Goal: Task Accomplishment & Management: Manage account settings

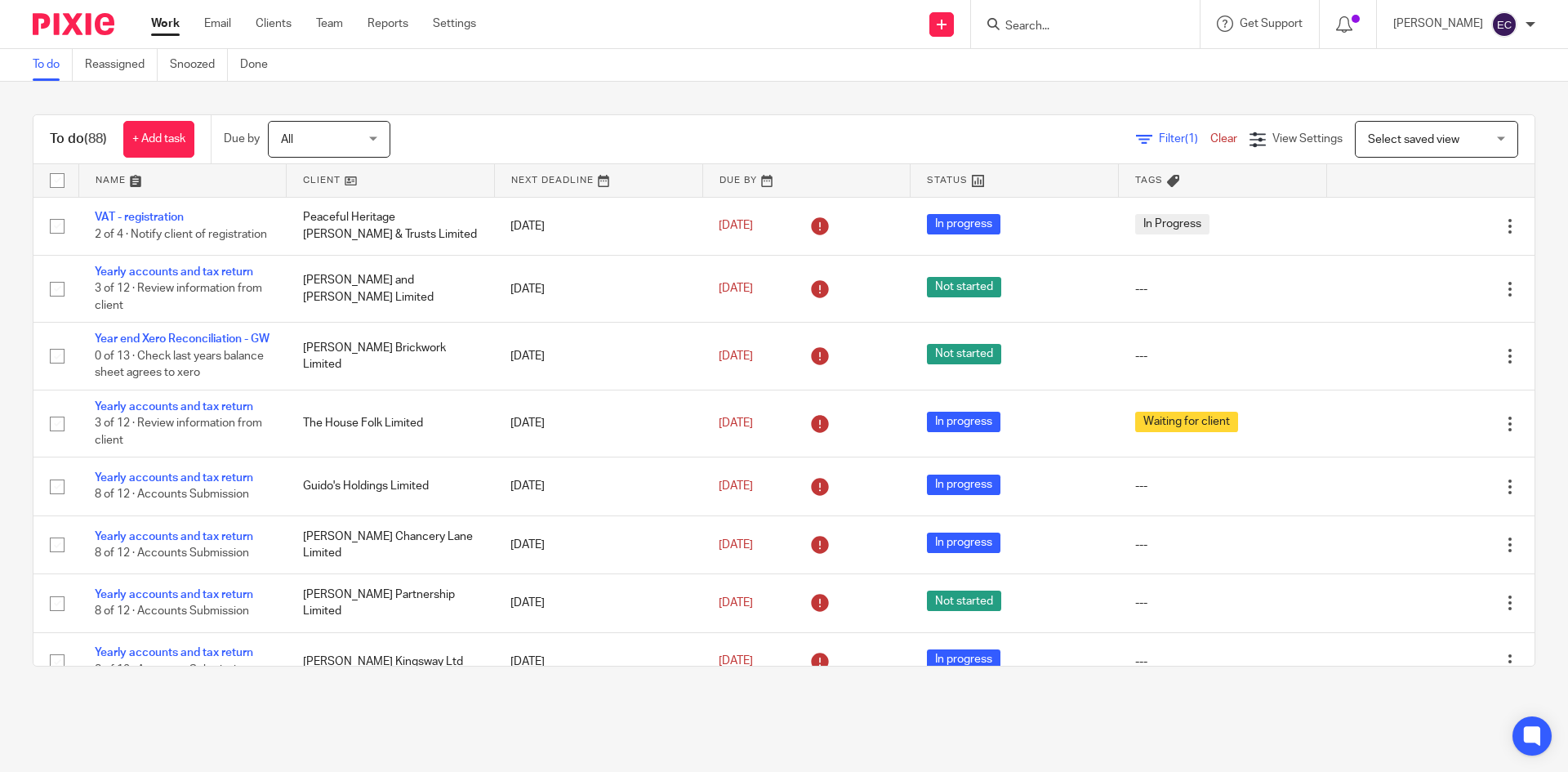
click at [1065, 29] on input "Search" at bounding box center [1076, 26] width 147 height 15
type input "house"
click button "submit" at bounding box center [0, 0] width 0 height 0
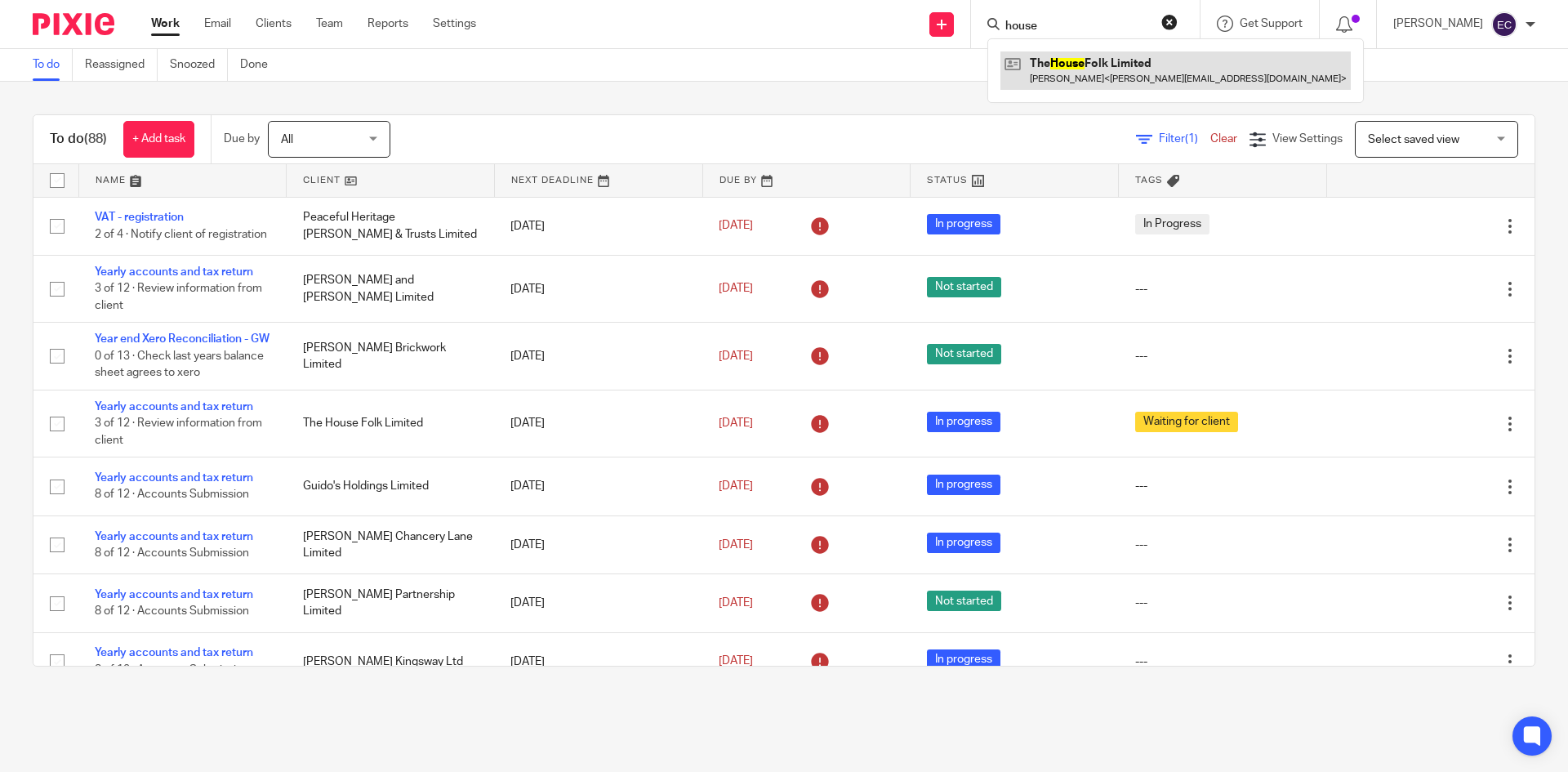
click at [1078, 61] on link at bounding box center [1175, 70] width 350 height 37
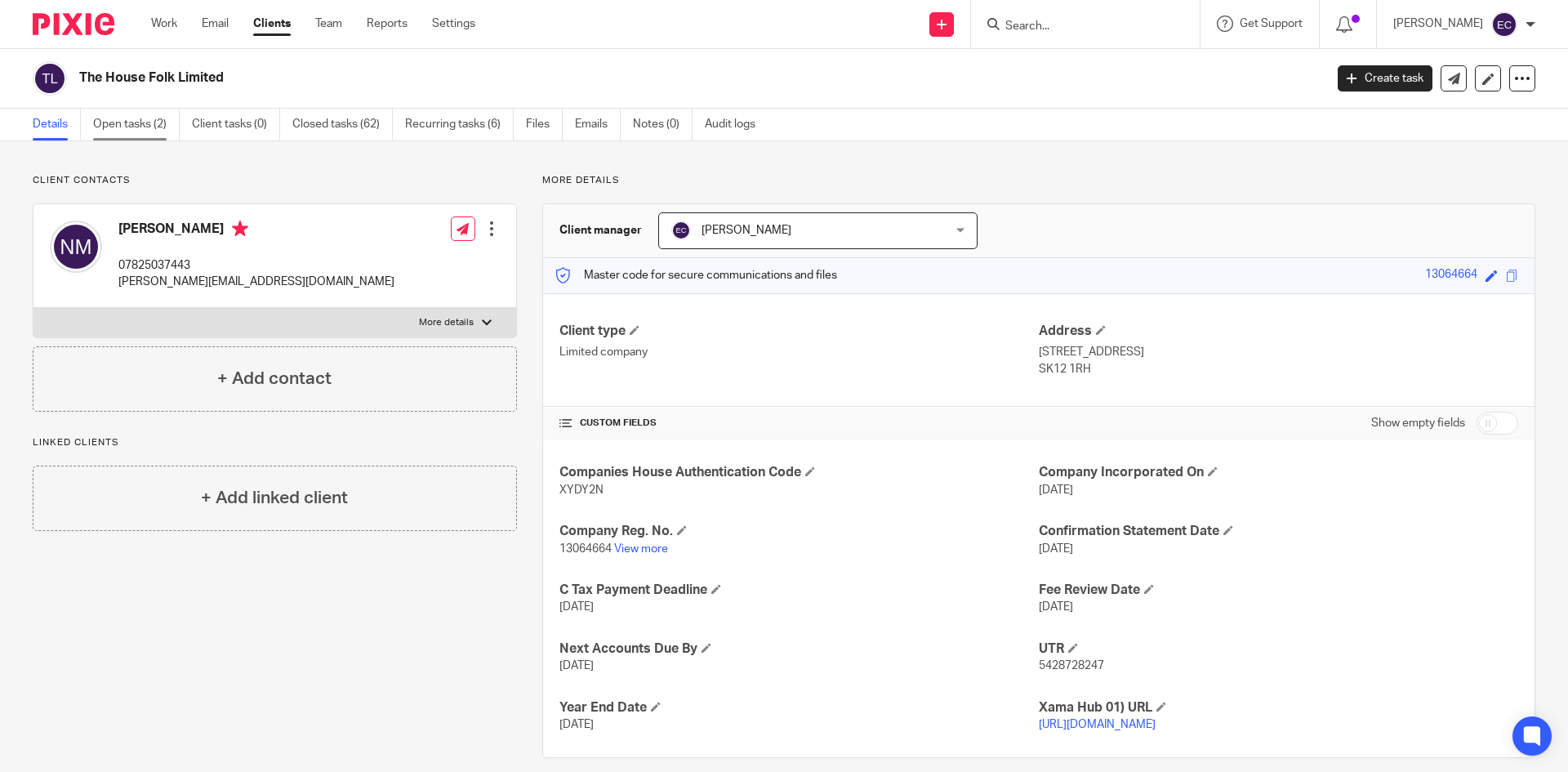
click at [158, 123] on link "Open tasks (2)" at bounding box center [136, 124] width 87 height 32
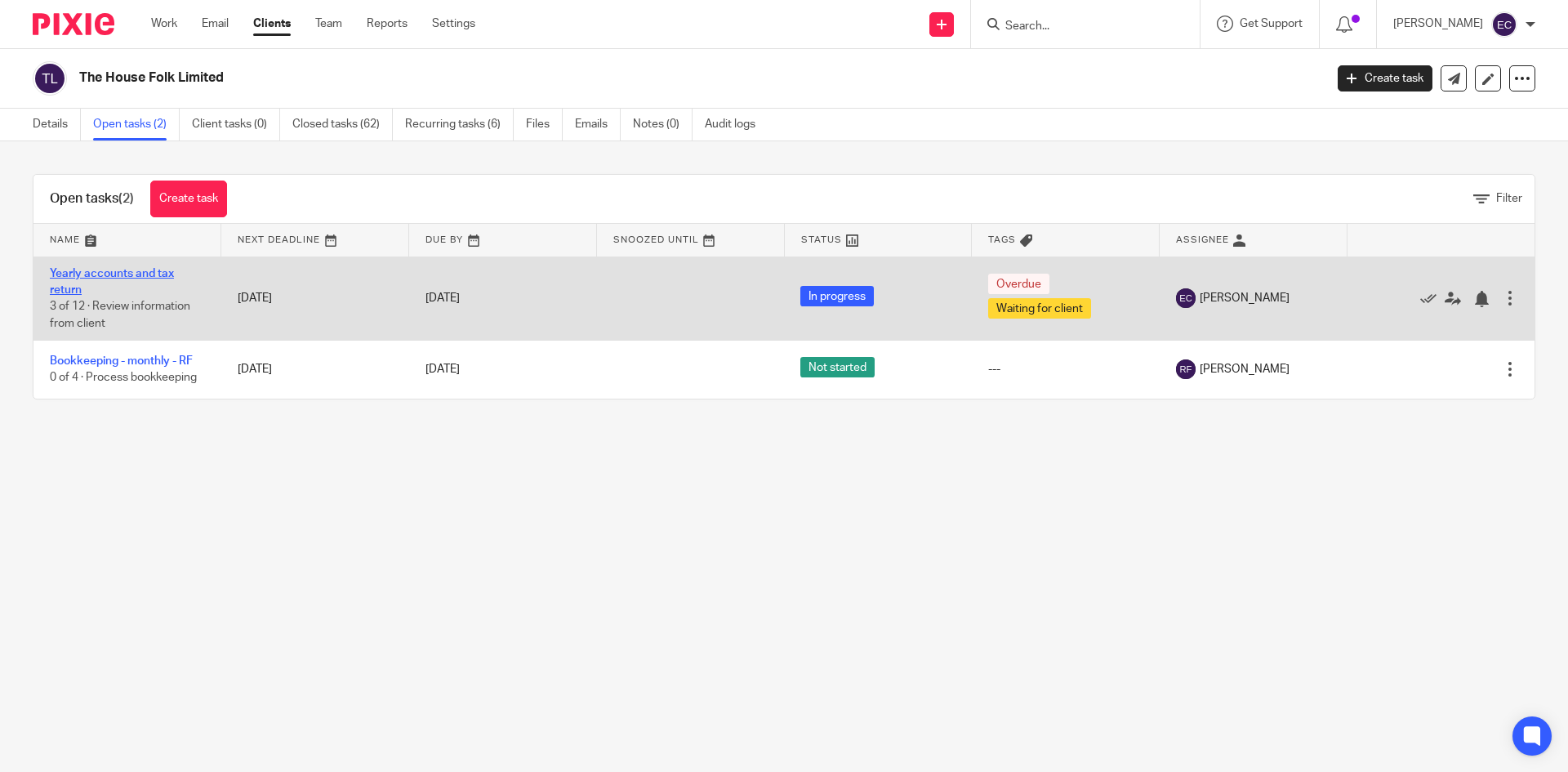
click at [84, 274] on link "Yearly accounts and tax return" at bounding box center [111, 281] width 124 height 27
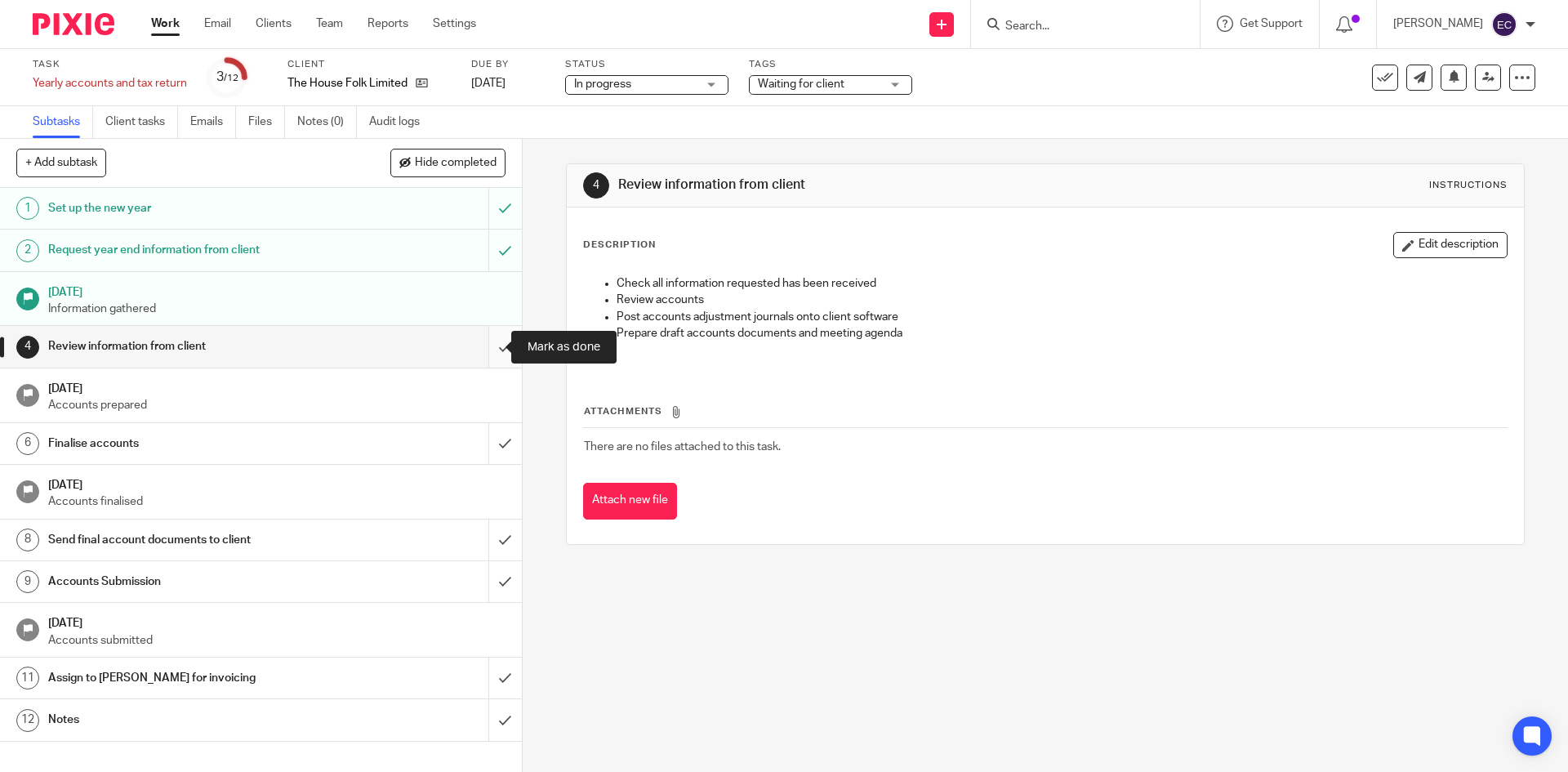
click at [487, 343] on input "submit" at bounding box center [261, 346] width 522 height 41
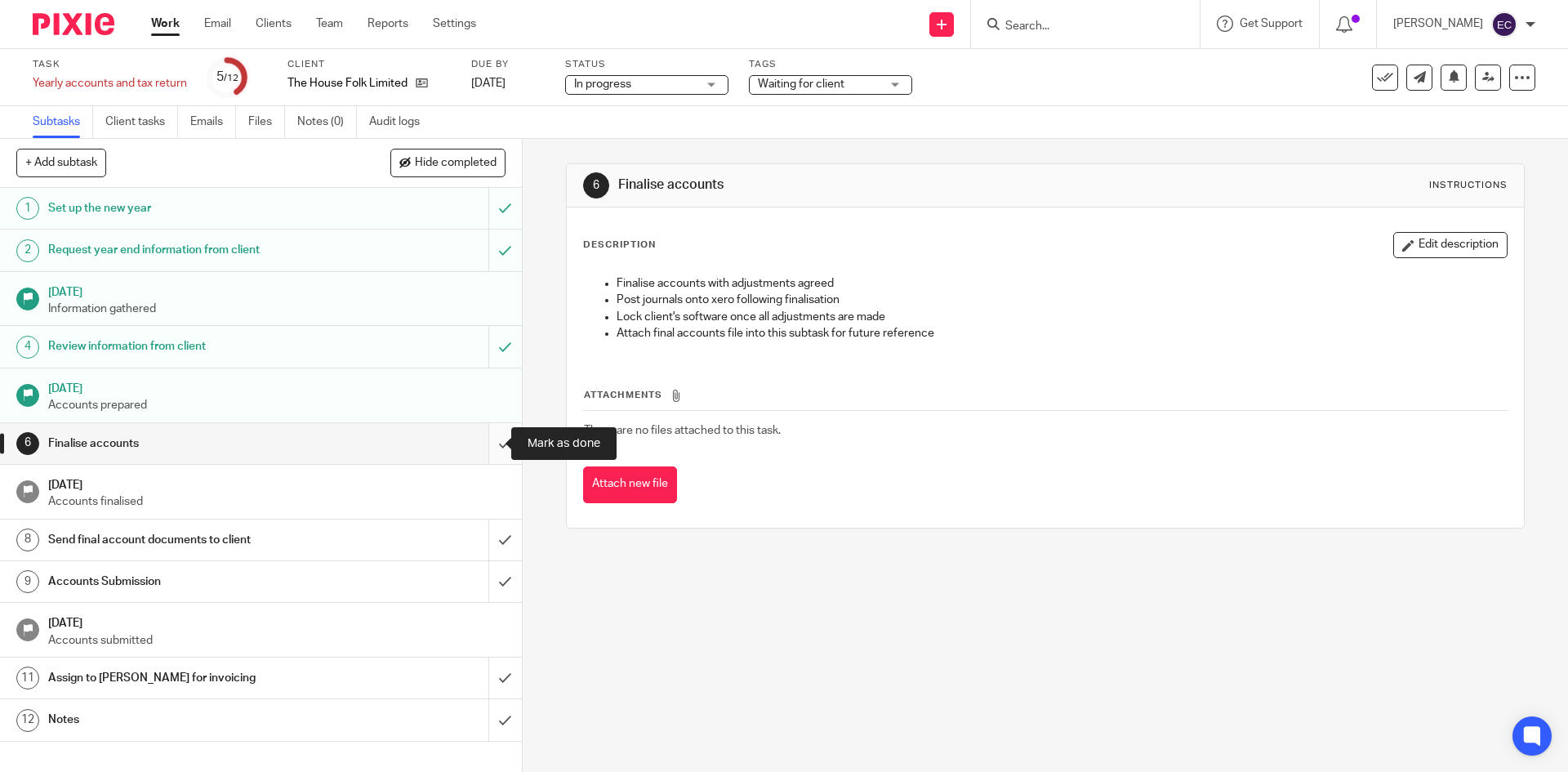
click at [481, 445] on input "submit" at bounding box center [261, 443] width 522 height 41
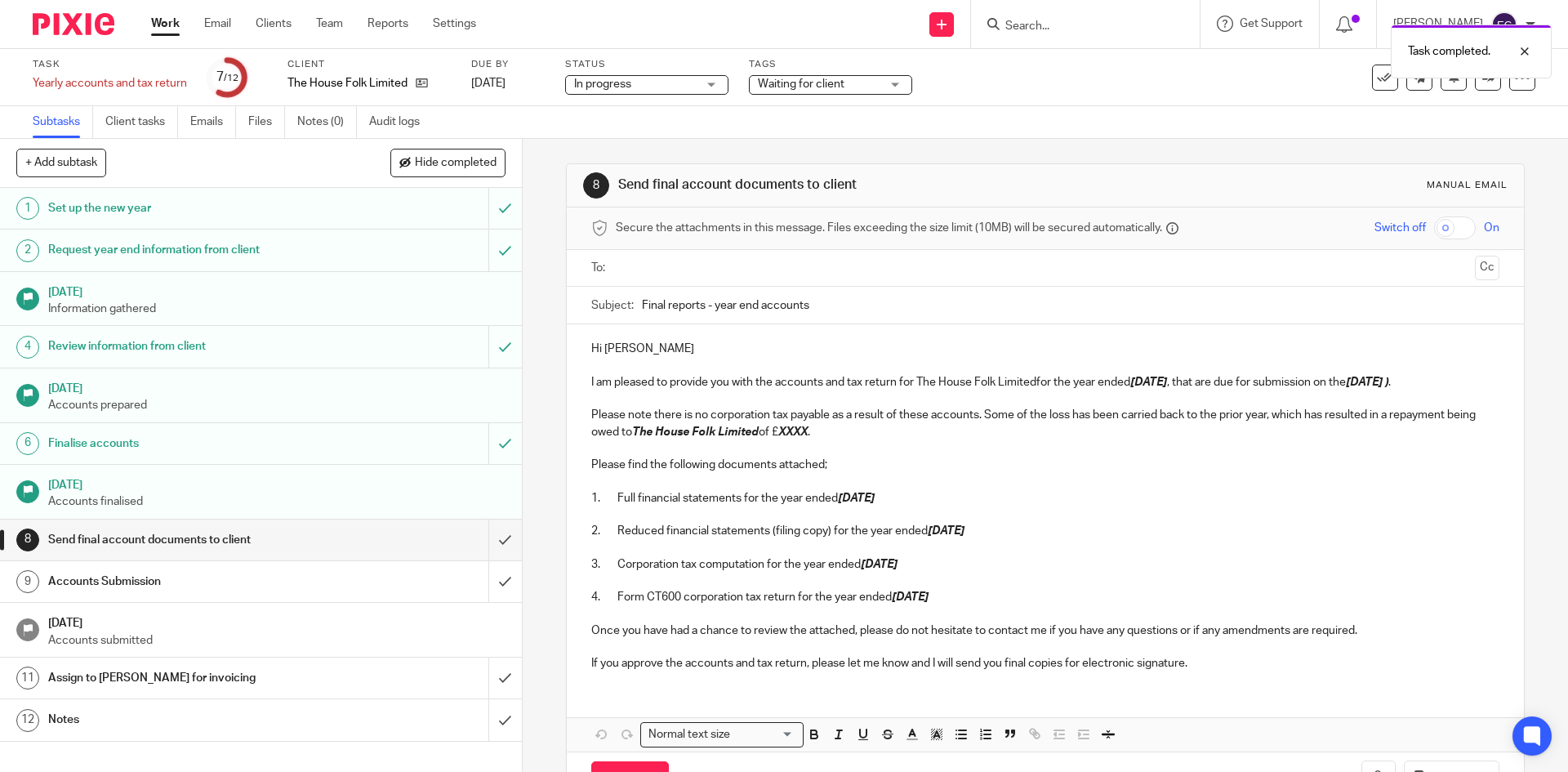
click at [1034, 381] on p "I am pleased to provide you with the accounts and tax return for The House Folk…" at bounding box center [1045, 382] width 907 height 17
click at [1390, 381] on em "30 Sep 2025 )" at bounding box center [1369, 383] width 43 height 12
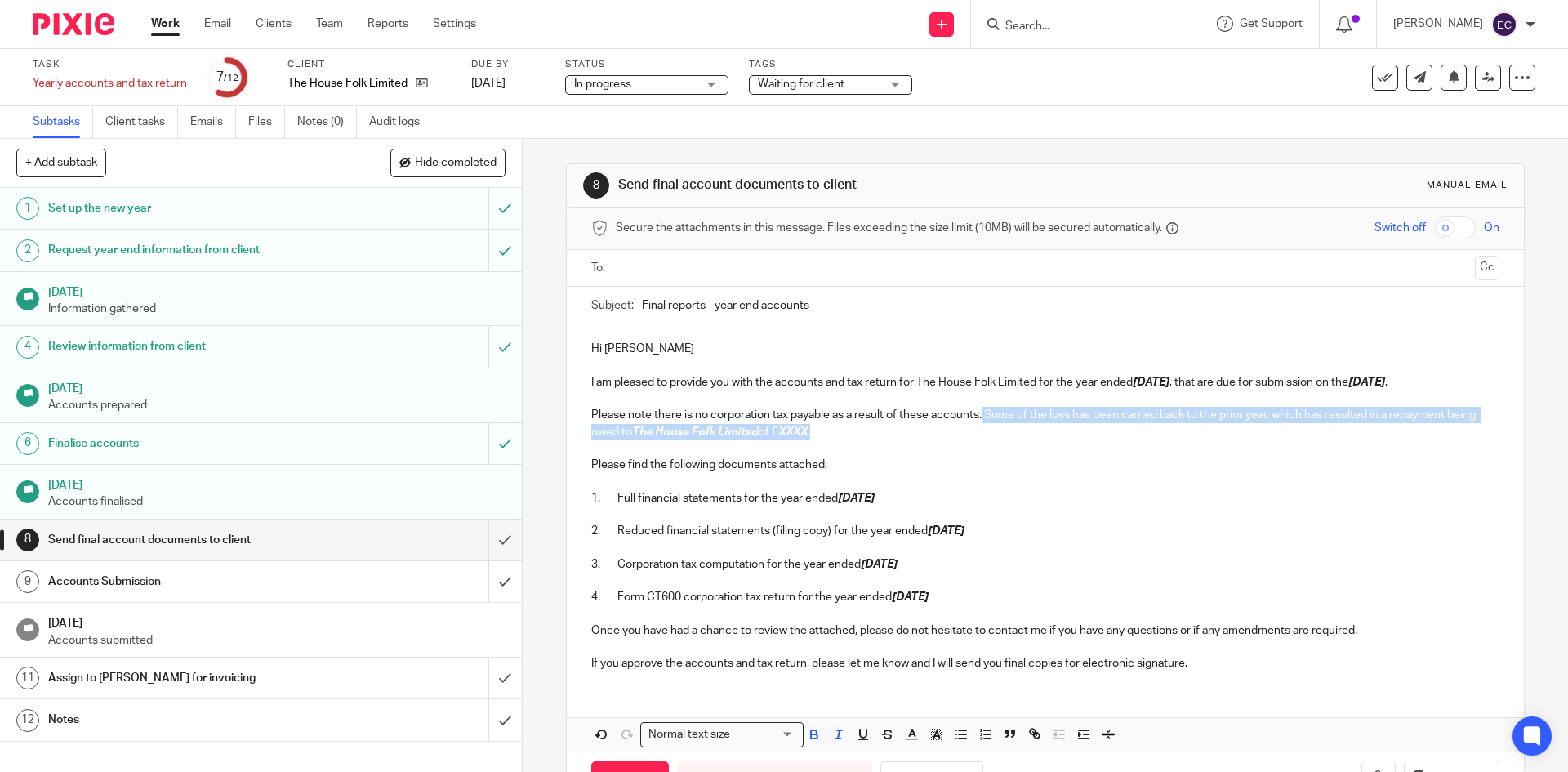
drag, startPoint x: 980, startPoint y: 414, endPoint x: 1001, endPoint y: 435, distance: 29.7
click at [1001, 435] on p "Please note there is no corporation tax payable as a result of these accounts. …" at bounding box center [1045, 424] width 907 height 33
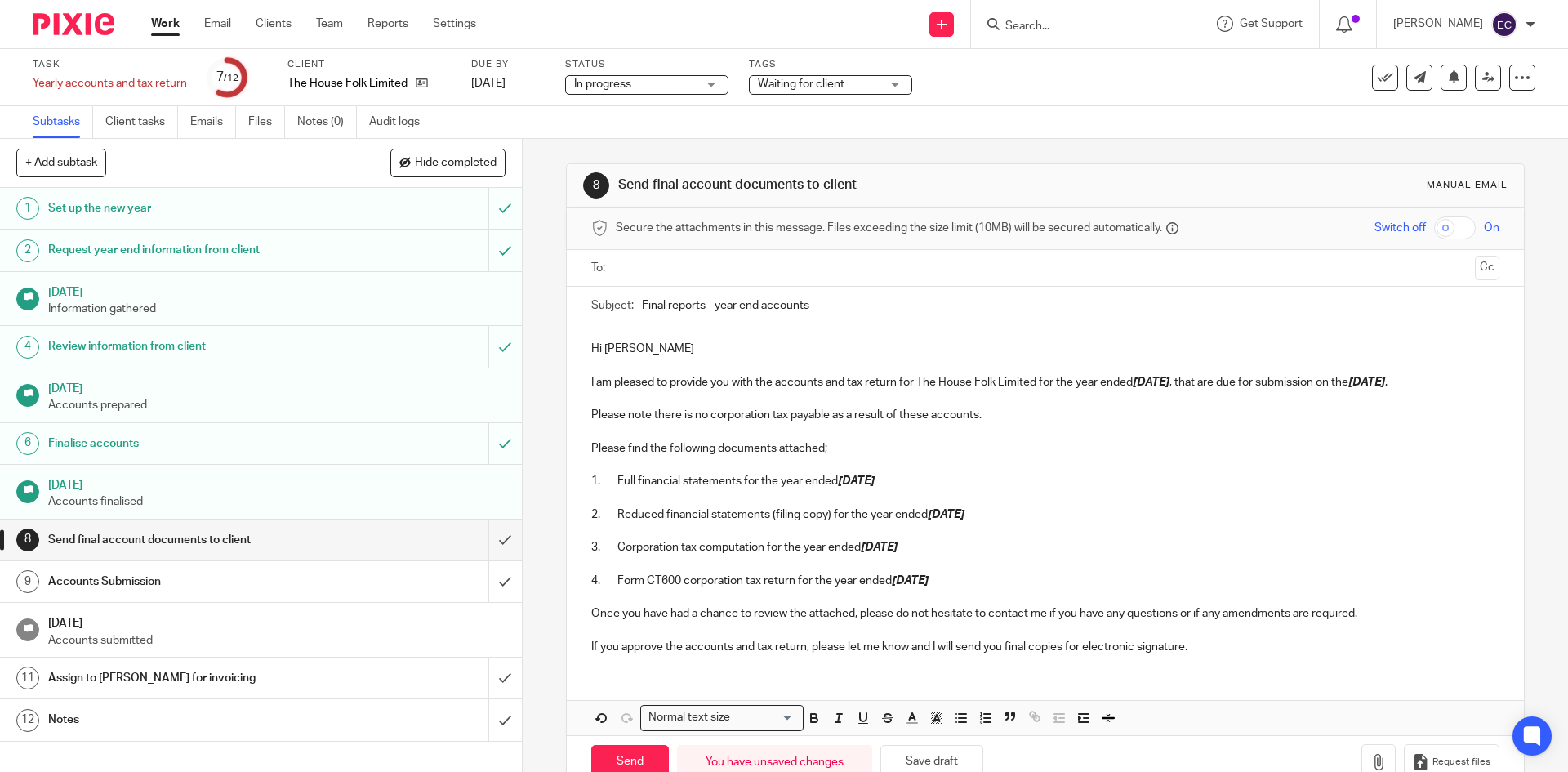
scroll to position [42, 0]
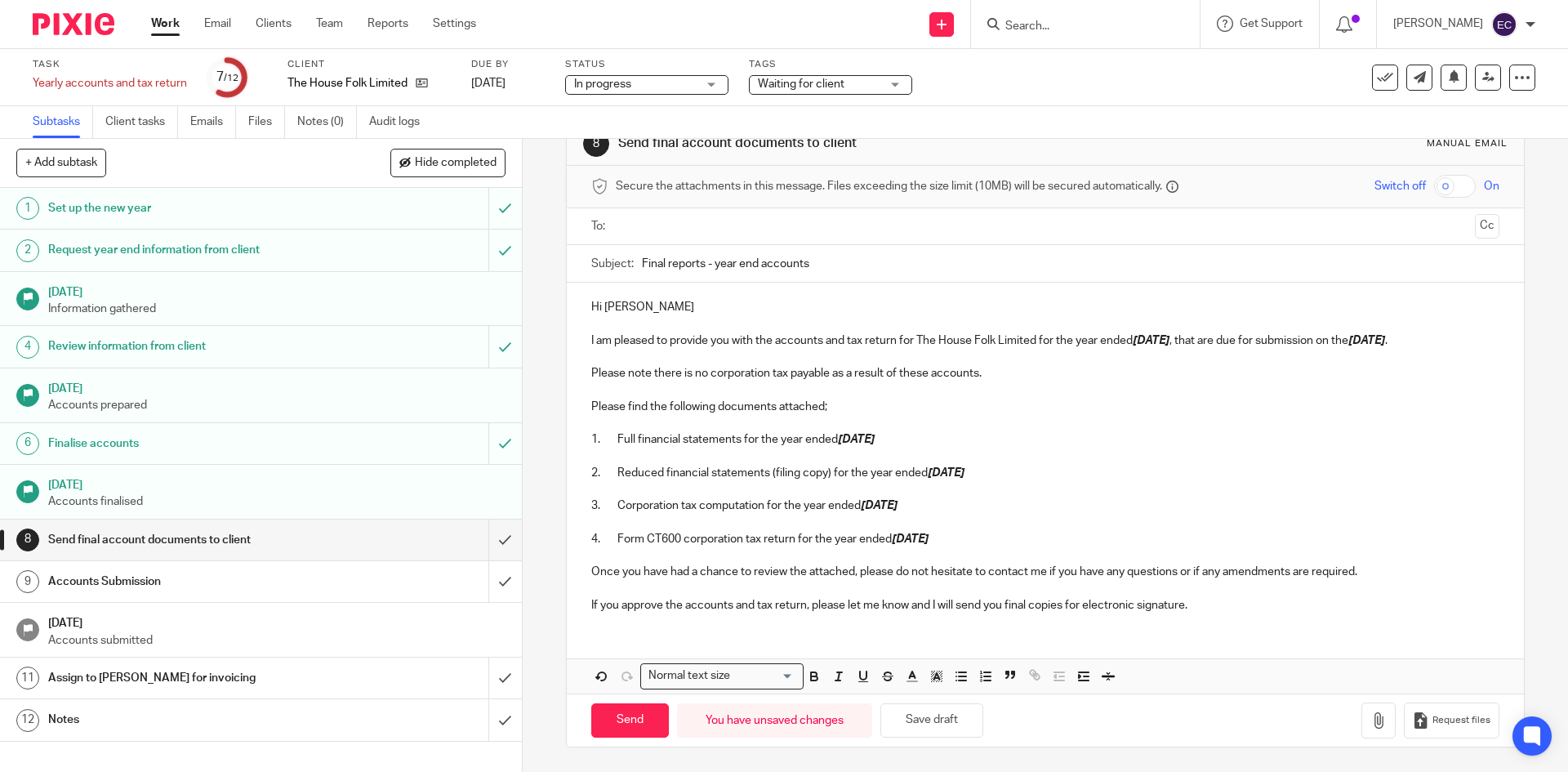
click at [744, 635] on div "Hi Naomi I am pleased to provide you with the accounts and tax return for The H…" at bounding box center [1045, 488] width 956 height 410
click at [1198, 604] on p "If you approve the accounts and tax return, please let me know and I will send …" at bounding box center [1045, 605] width 907 height 17
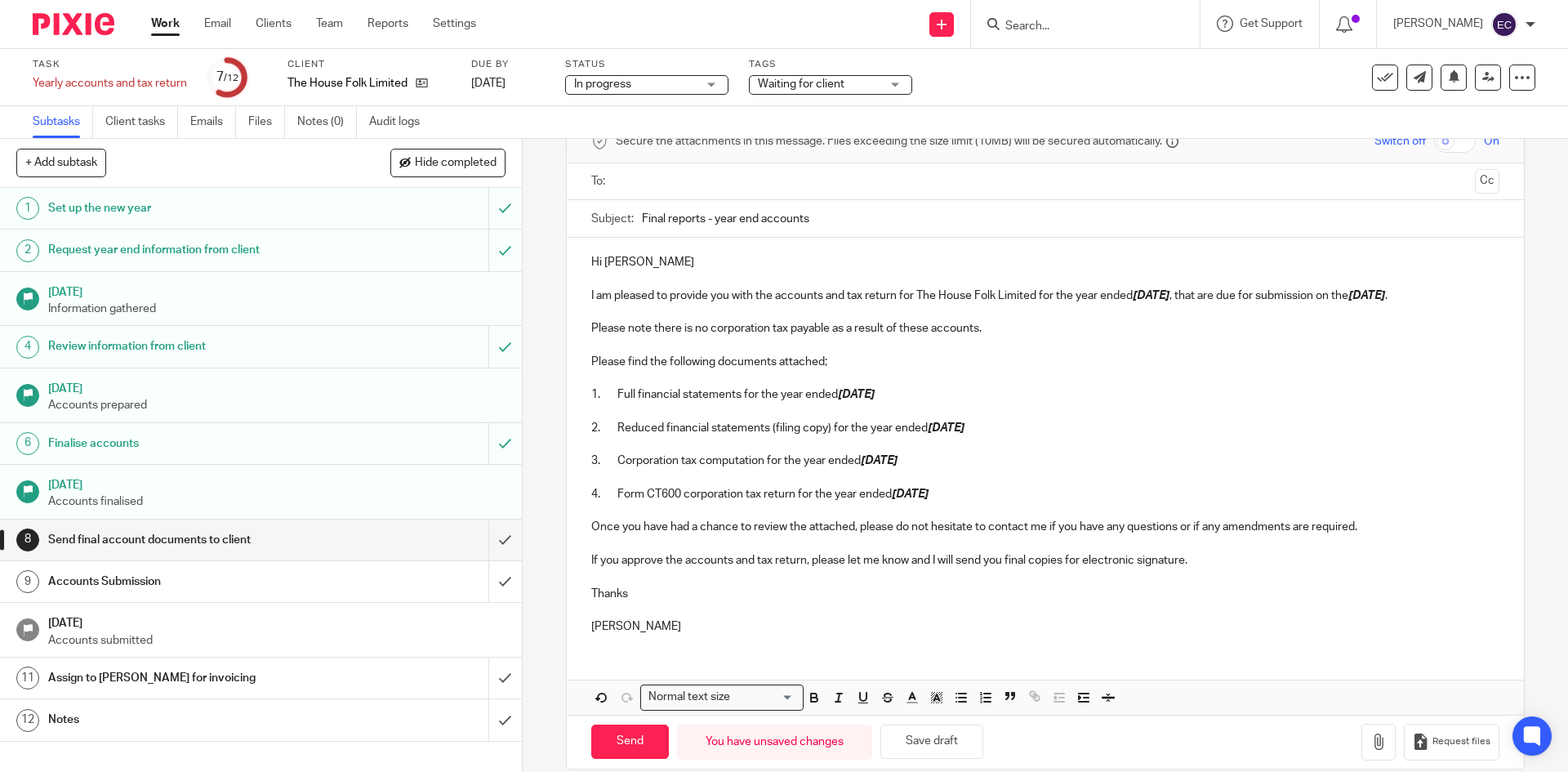
scroll to position [108, 0]
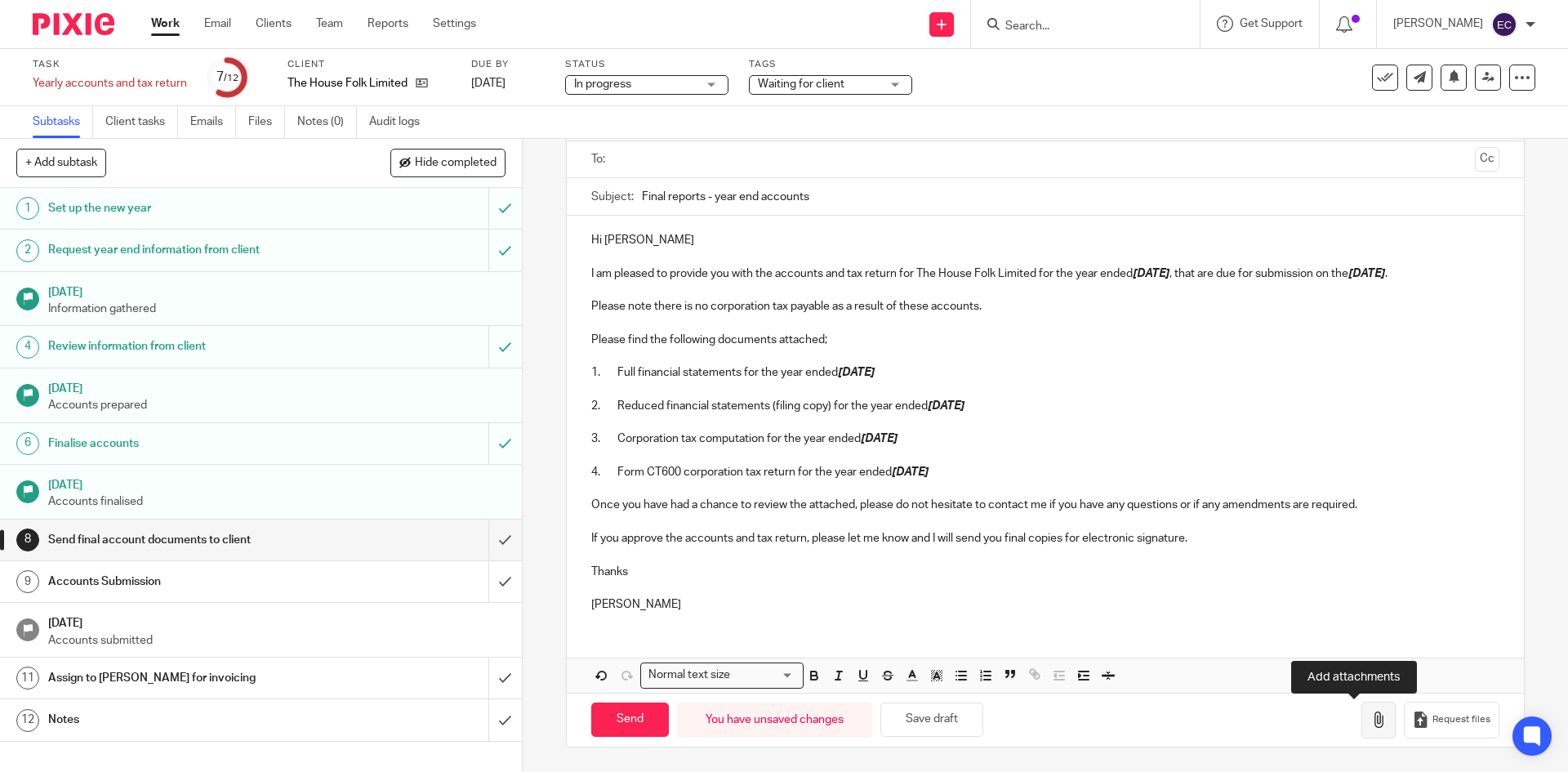
click at [1370, 722] on icon "button" at bounding box center [1378, 719] width 17 height 17
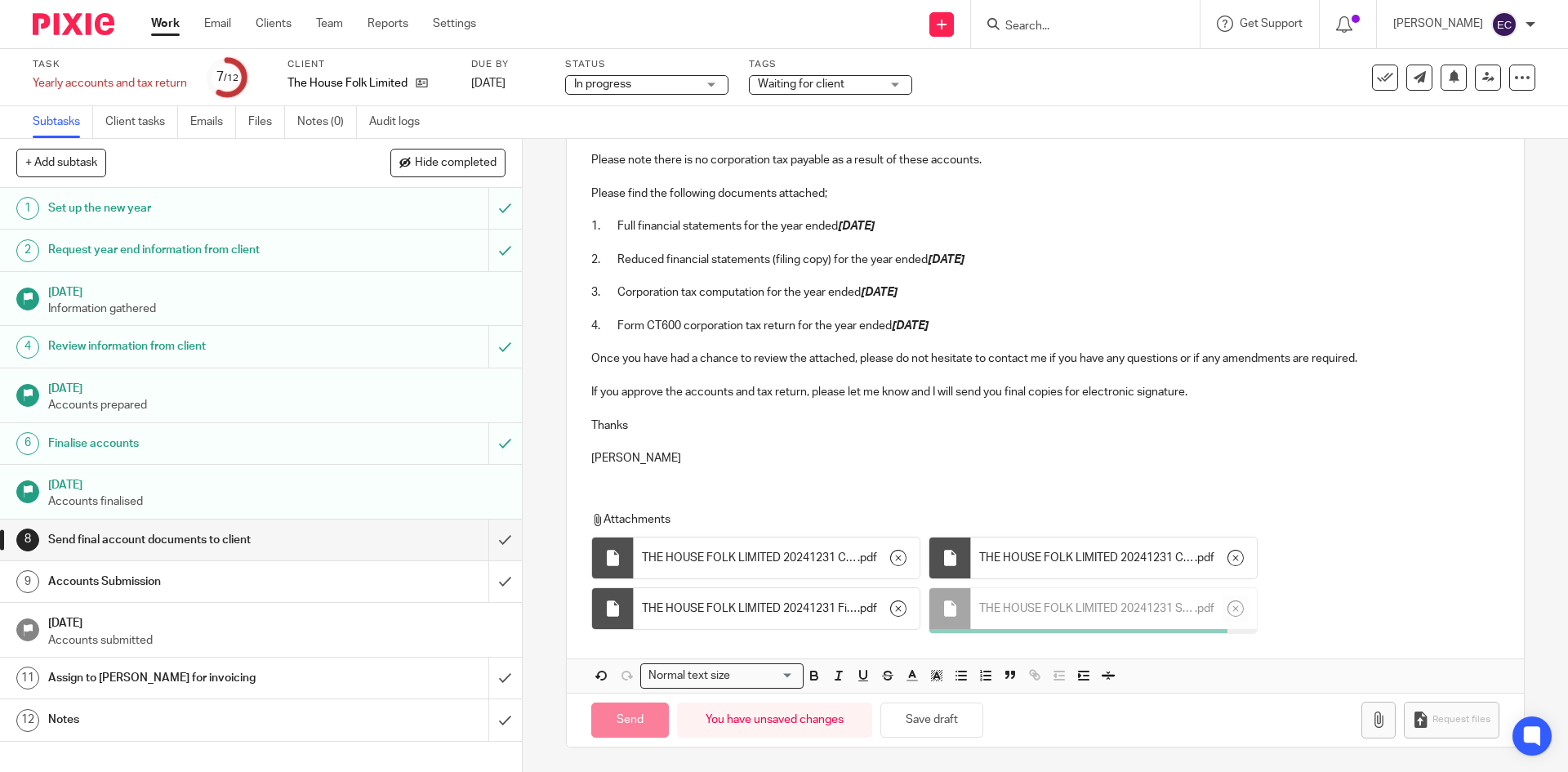
scroll to position [252, 0]
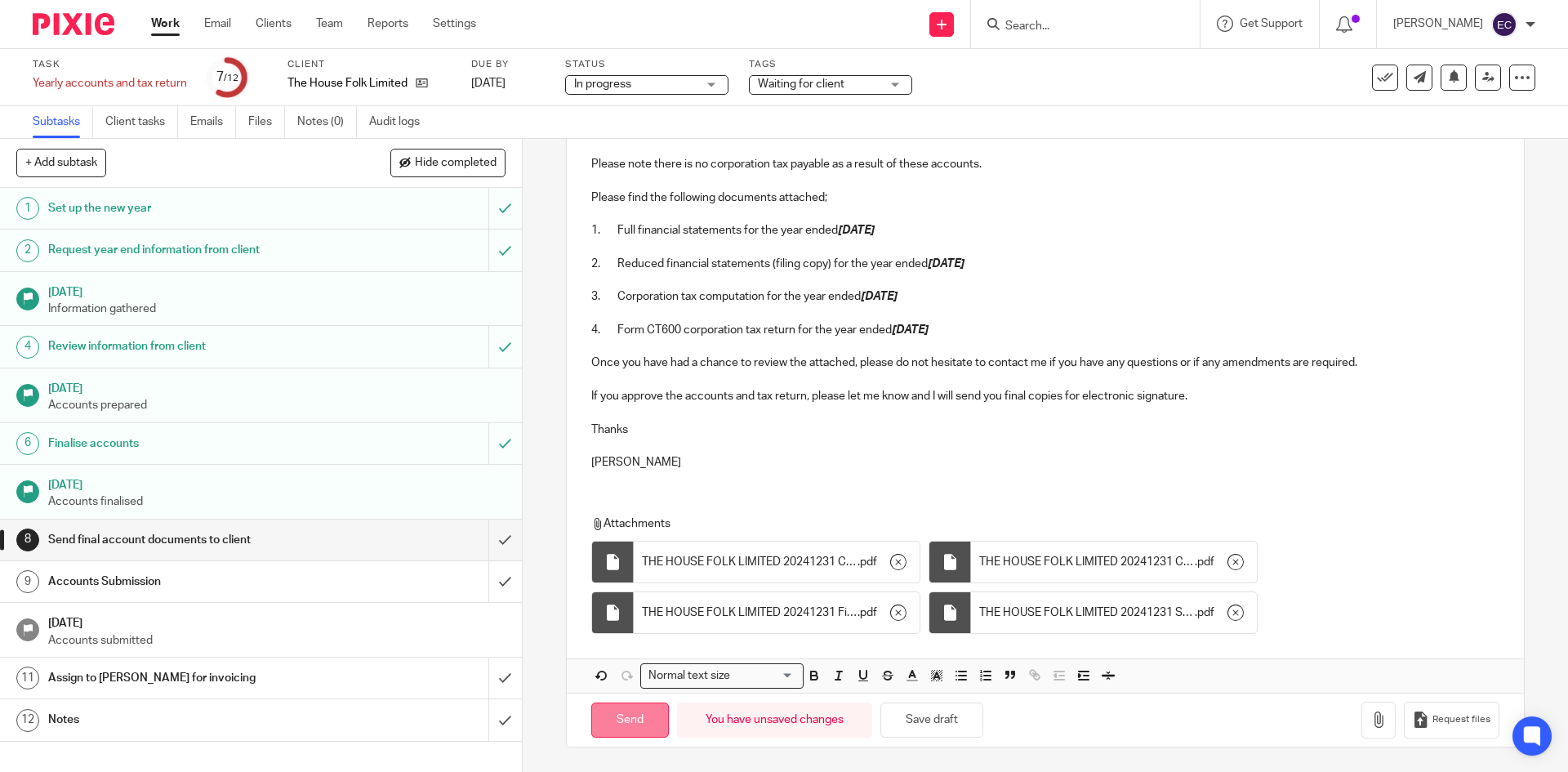
click at [620, 725] on input "Send" at bounding box center [629, 720] width 77 height 35
click at [623, 724] on input "Send" at bounding box center [629, 720] width 77 height 35
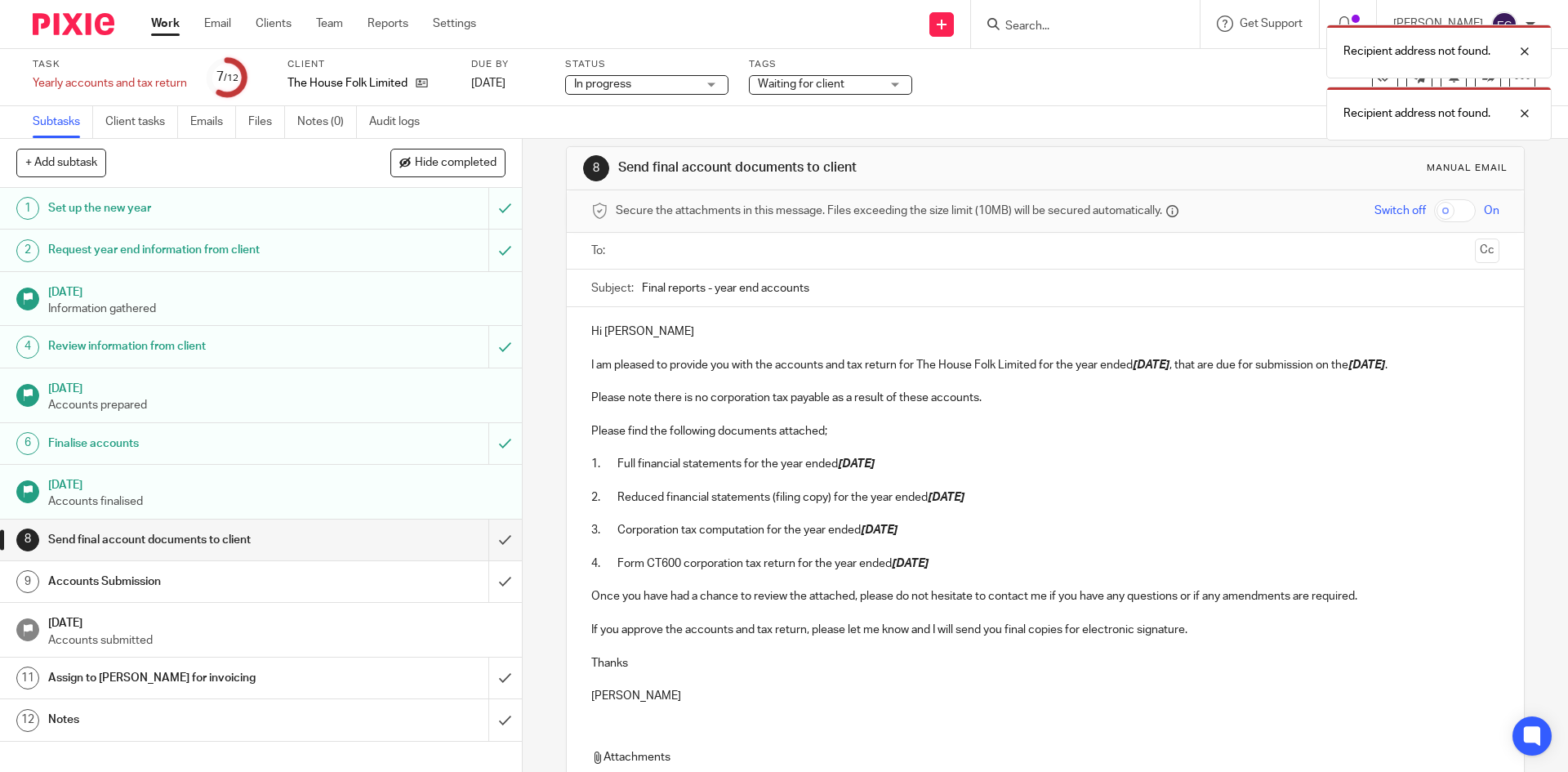
scroll to position [0, 0]
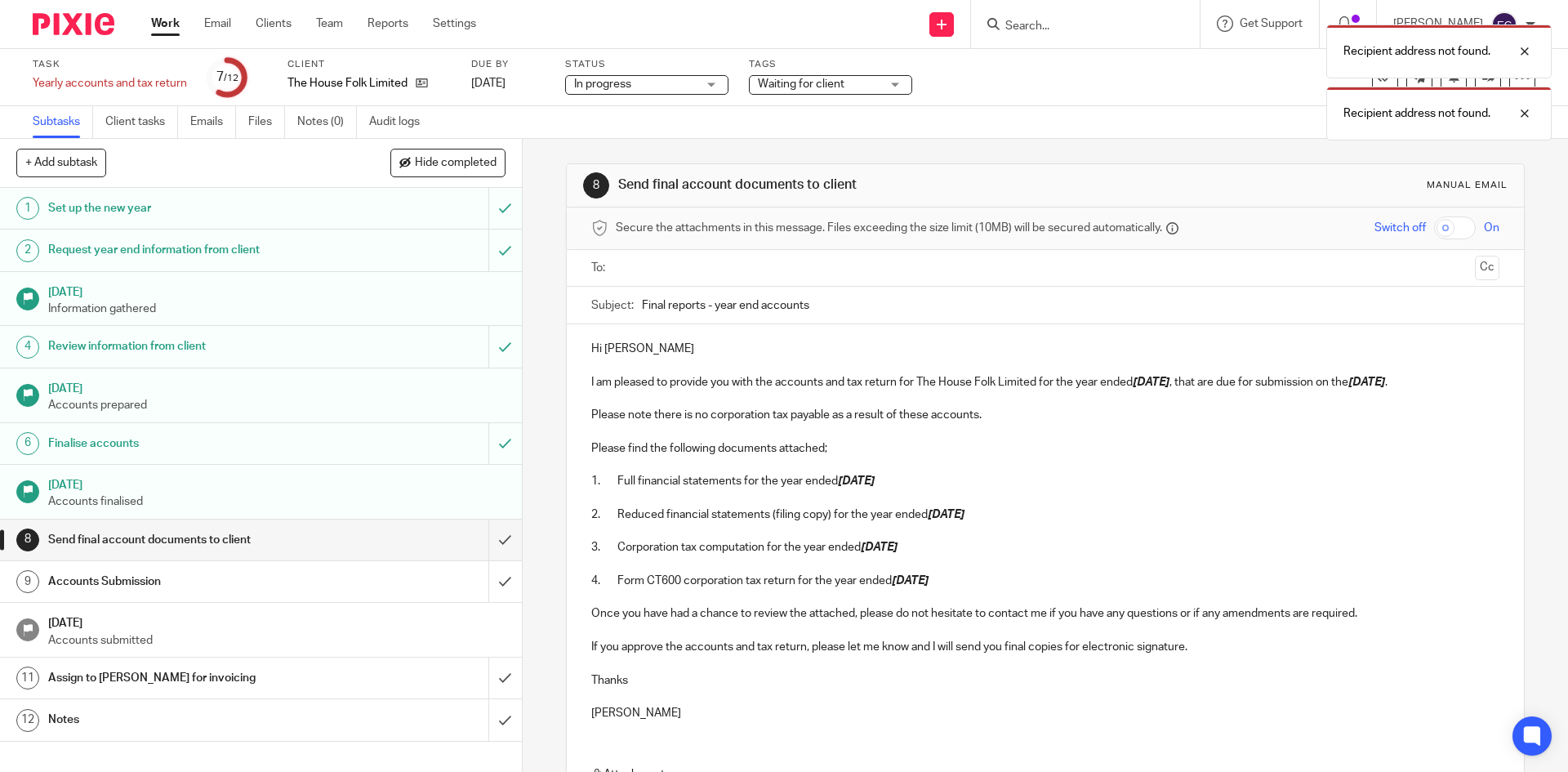
click at [689, 268] on input "text" at bounding box center [1044, 267] width 846 height 19
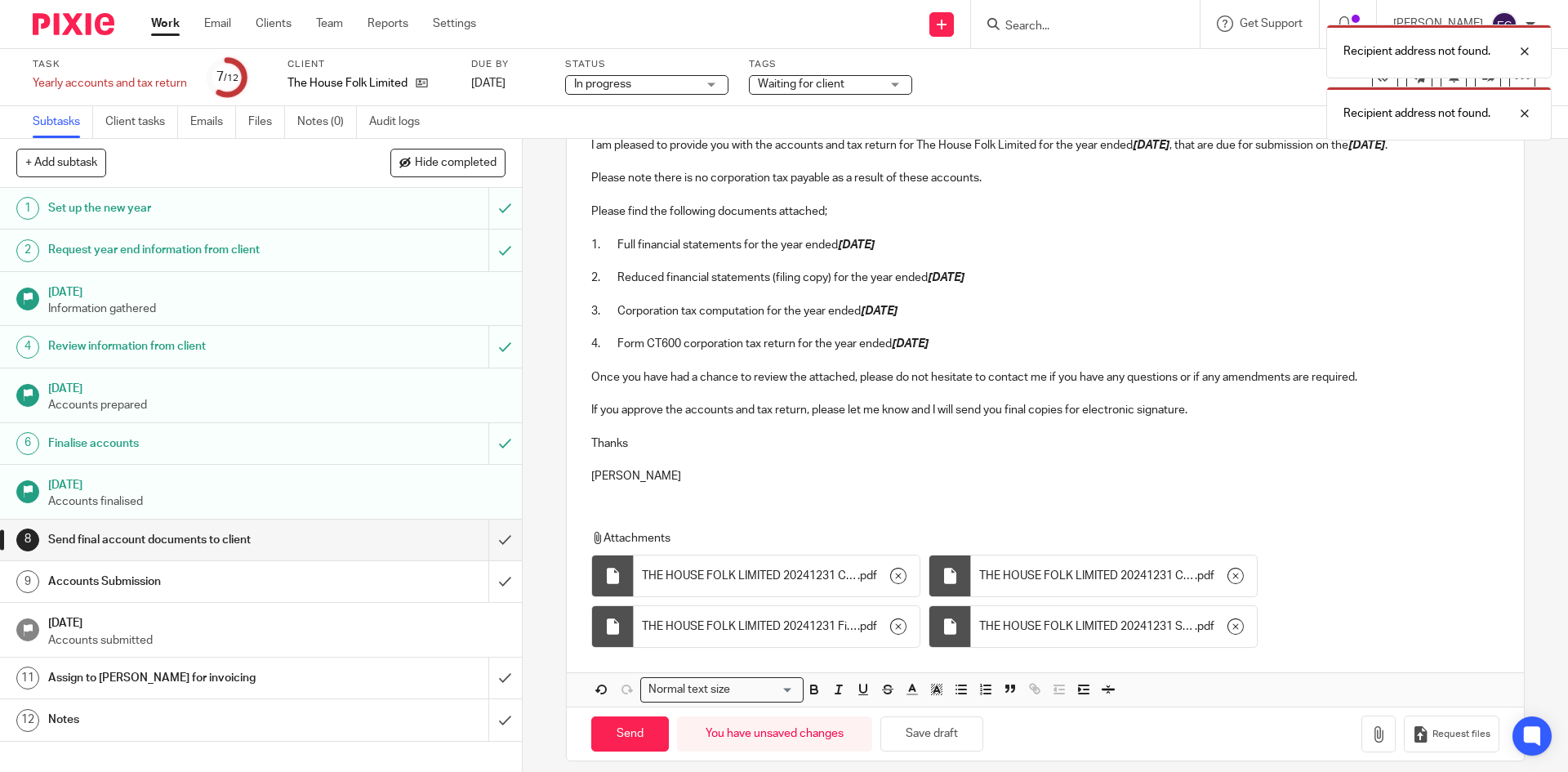
scroll to position [255, 0]
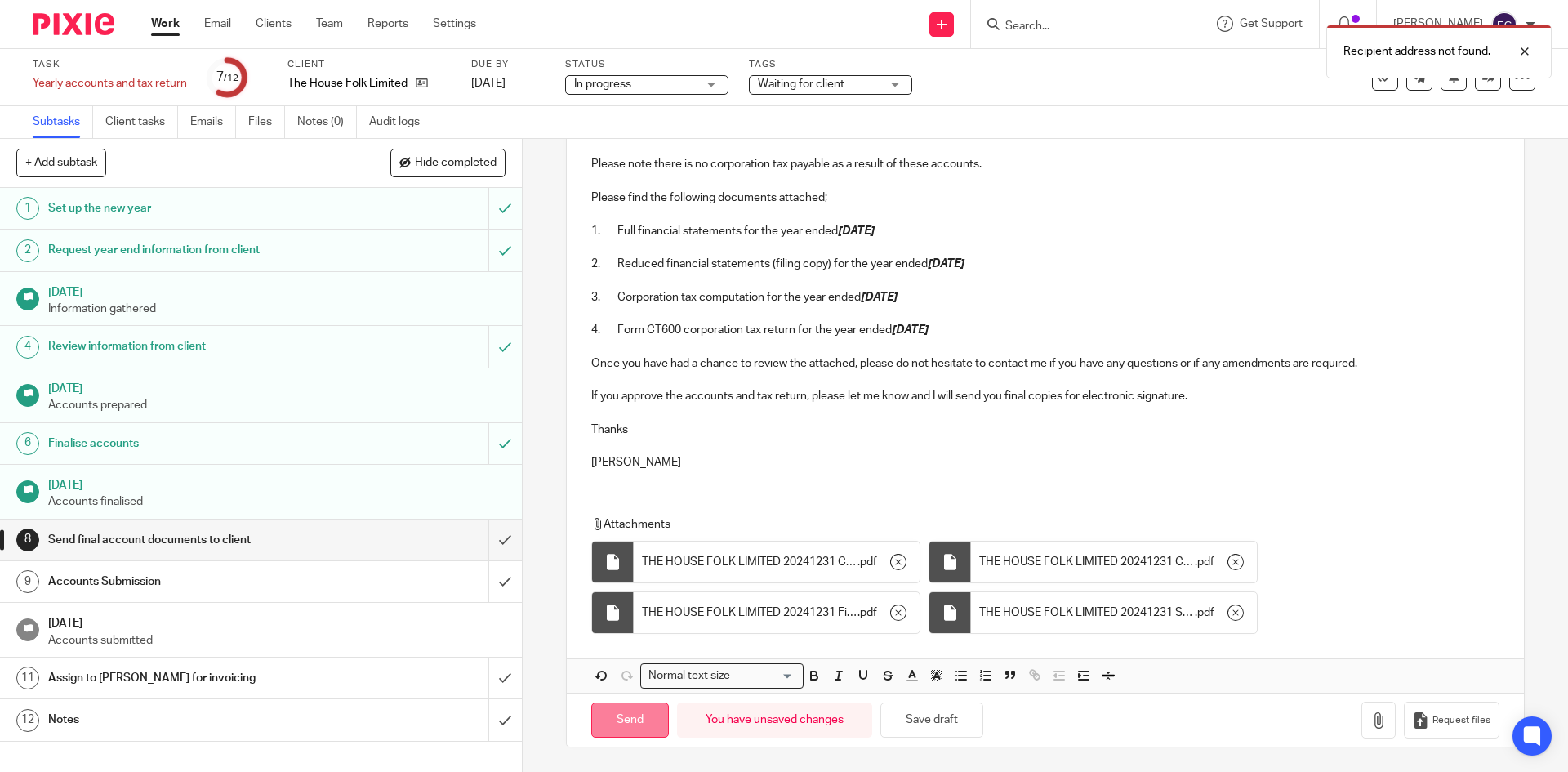
click at [610, 714] on input "Send" at bounding box center [629, 720] width 77 height 35
type input "Sent"
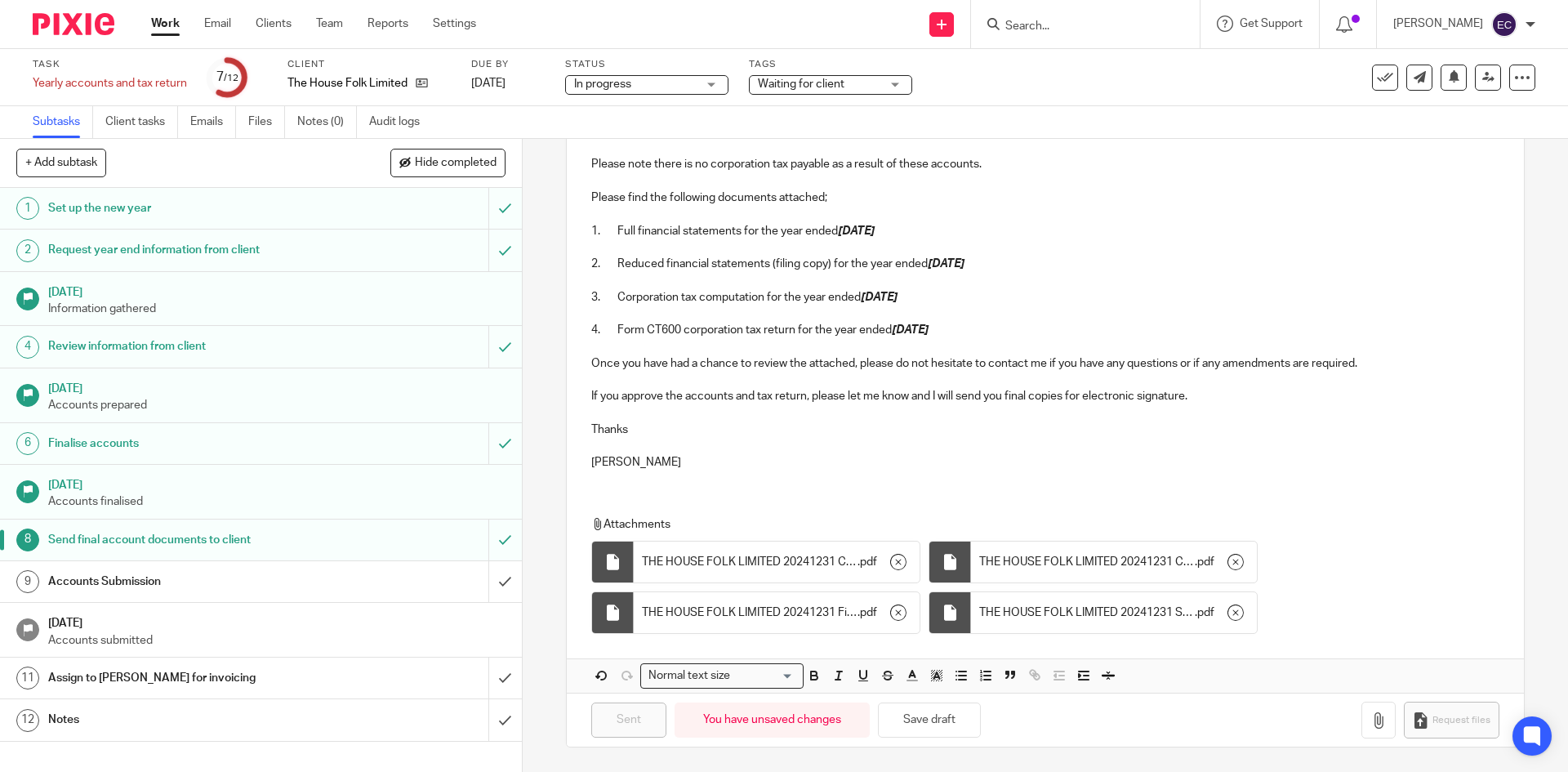
click at [1058, 18] on form at bounding box center [1090, 23] width 174 height 20
click at [1052, 24] on input "Search" at bounding box center [1076, 26] width 147 height 15
type input "skin"
click button "submit" at bounding box center [0, 0] width 0 height 0
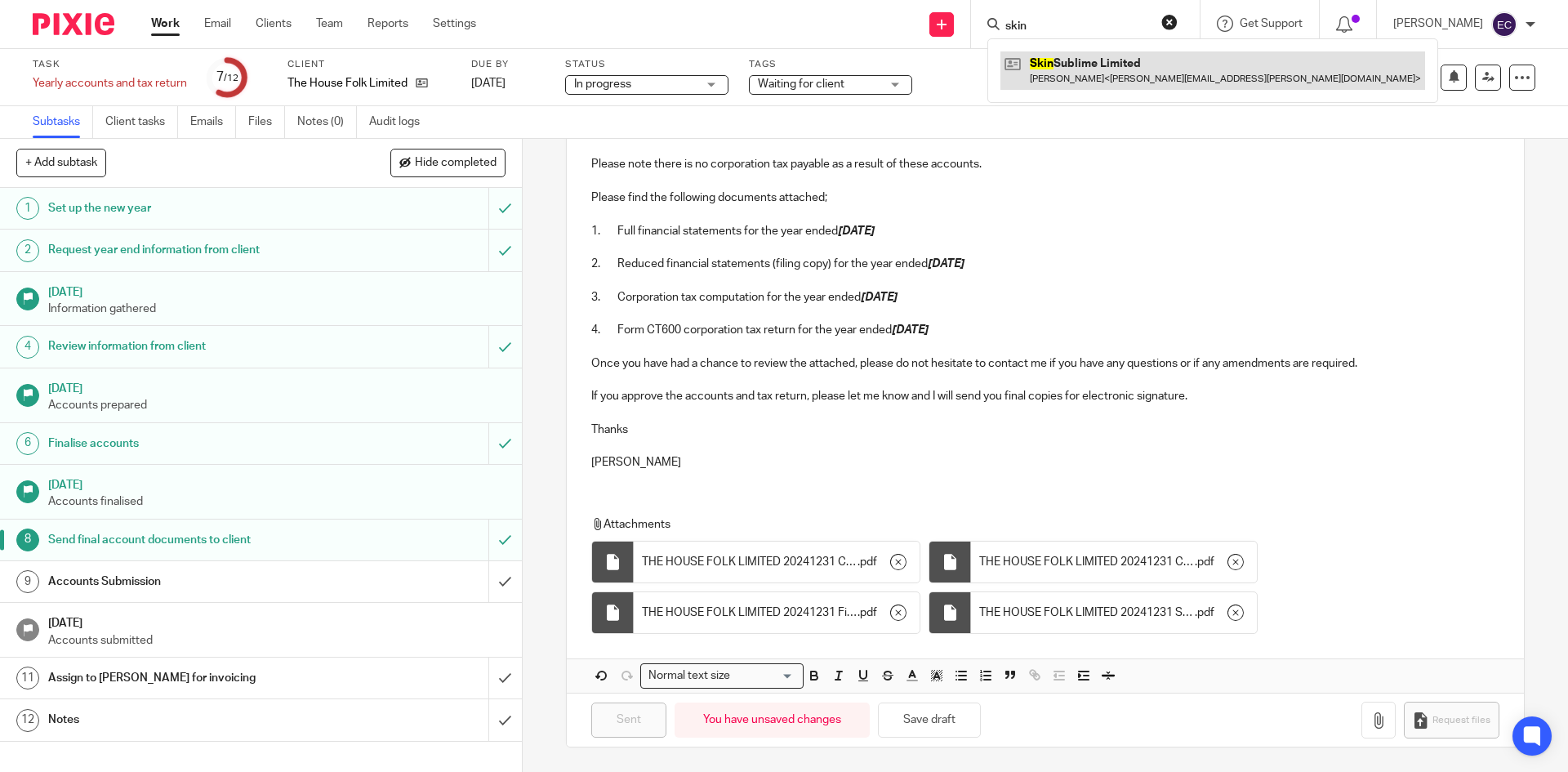
click at [1118, 55] on link at bounding box center [1212, 70] width 424 height 37
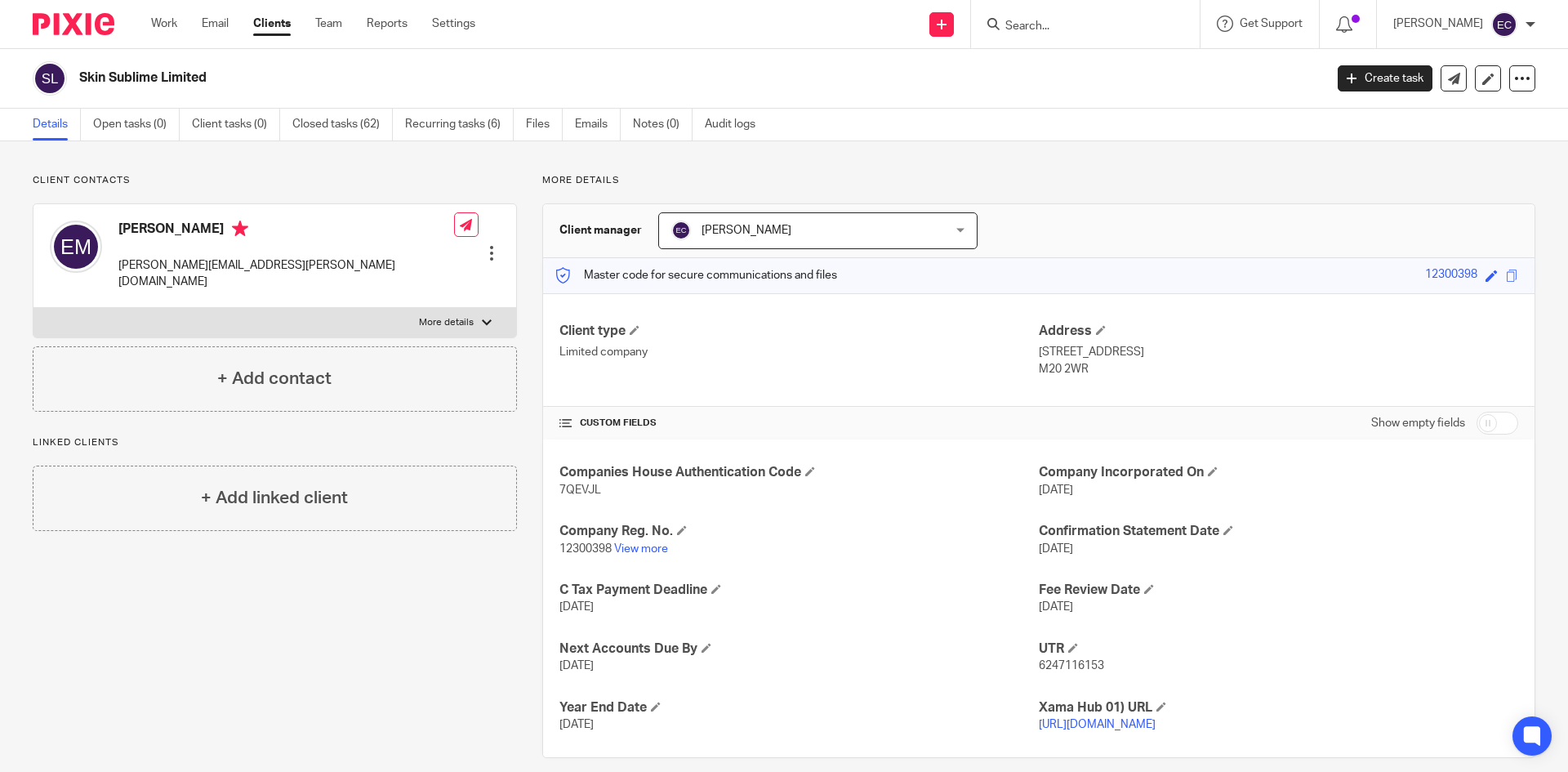
scroll to position [36, 0]
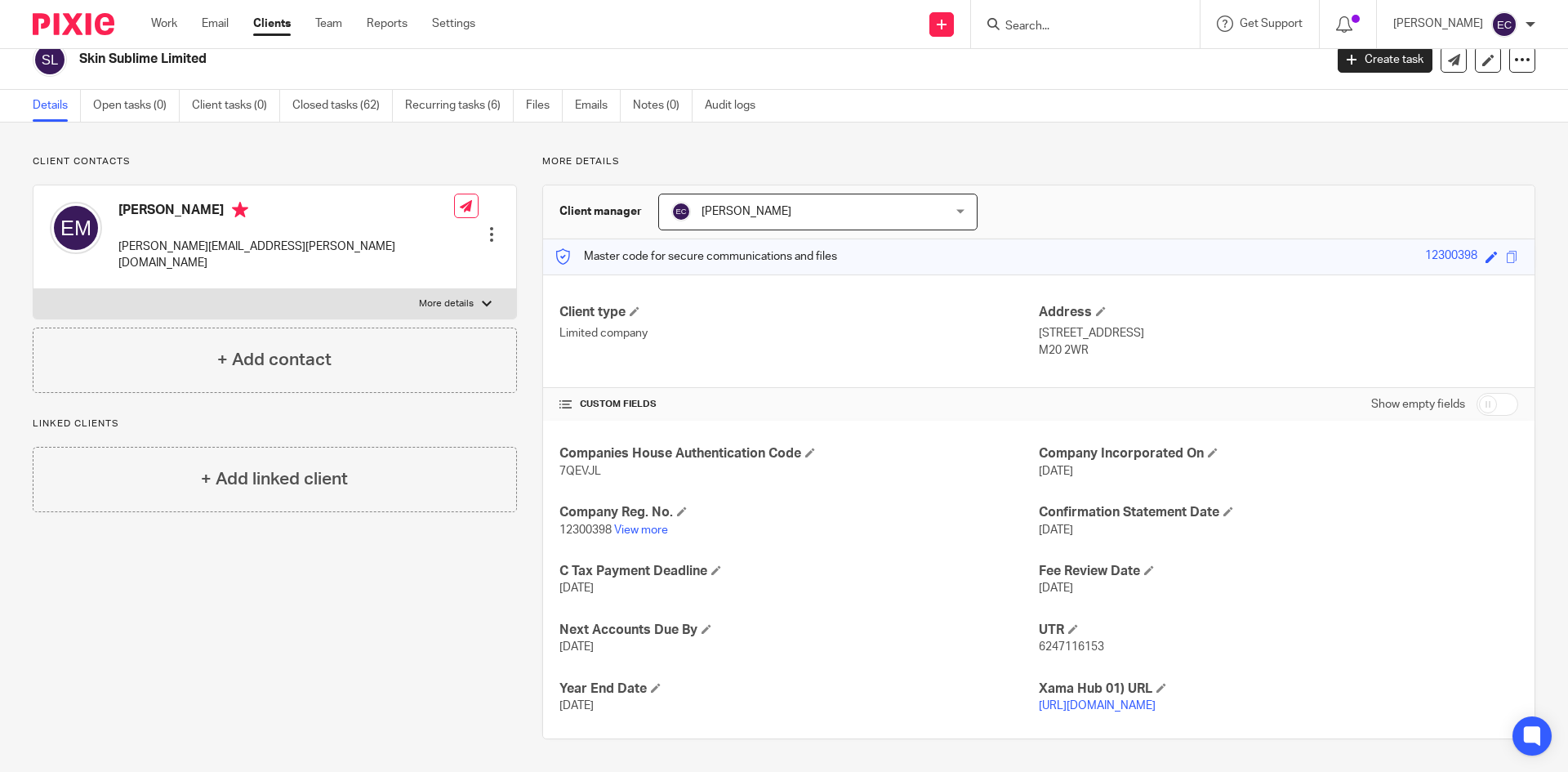
click at [1063, 29] on input "Search" at bounding box center [1076, 26] width 147 height 15
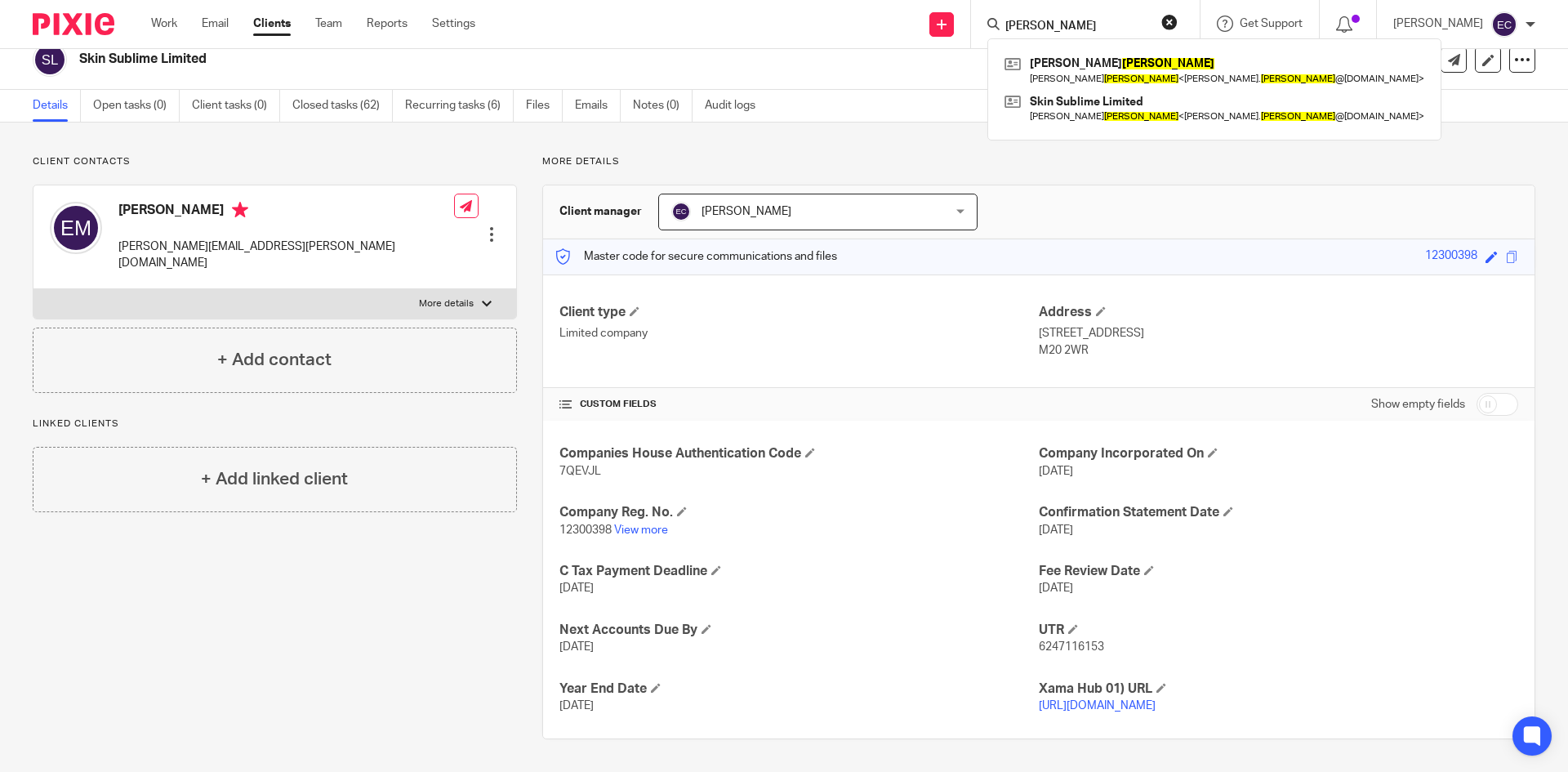
type input "mcmullen"
click button "submit" at bounding box center [0, 0] width 0 height 0
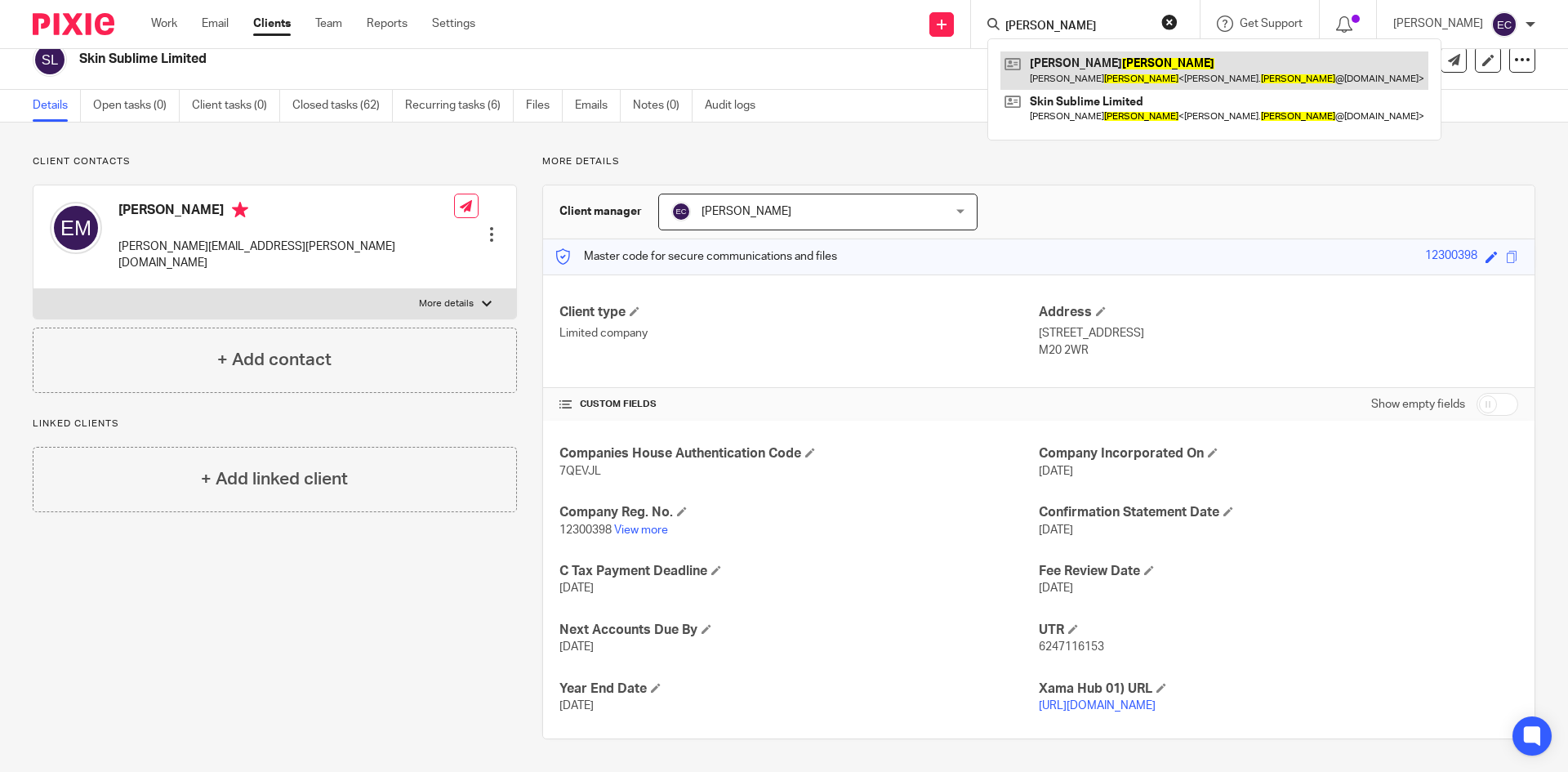
click at [1065, 64] on link at bounding box center [1214, 70] width 427 height 37
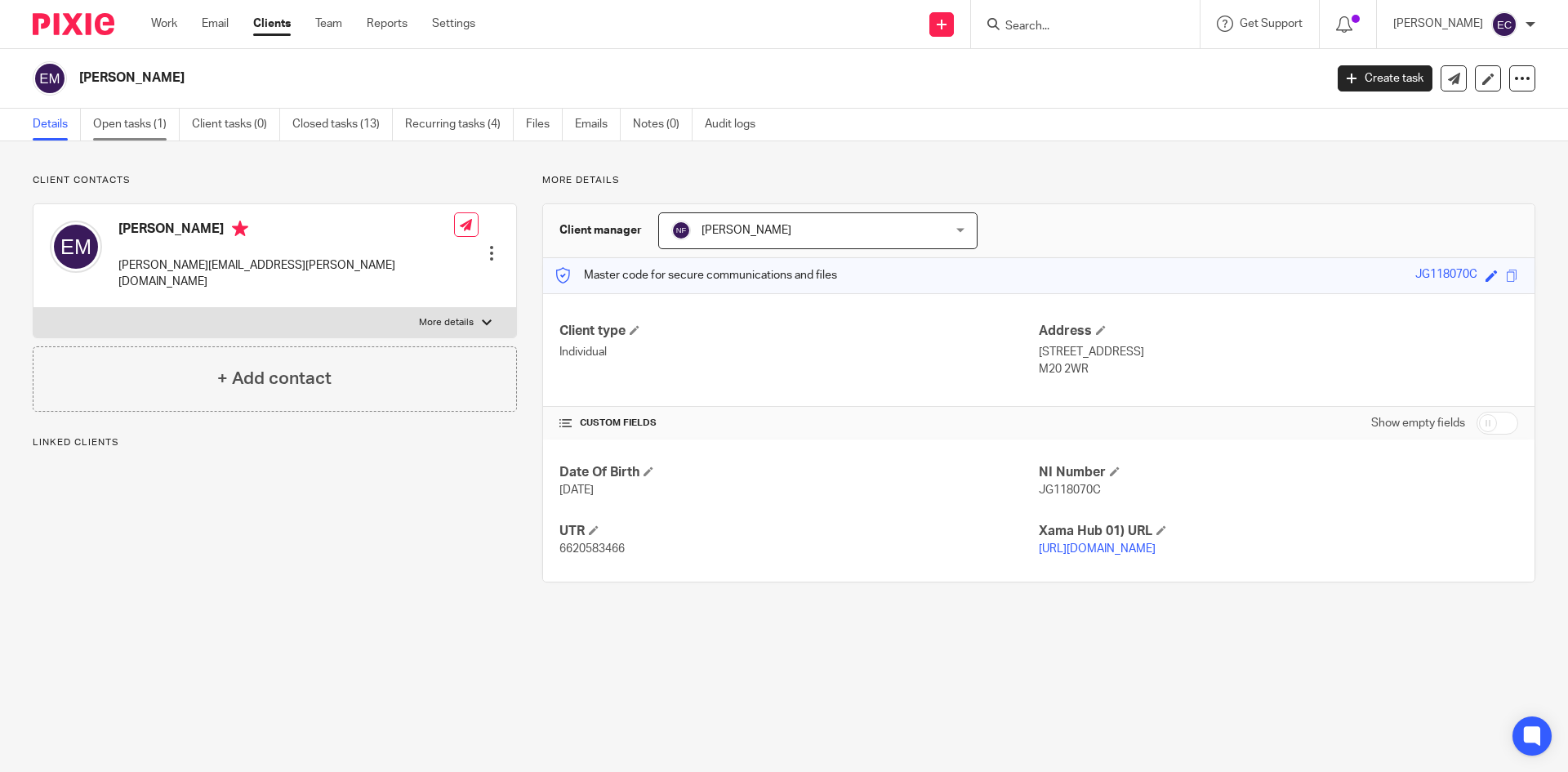
click at [163, 133] on link "Open tasks (1)" at bounding box center [136, 124] width 87 height 32
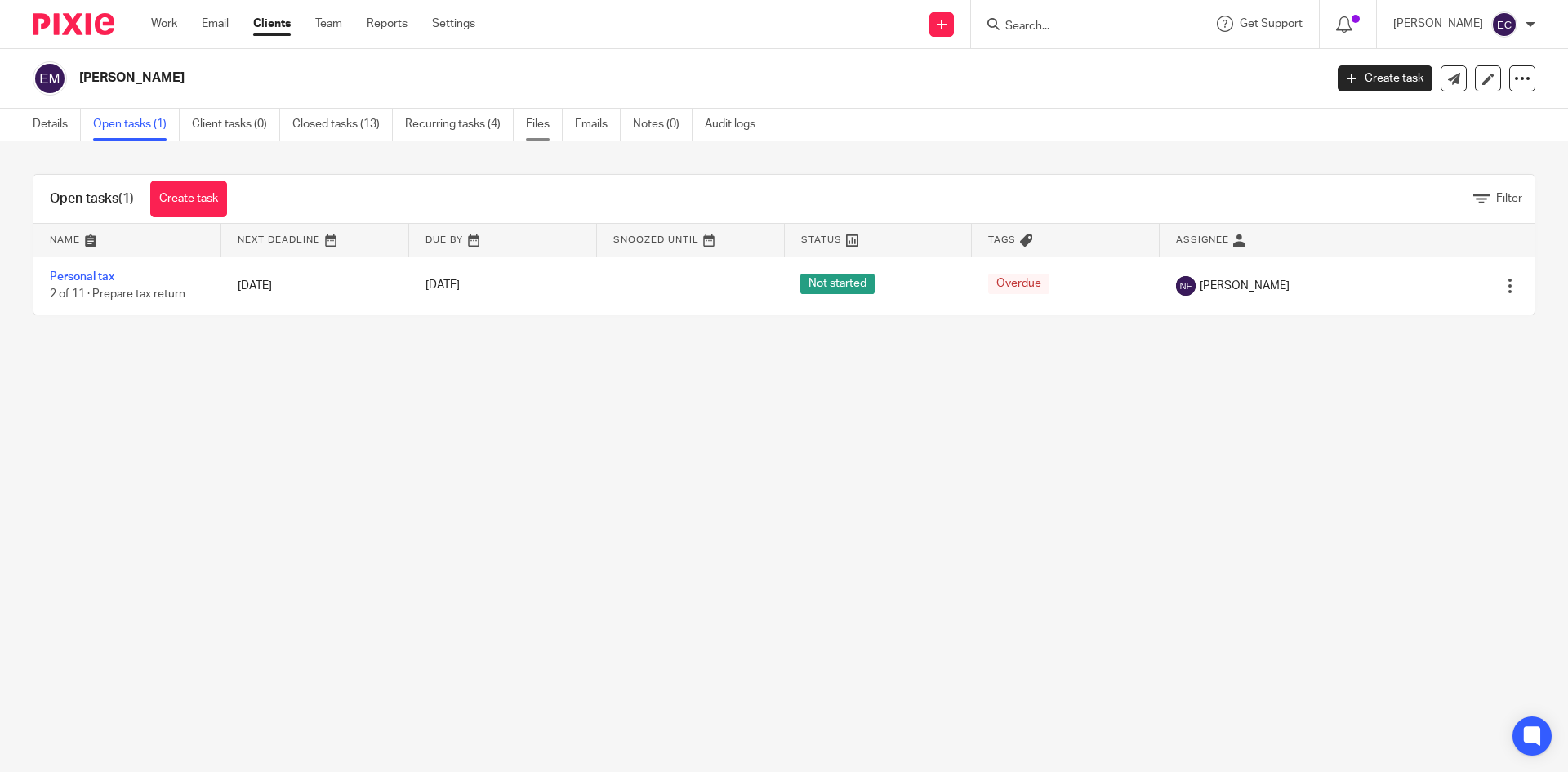
click at [552, 122] on link "Files" at bounding box center [544, 124] width 37 height 32
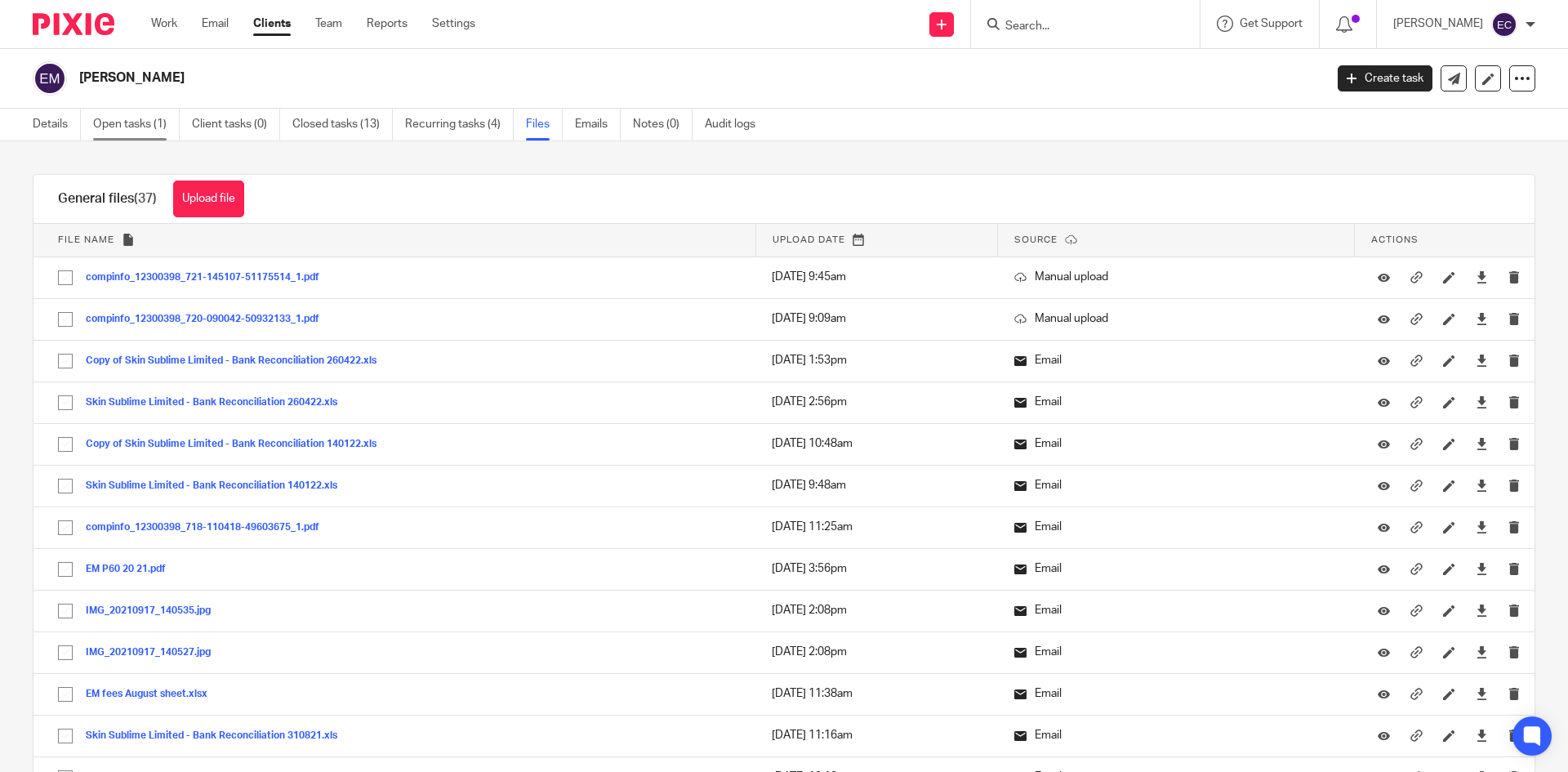
click at [138, 132] on link "Open tasks (1)" at bounding box center [136, 124] width 87 height 32
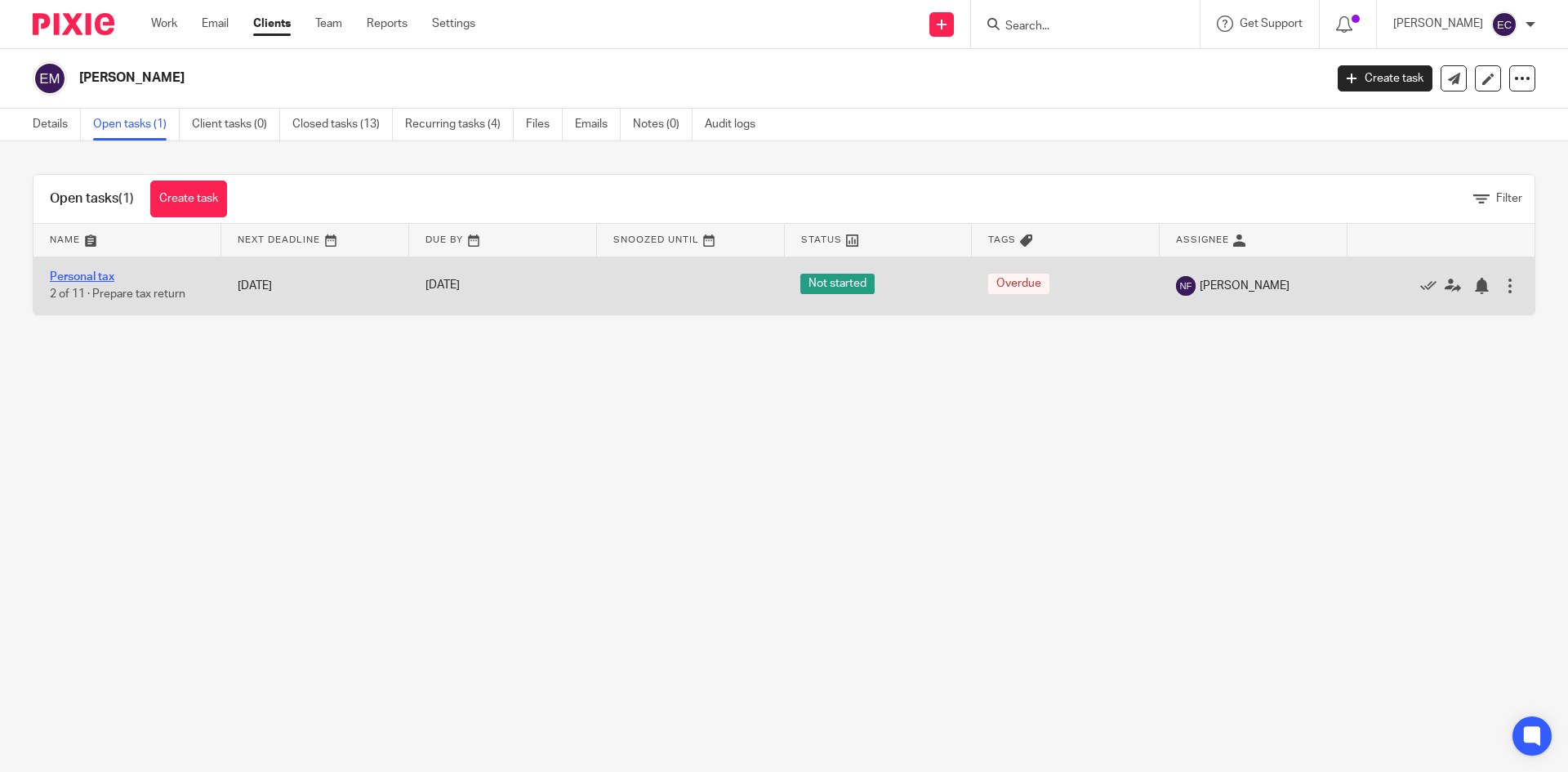
click at [80, 272] on link "Personal tax" at bounding box center [82, 277] width 64 height 12
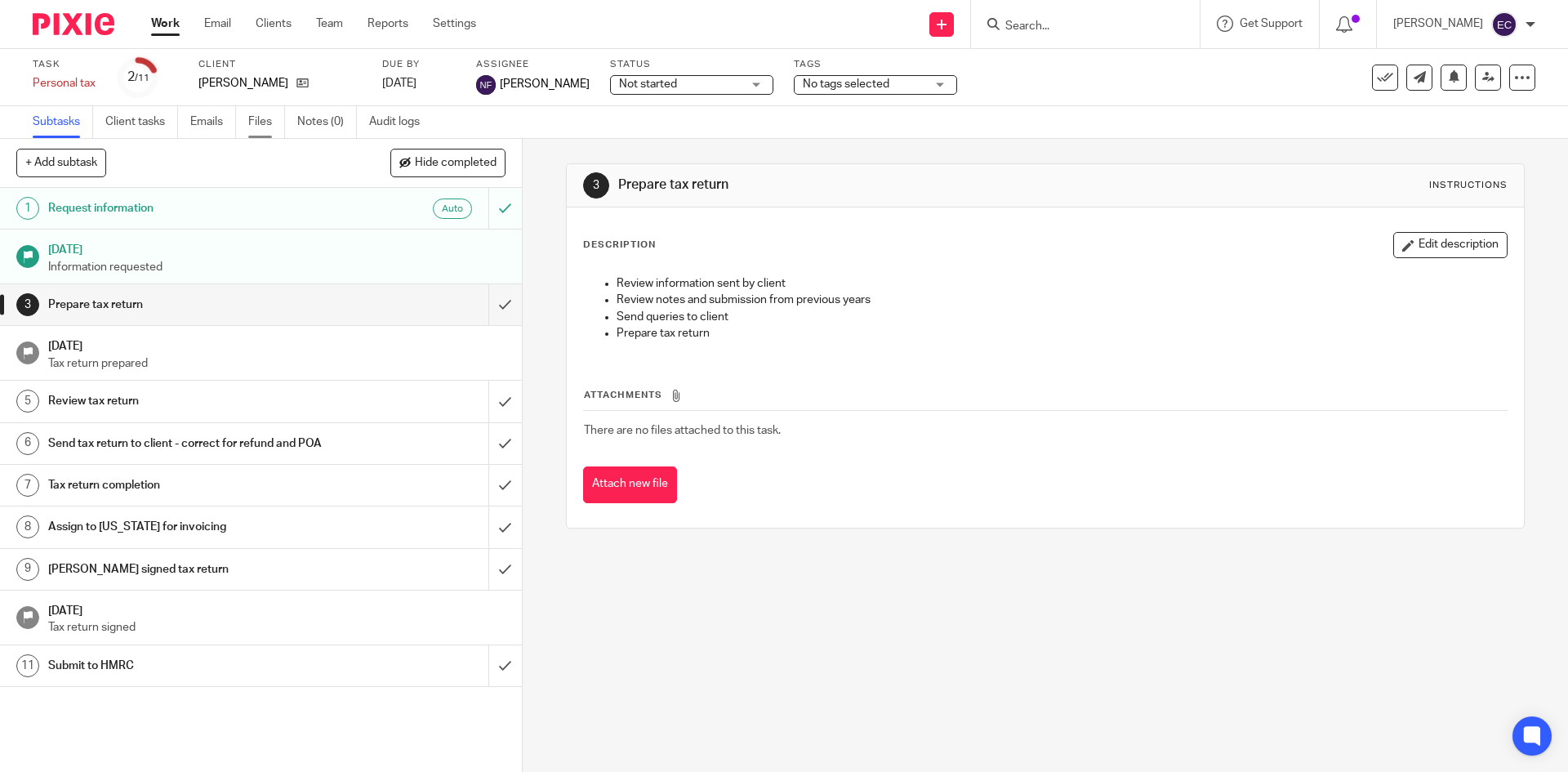
click at [277, 117] on link "Files" at bounding box center [266, 122] width 37 height 32
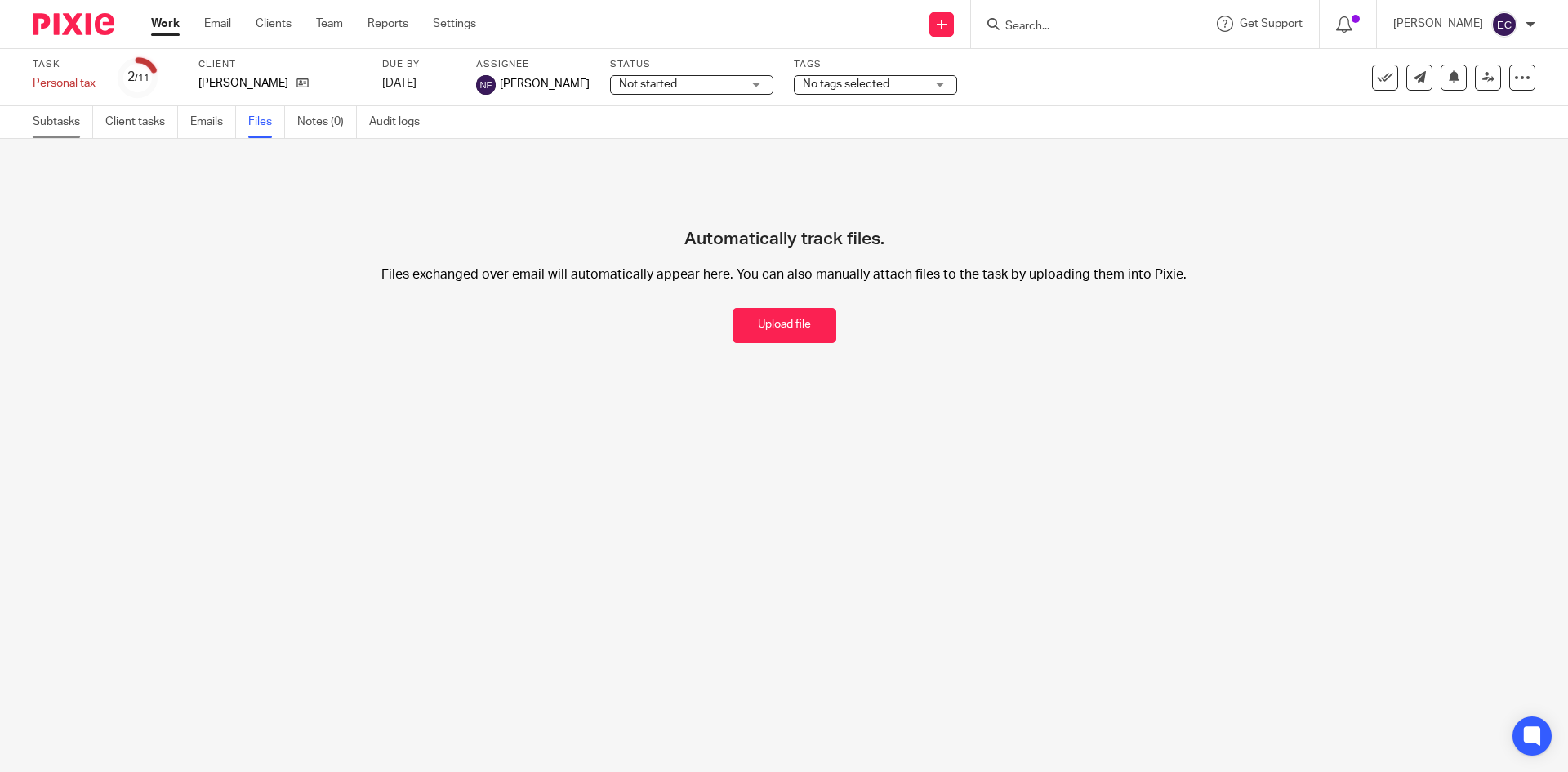
click at [56, 124] on link "Subtasks" at bounding box center [62, 122] width 60 height 32
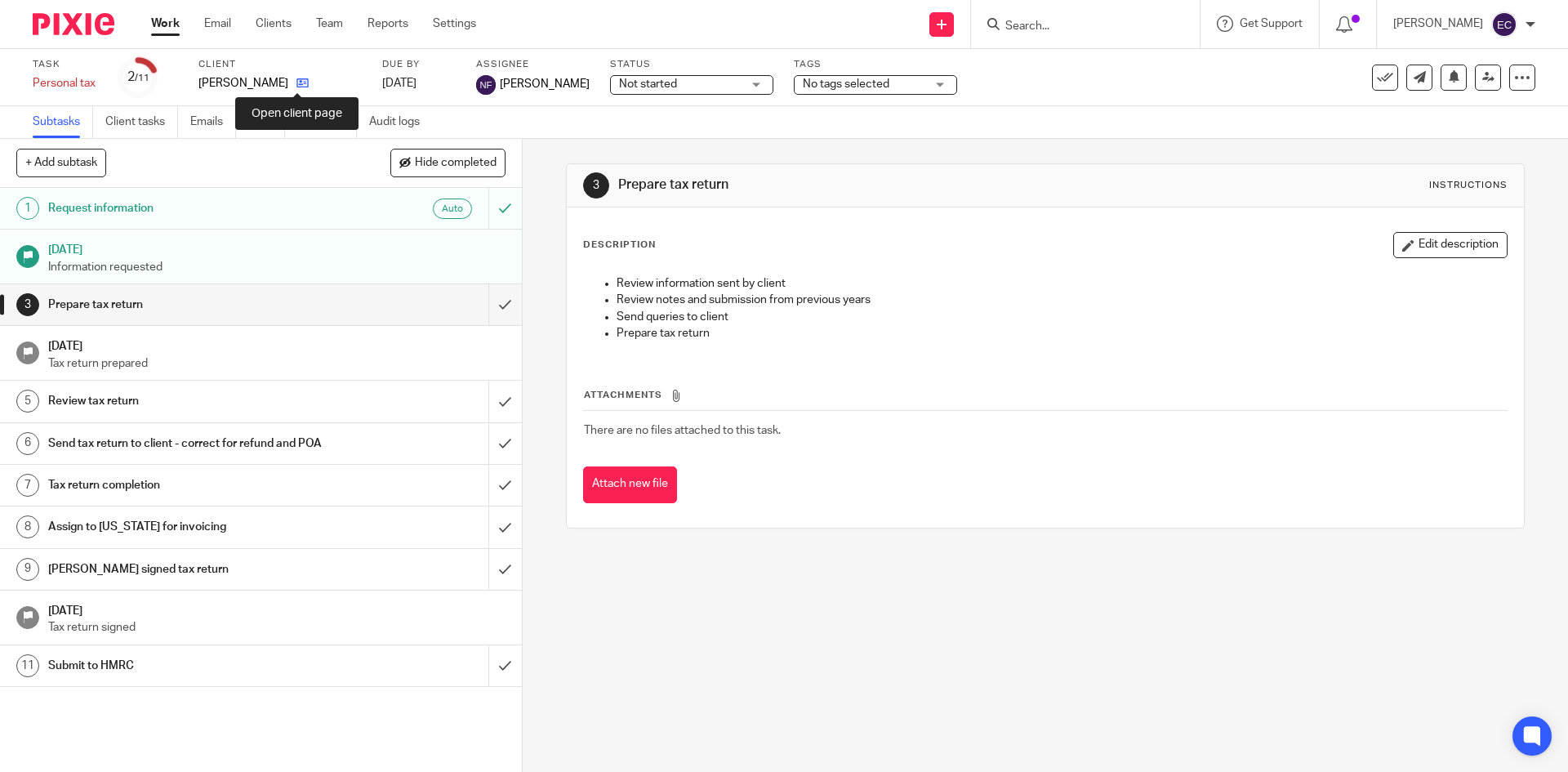
click at [298, 83] on icon at bounding box center [302, 83] width 13 height 13
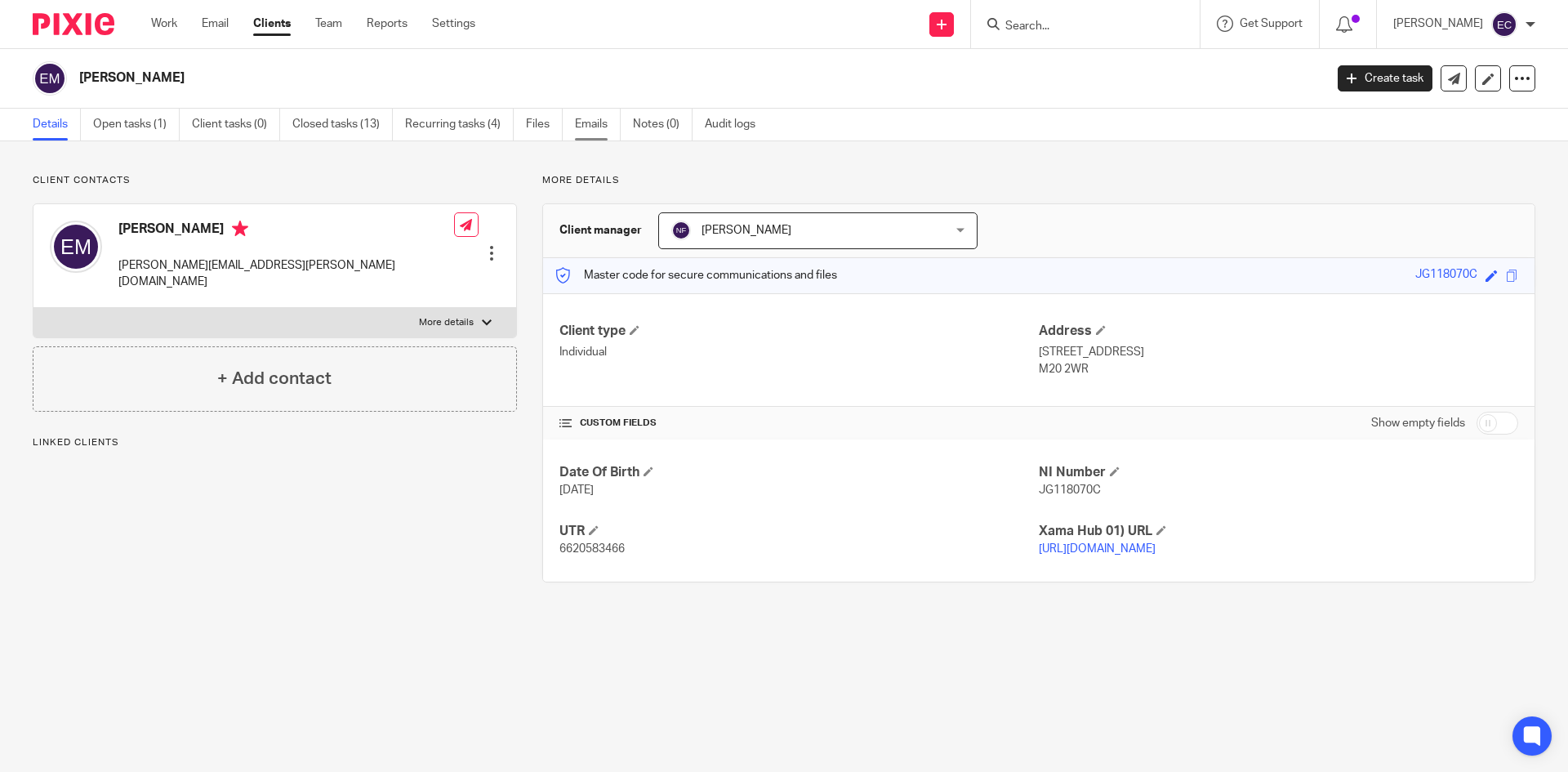
click at [592, 117] on link "Emails" at bounding box center [597, 124] width 46 height 32
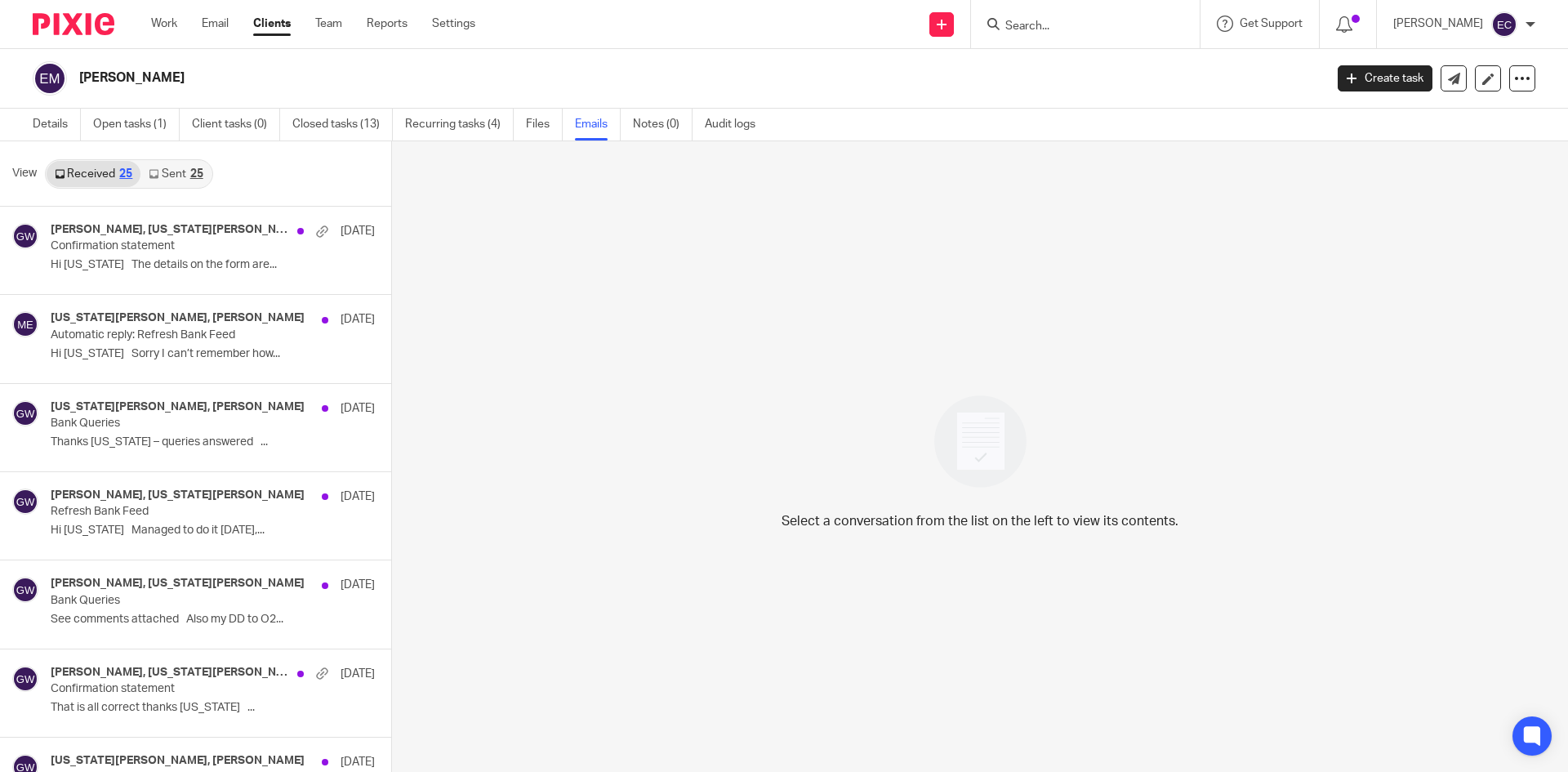
click at [175, 179] on link "Sent 25" at bounding box center [176, 174] width 70 height 26
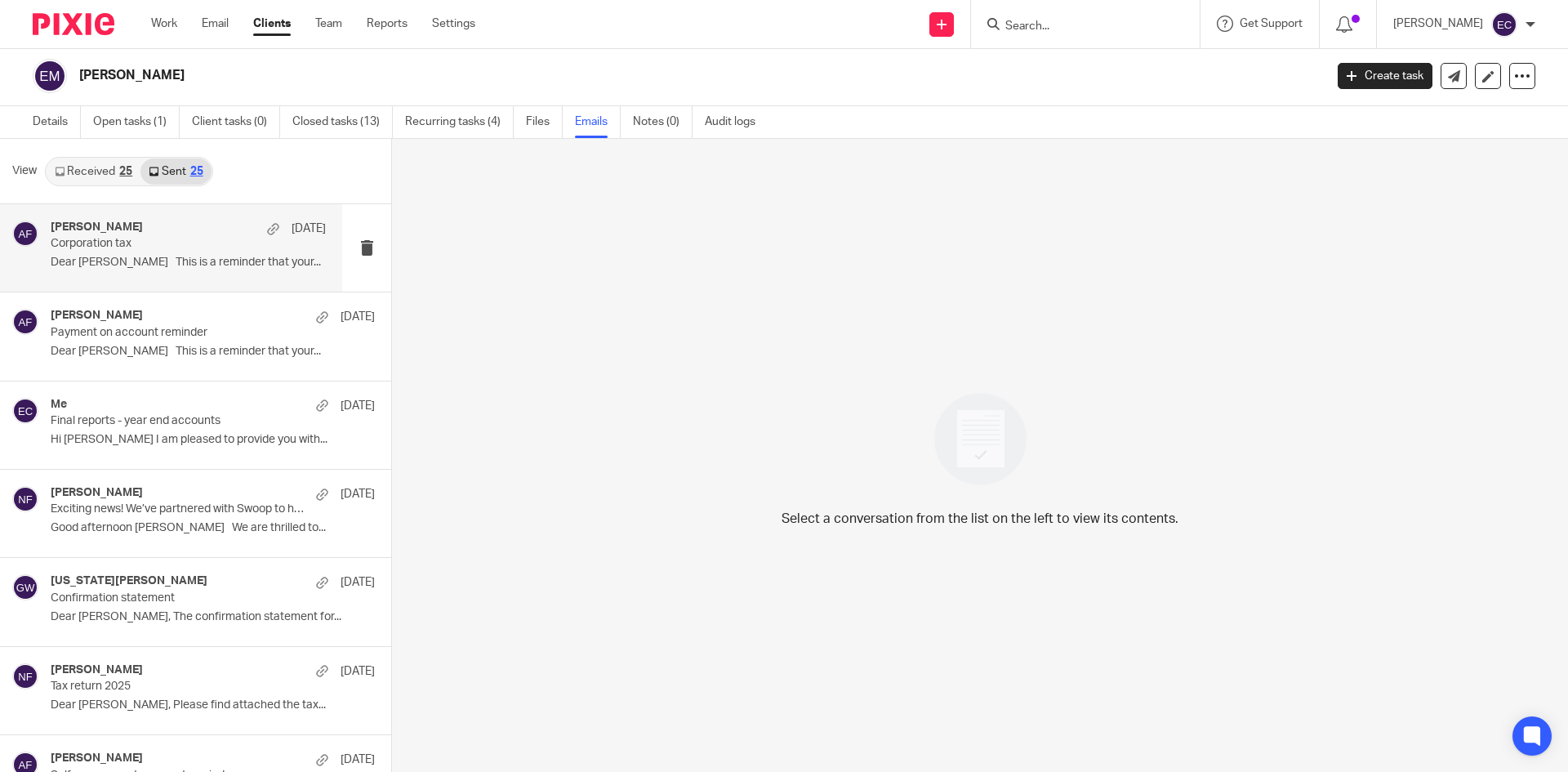
click at [133, 264] on p "Dear Emma This is a reminder that your..." at bounding box center [188, 263] width 275 height 14
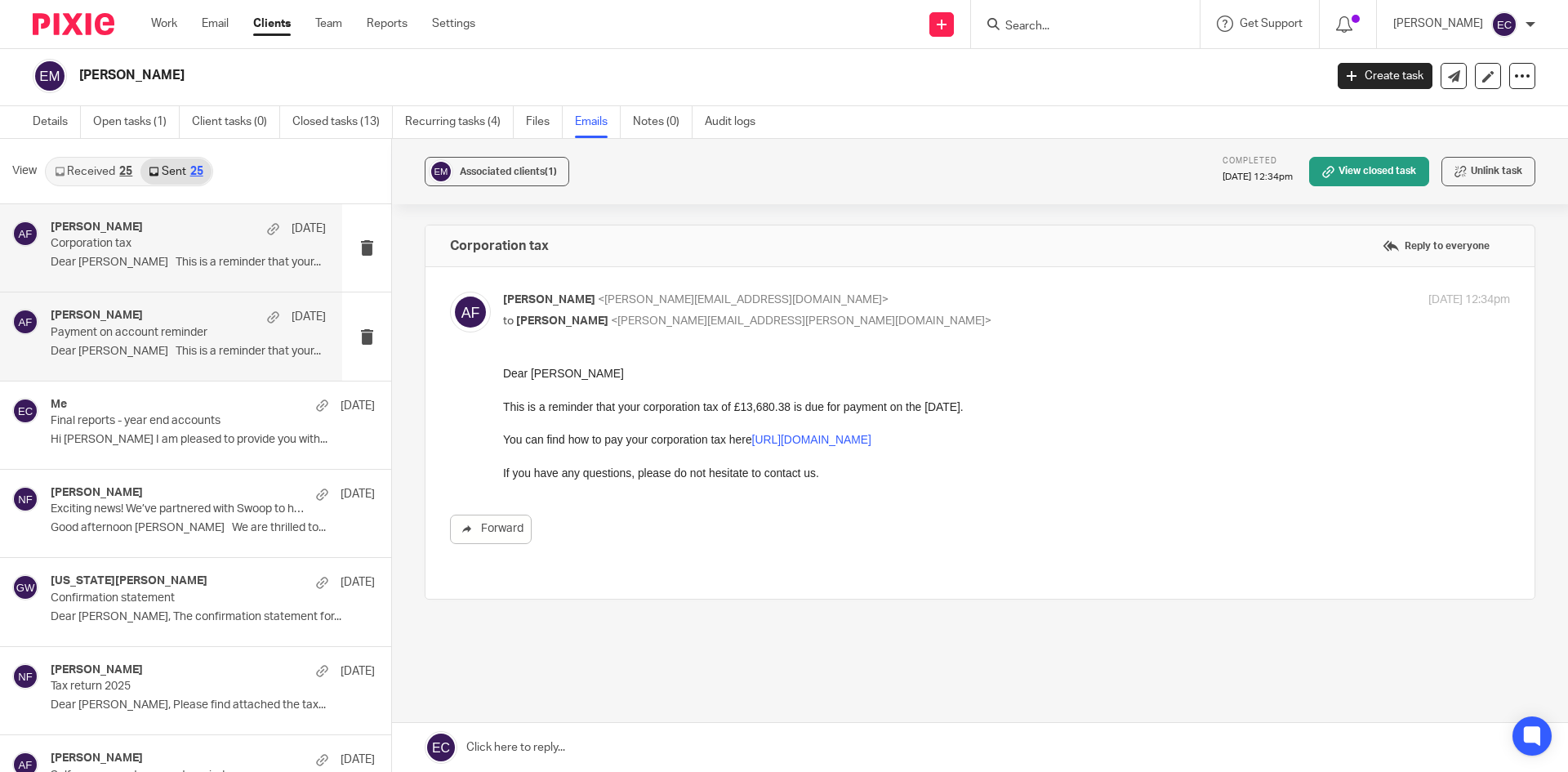
scroll to position [0, 0]
click at [140, 352] on p "Dear Emma This is a reminder that your..." at bounding box center [188, 351] width 275 height 14
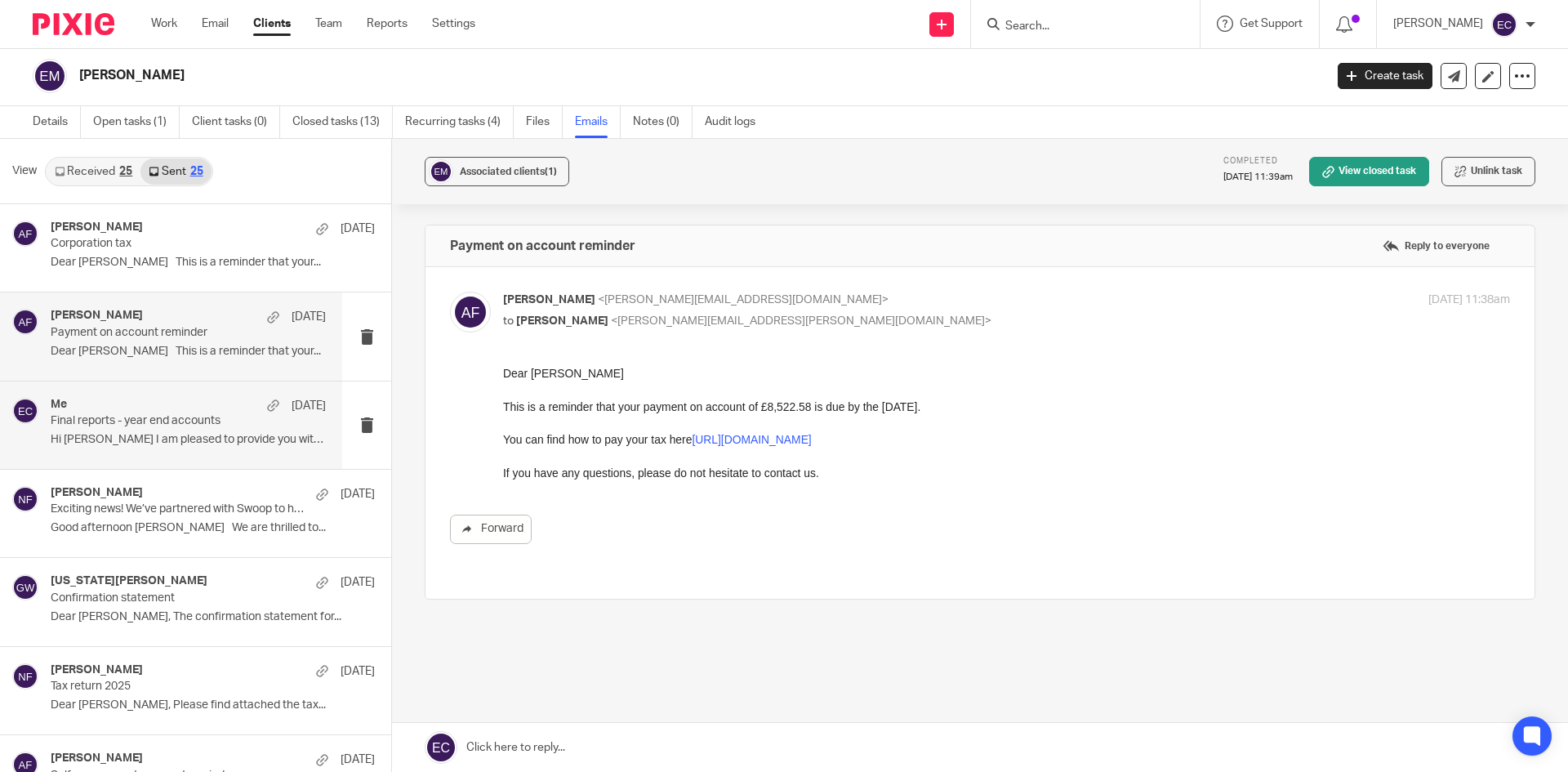
click at [180, 453] on div "Me 24 Jun Final reports - year end accounts Hi Emma I am pleased to provide you…" at bounding box center [188, 425] width 275 height 55
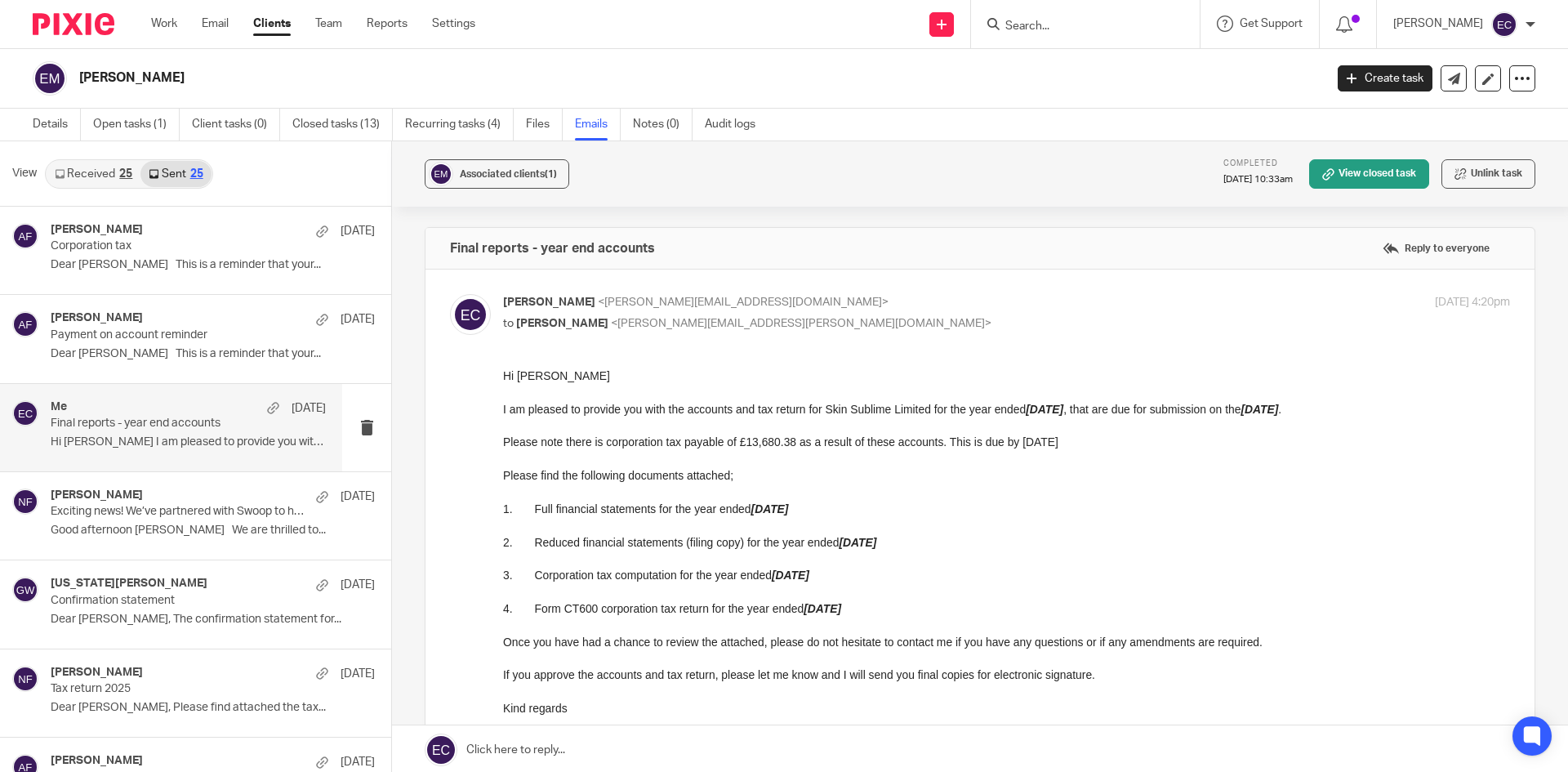
click at [1072, 10] on div at bounding box center [1085, 23] width 228 height 48
click at [1062, 30] on input "Search" at bounding box center [1076, 26] width 147 height 15
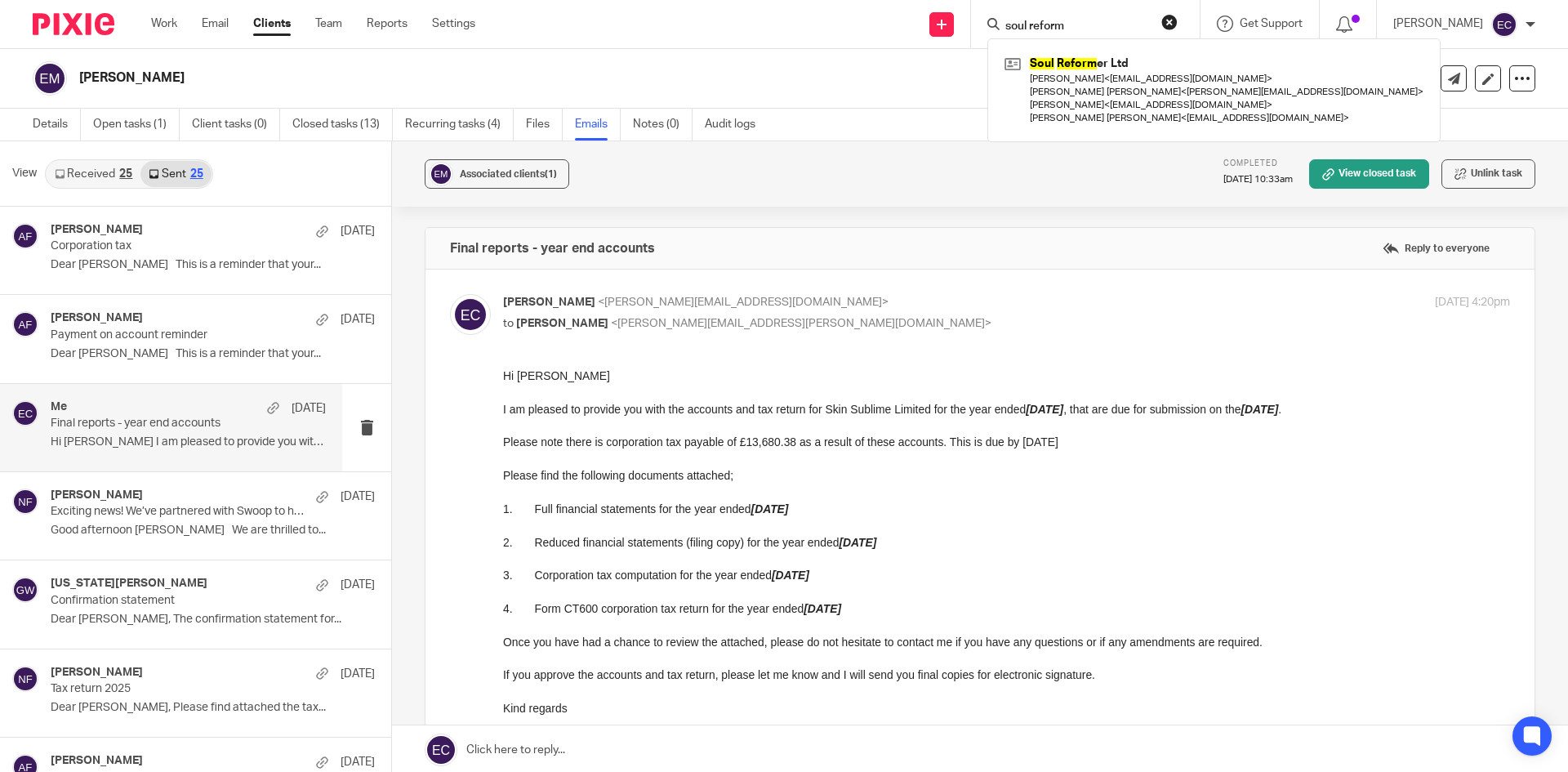
type input "soul reform"
click button "submit" at bounding box center [0, 0] width 0 height 0
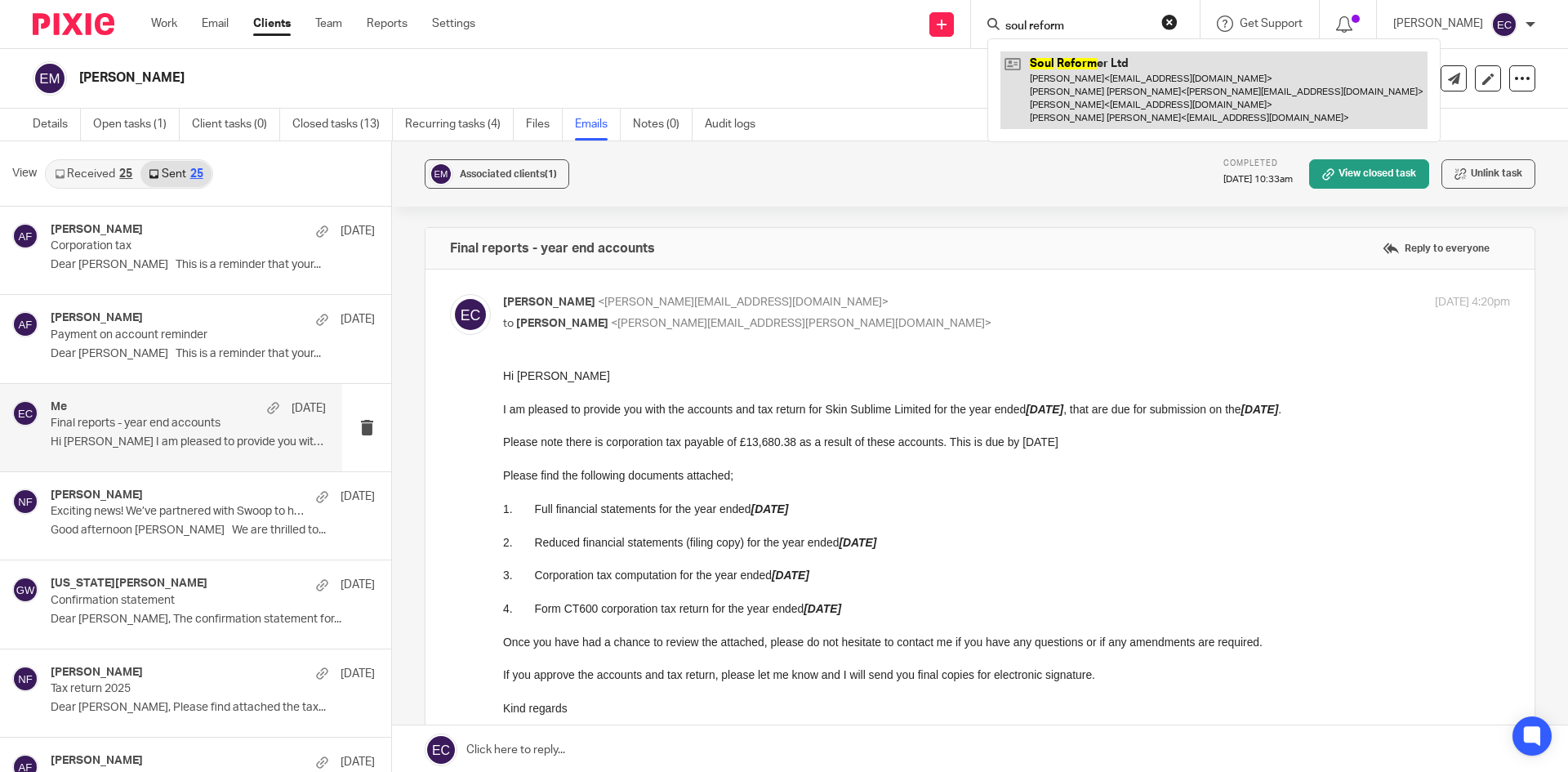
click at [1088, 84] on link at bounding box center [1214, 90] width 427 height 77
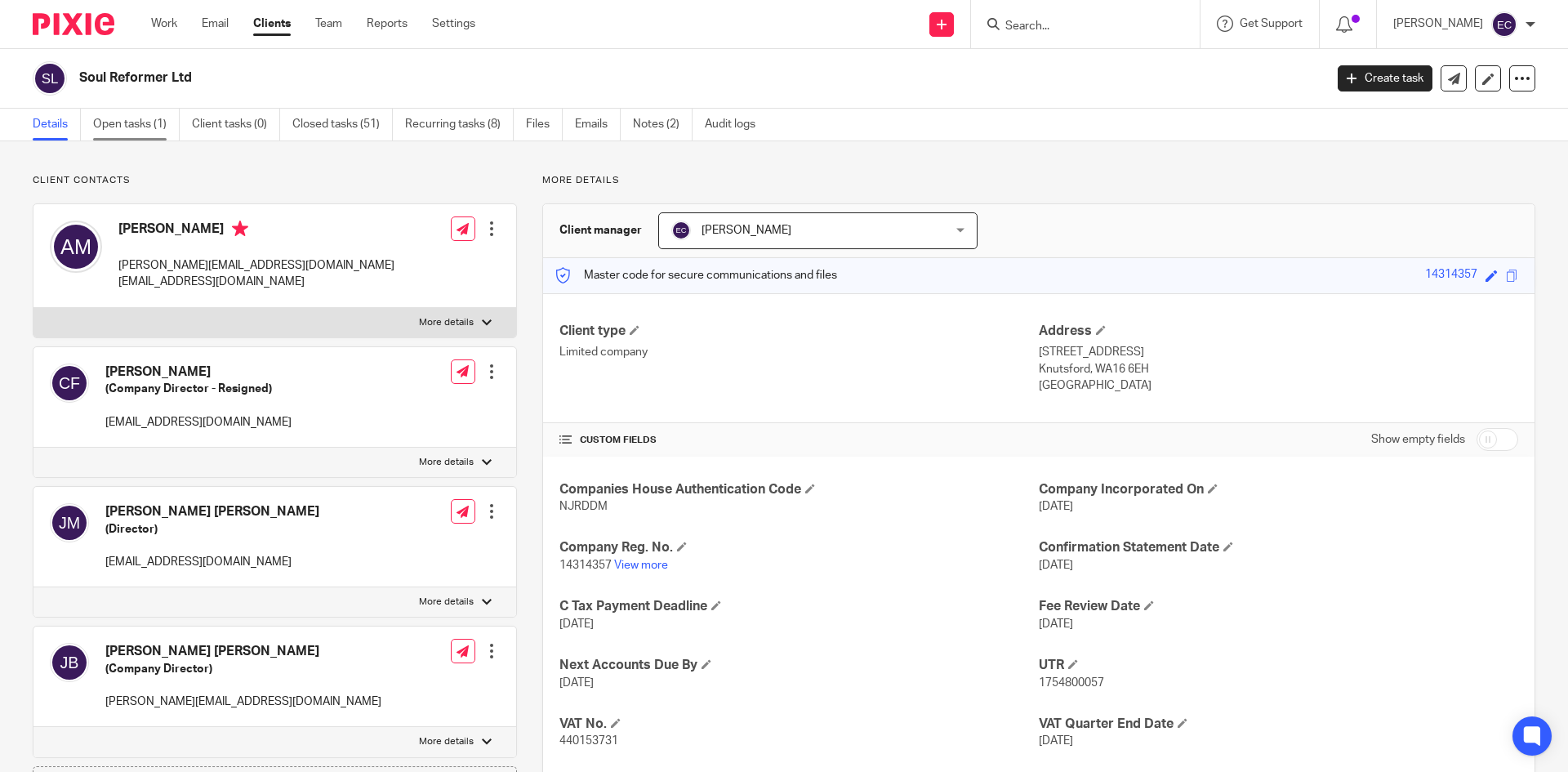
click at [136, 118] on link "Open tasks (1)" at bounding box center [136, 124] width 87 height 32
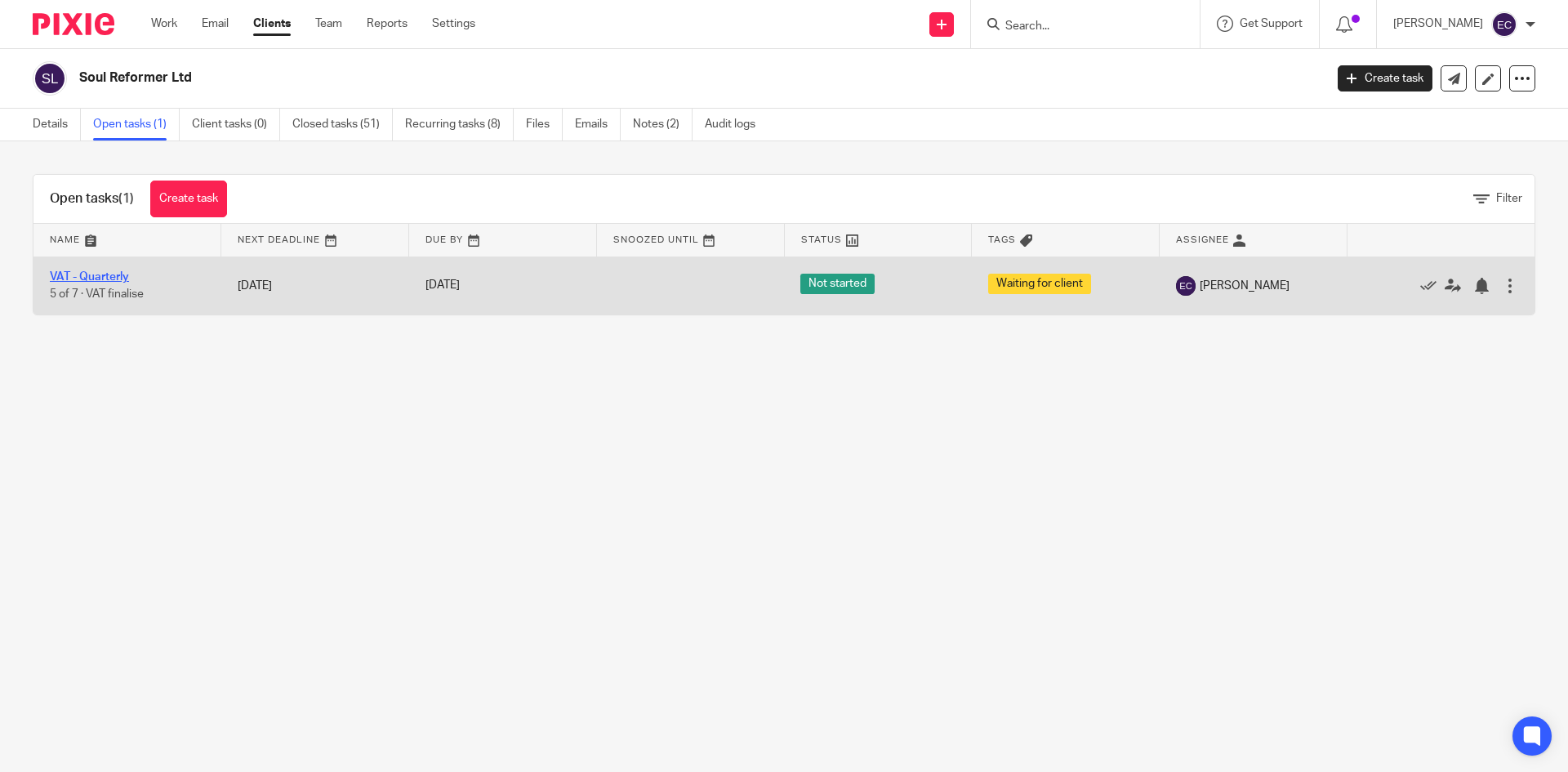
click at [115, 276] on link "VAT - Quarterly" at bounding box center [89, 277] width 79 height 12
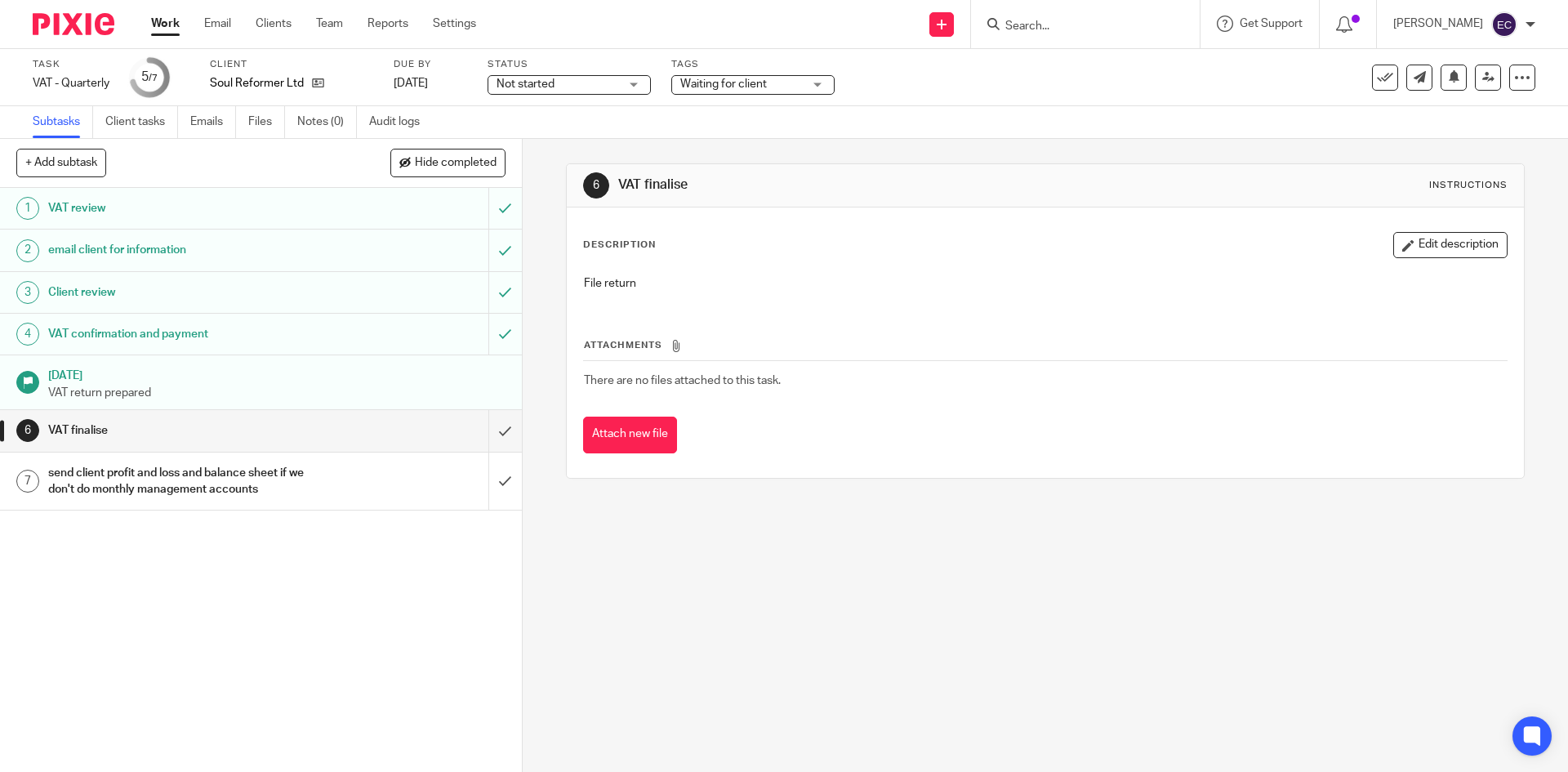
click at [1059, 29] on input "Search" at bounding box center [1076, 26] width 147 height 15
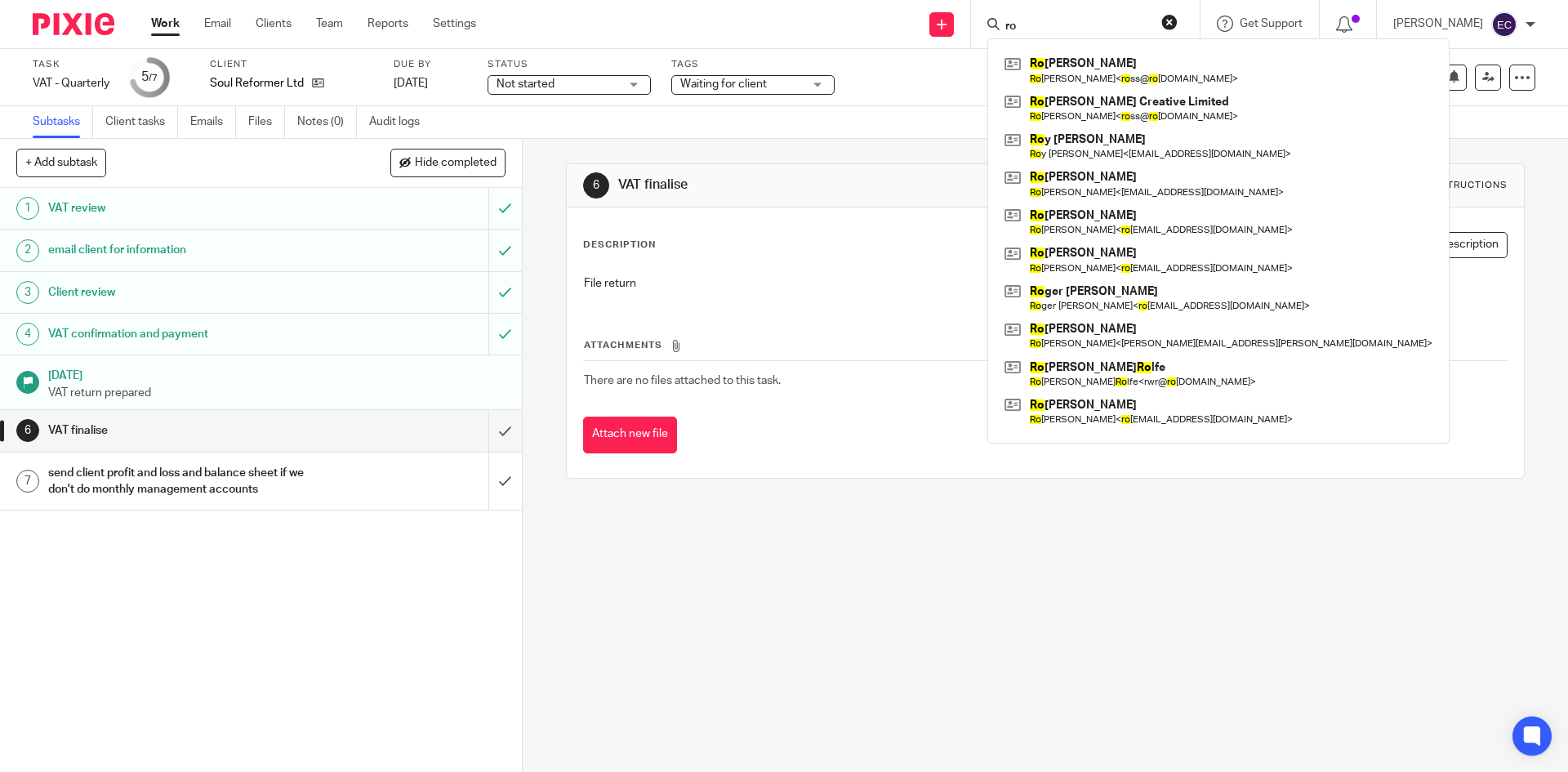
type input "r"
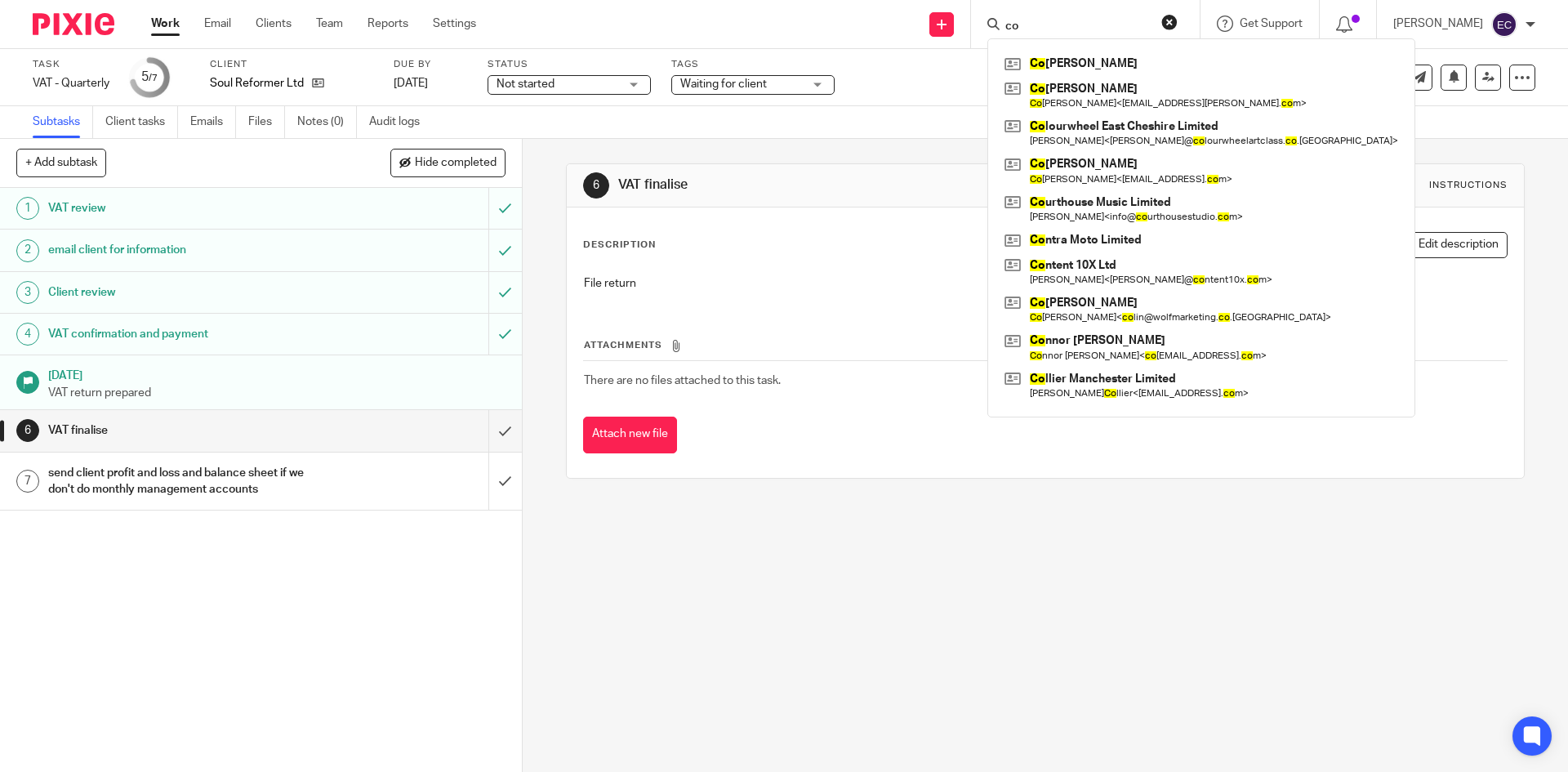
type input "c"
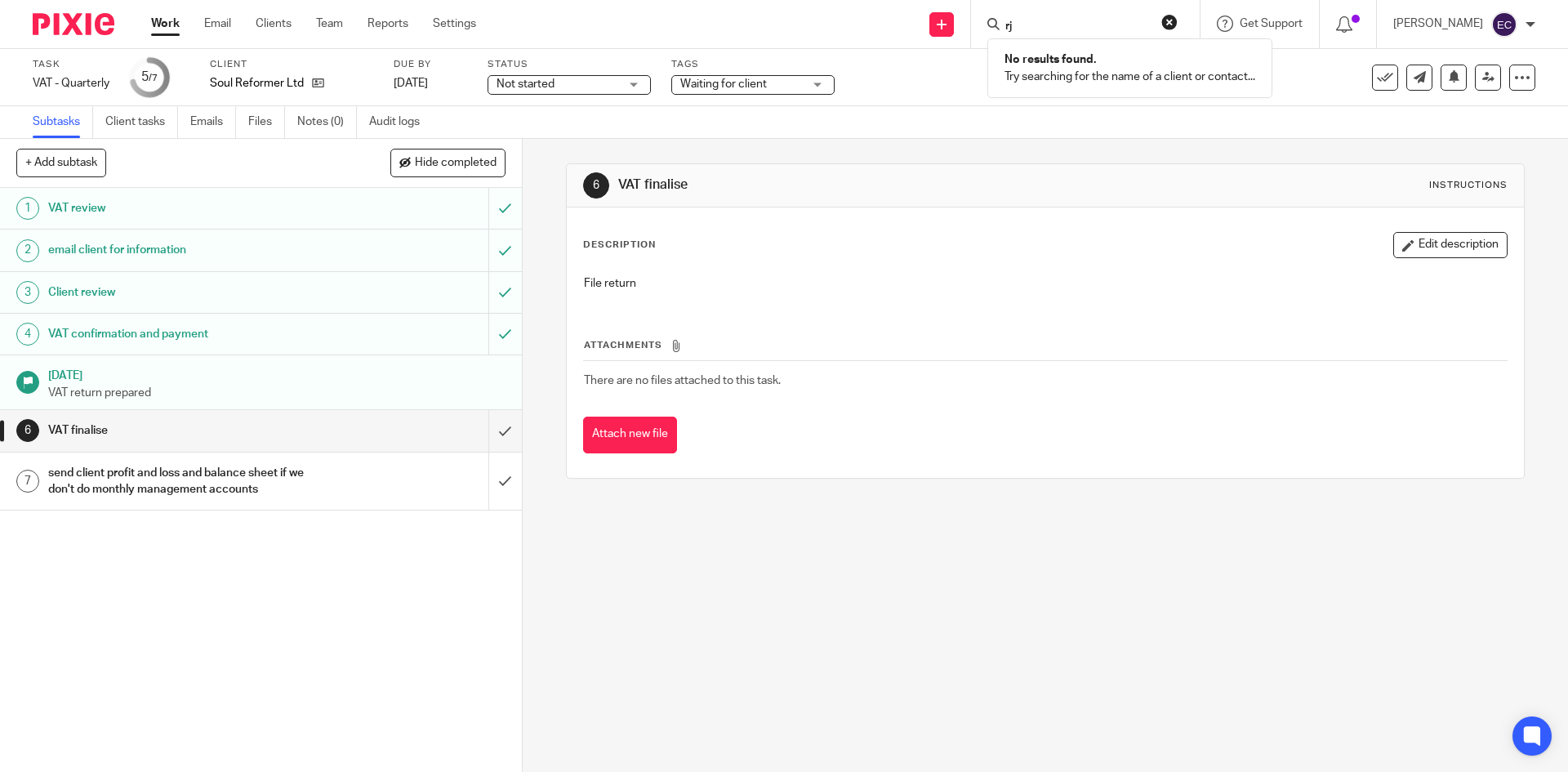
type input "r"
click at [1023, 28] on input "Search" at bounding box center [1076, 26] width 147 height 15
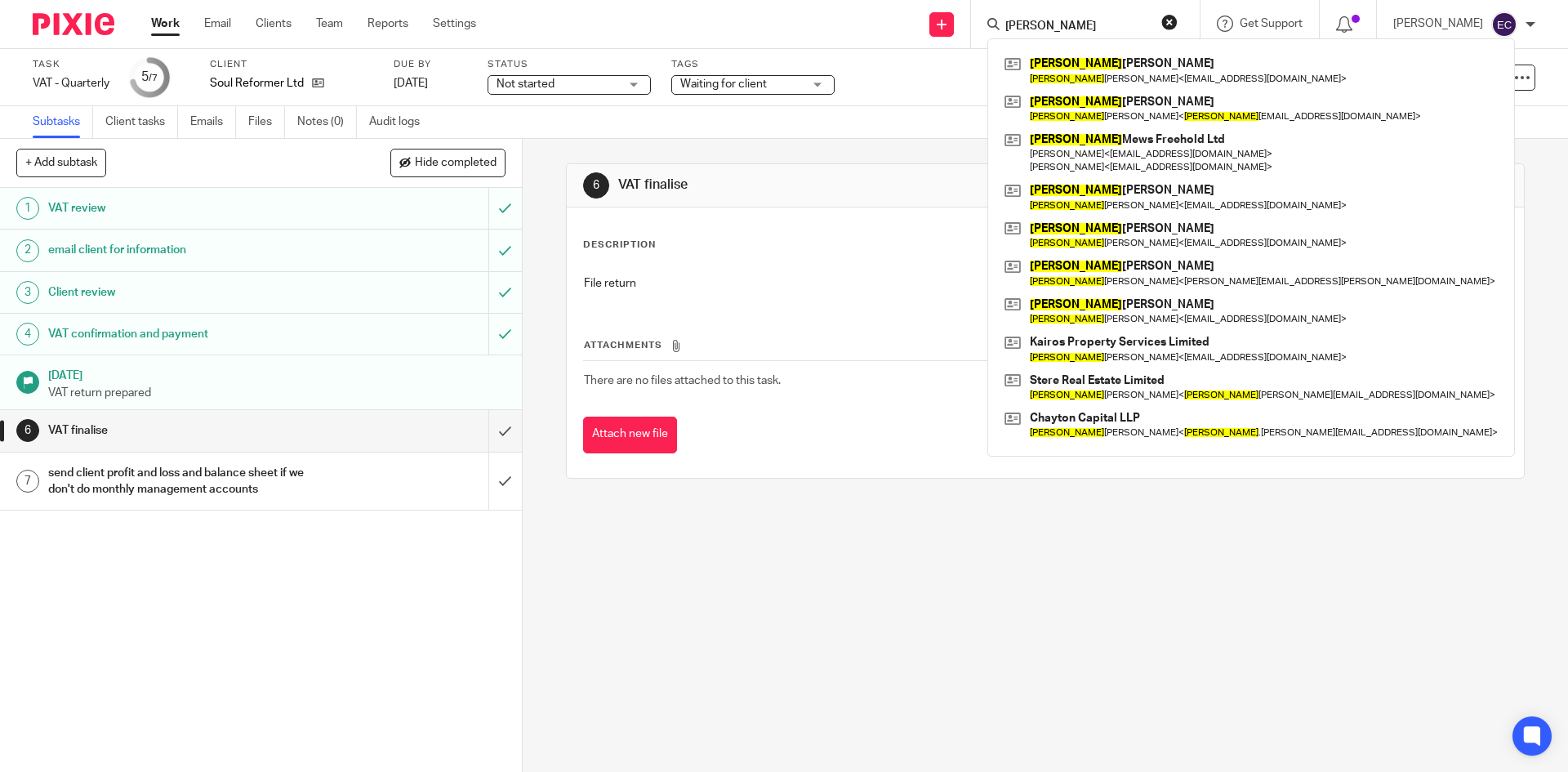
type input "[PERSON_NAME]"
click button "submit" at bounding box center [0, 0] width 0 height 0
click at [1083, 308] on link at bounding box center [1251, 311] width 502 height 37
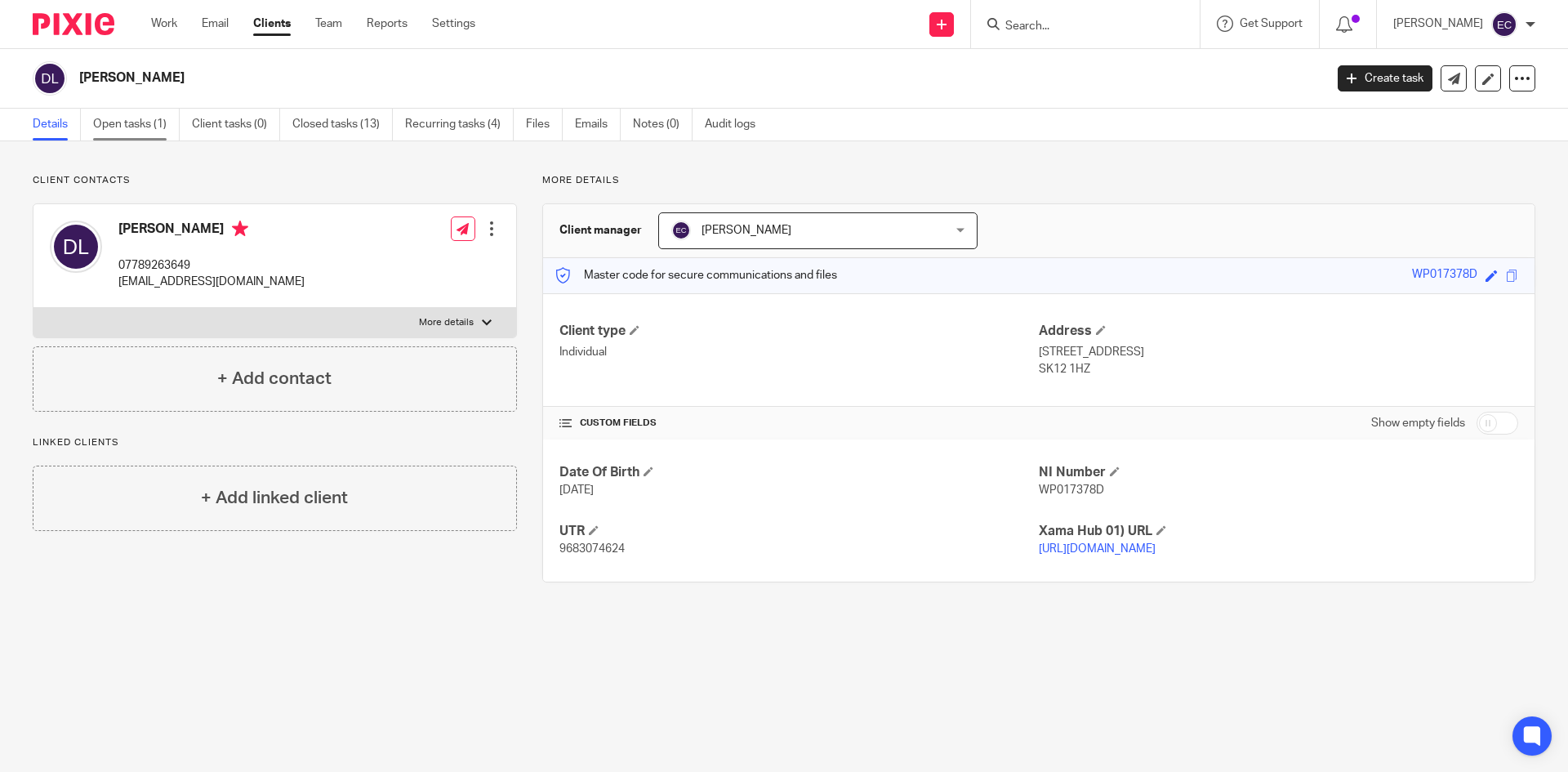
click at [152, 113] on link "Open tasks (1)" at bounding box center [136, 124] width 87 height 32
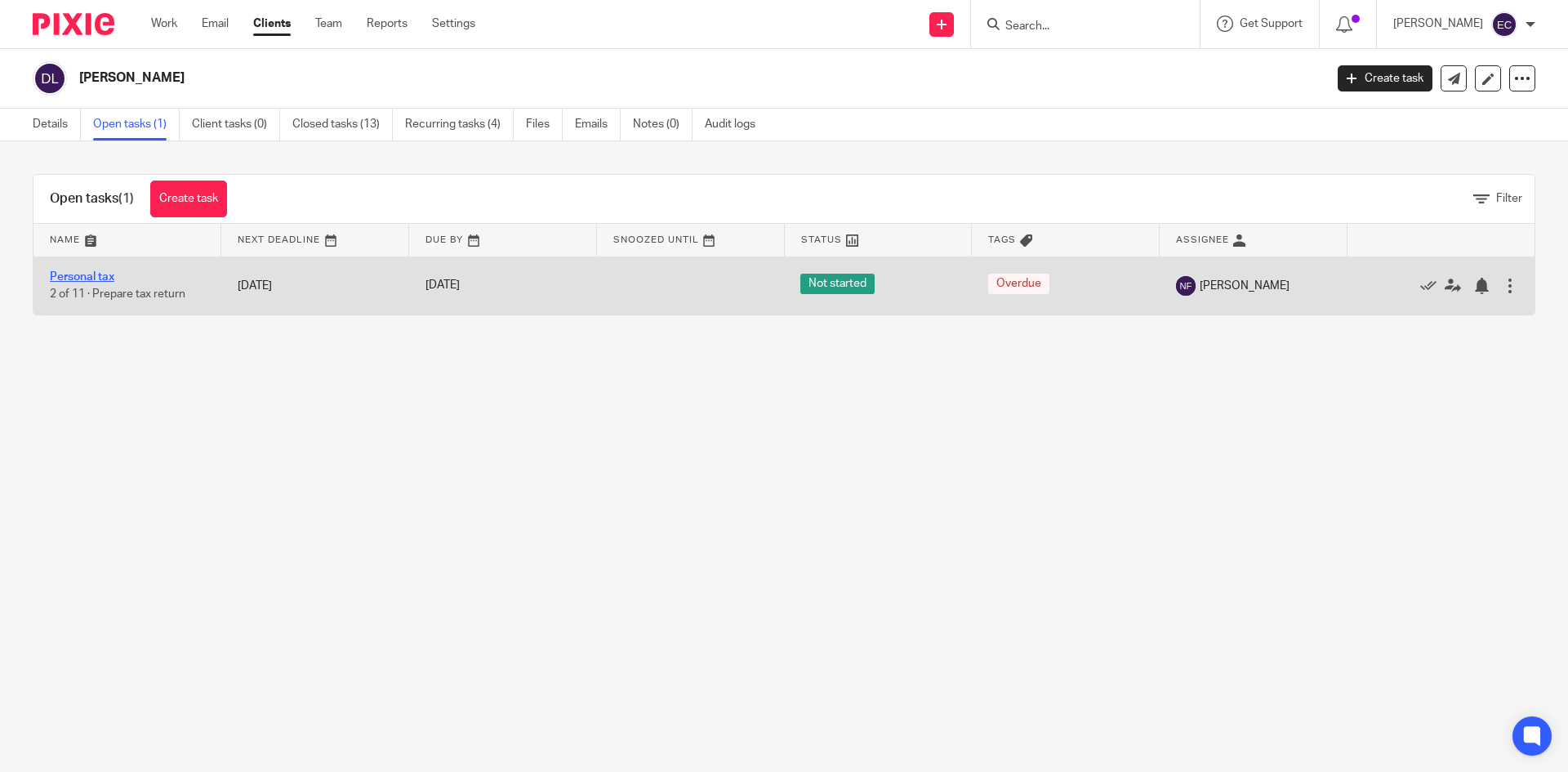
click at [62, 277] on link "Personal tax" at bounding box center [82, 277] width 64 height 12
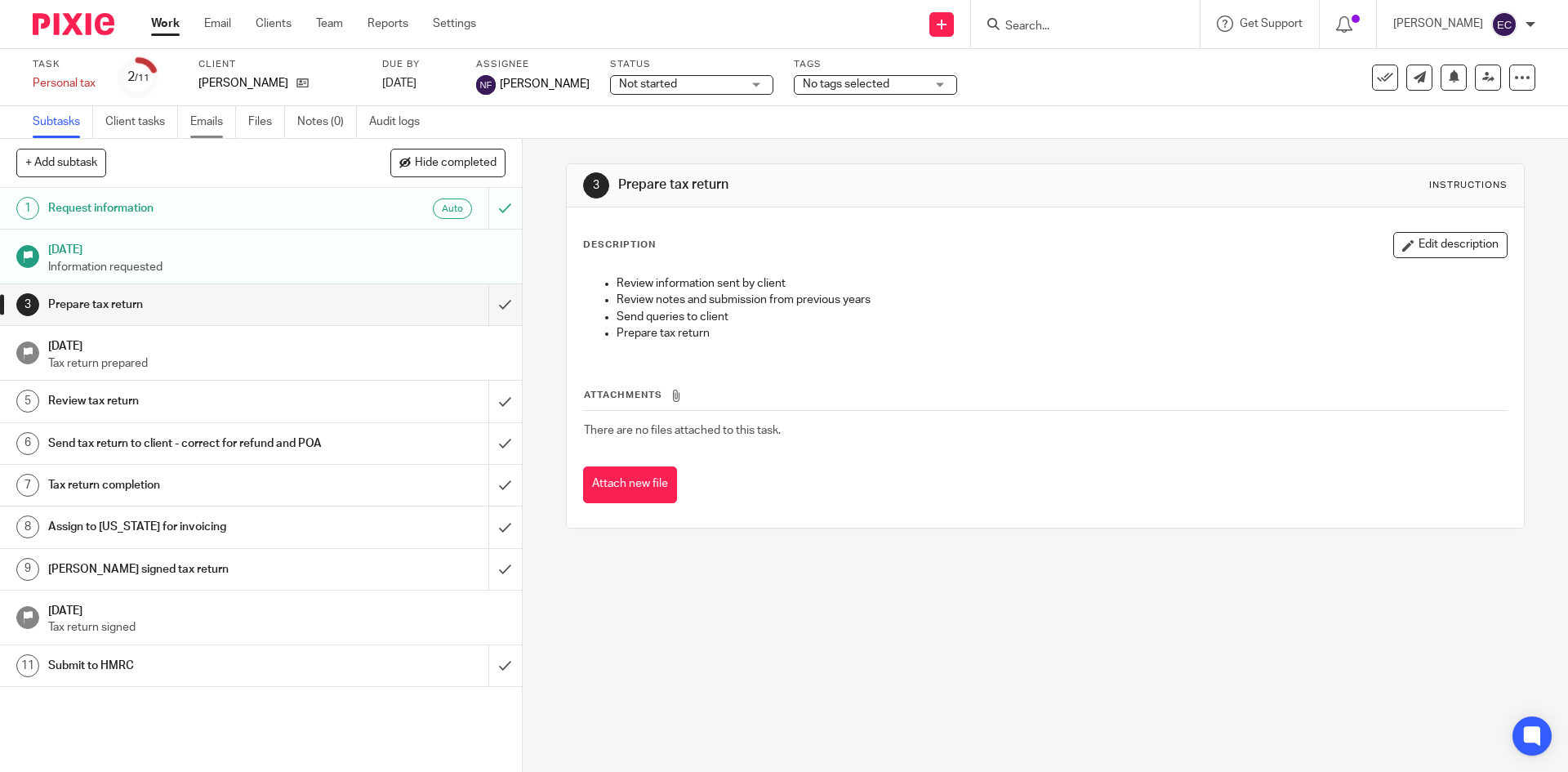
click at [213, 117] on link "Emails" at bounding box center [213, 122] width 46 height 32
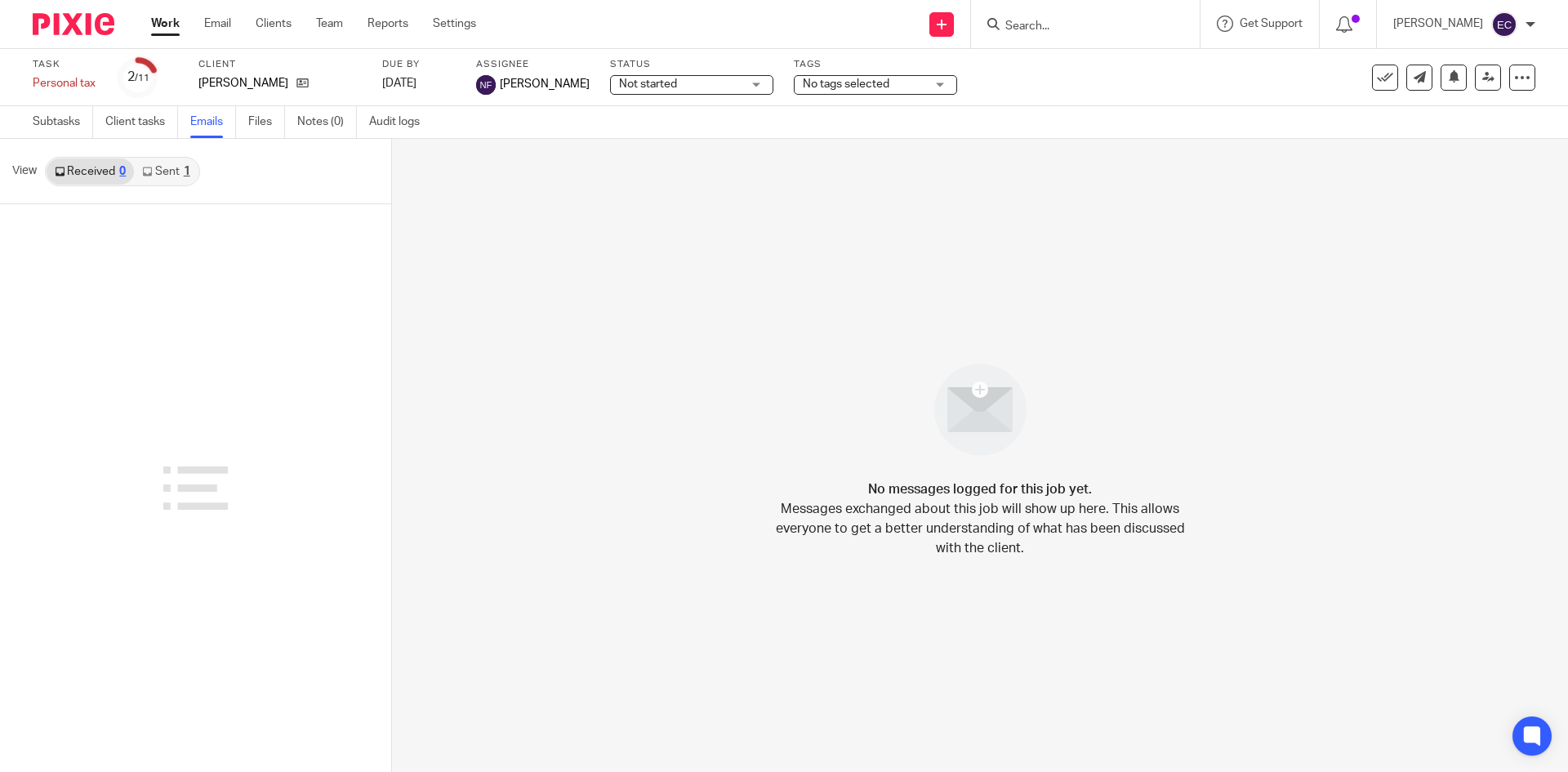
click at [181, 178] on link "Sent 1" at bounding box center [165, 171] width 63 height 26
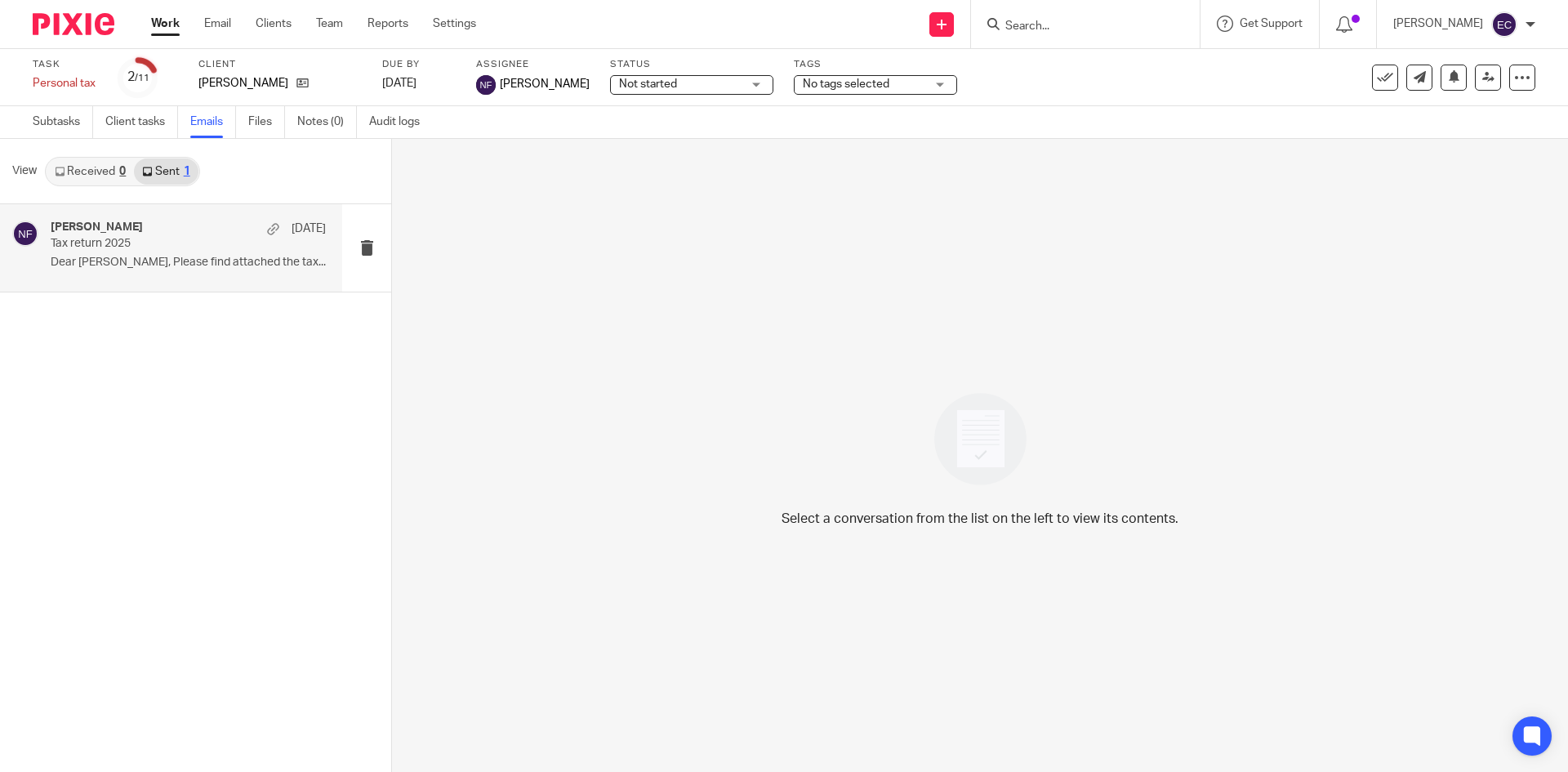
click at [141, 265] on p "Dear [PERSON_NAME], Please find attached the tax..." at bounding box center [188, 263] width 275 height 14
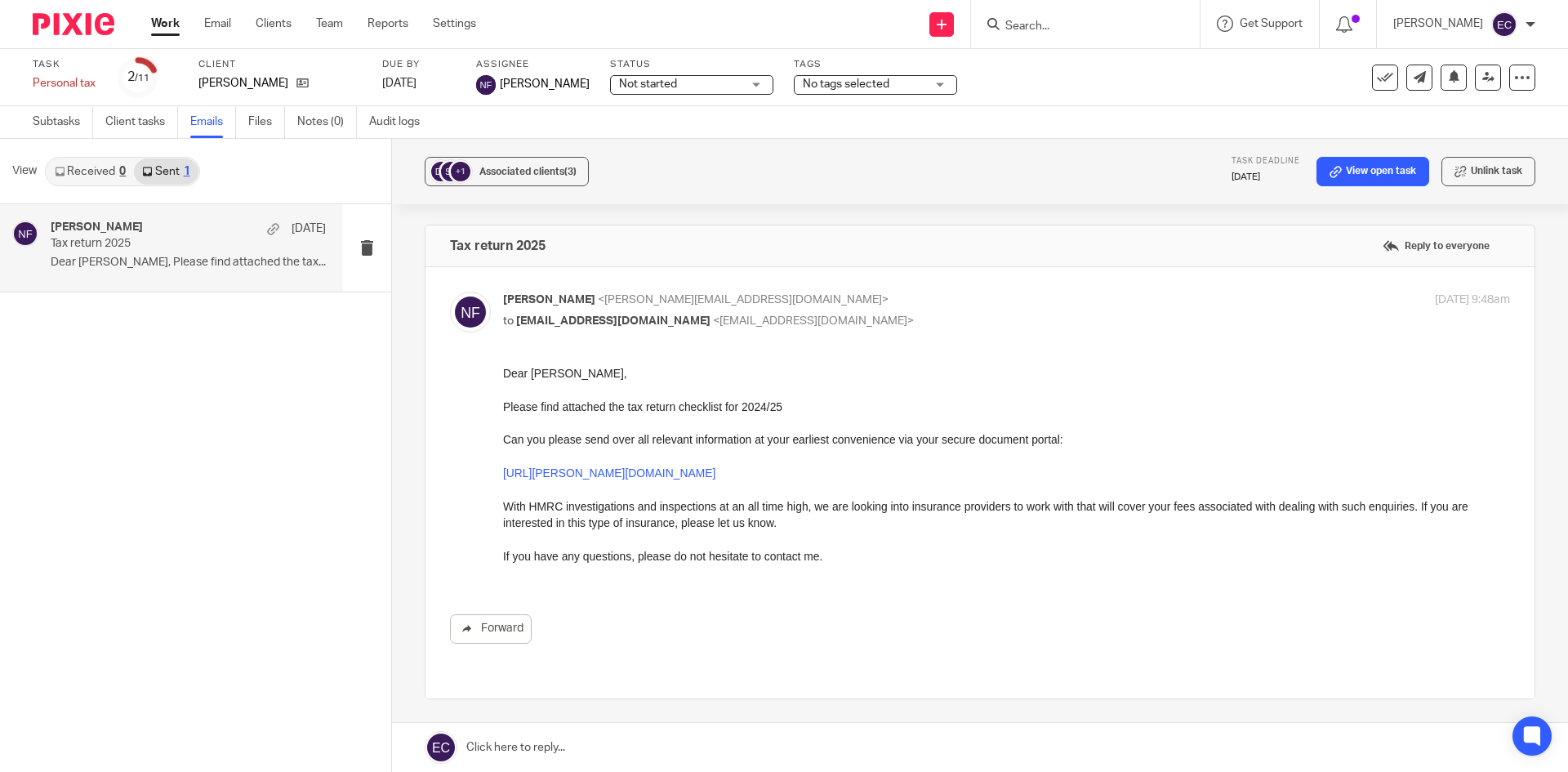
click at [663, 476] on link "https://neal-ford.usepixie.net/u/996c5b36cebb1c753a63b20623b4a4c0" at bounding box center [609, 472] width 213 height 13
click at [1107, 14] on form at bounding box center [1090, 23] width 174 height 20
click at [1078, 38] on div at bounding box center [1085, 23] width 228 height 48
click at [1055, 20] on input "Search" at bounding box center [1076, 26] width 147 height 15
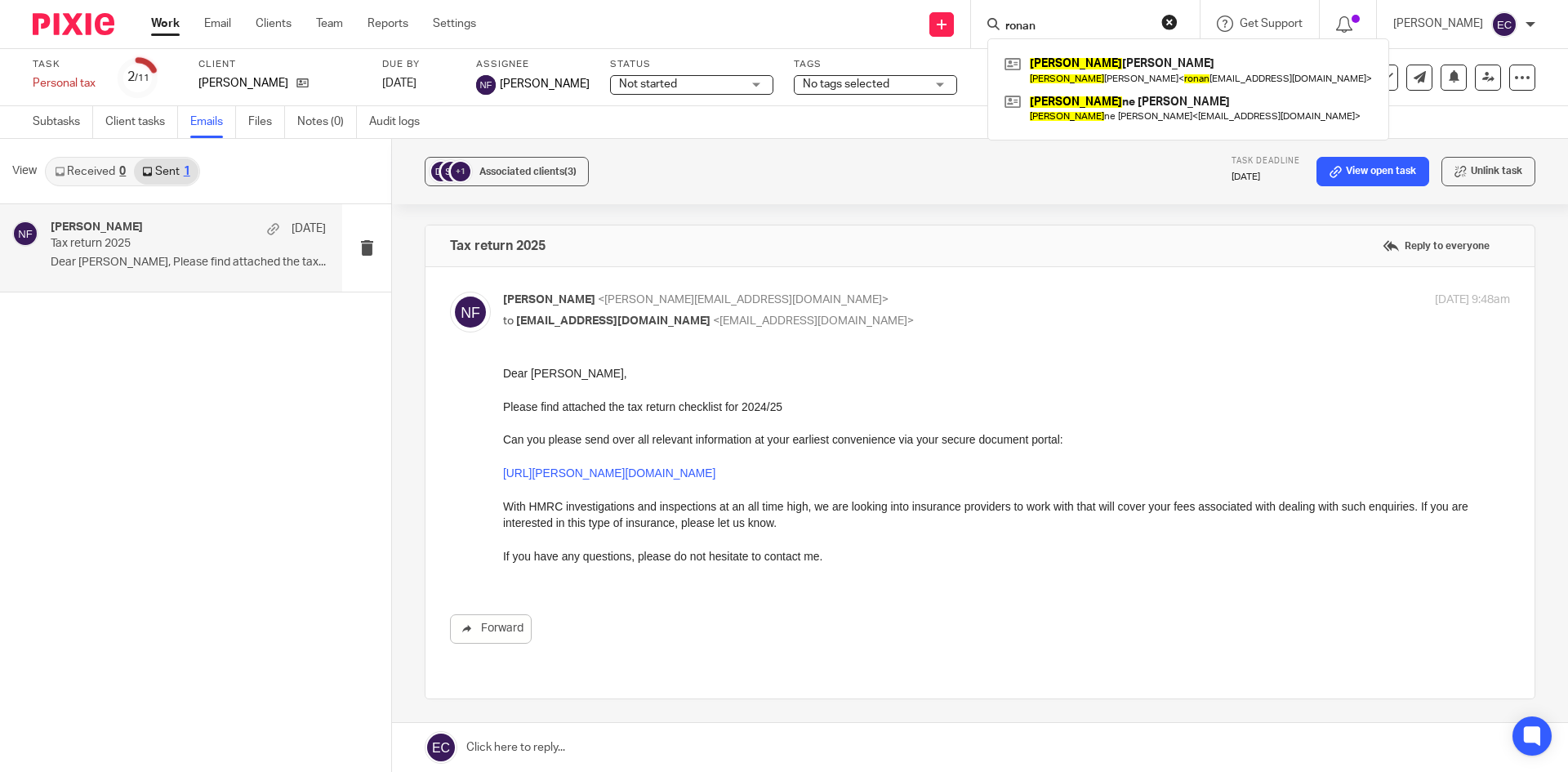
type input "ronan"
click button "submit" at bounding box center [0, 0] width 0 height 0
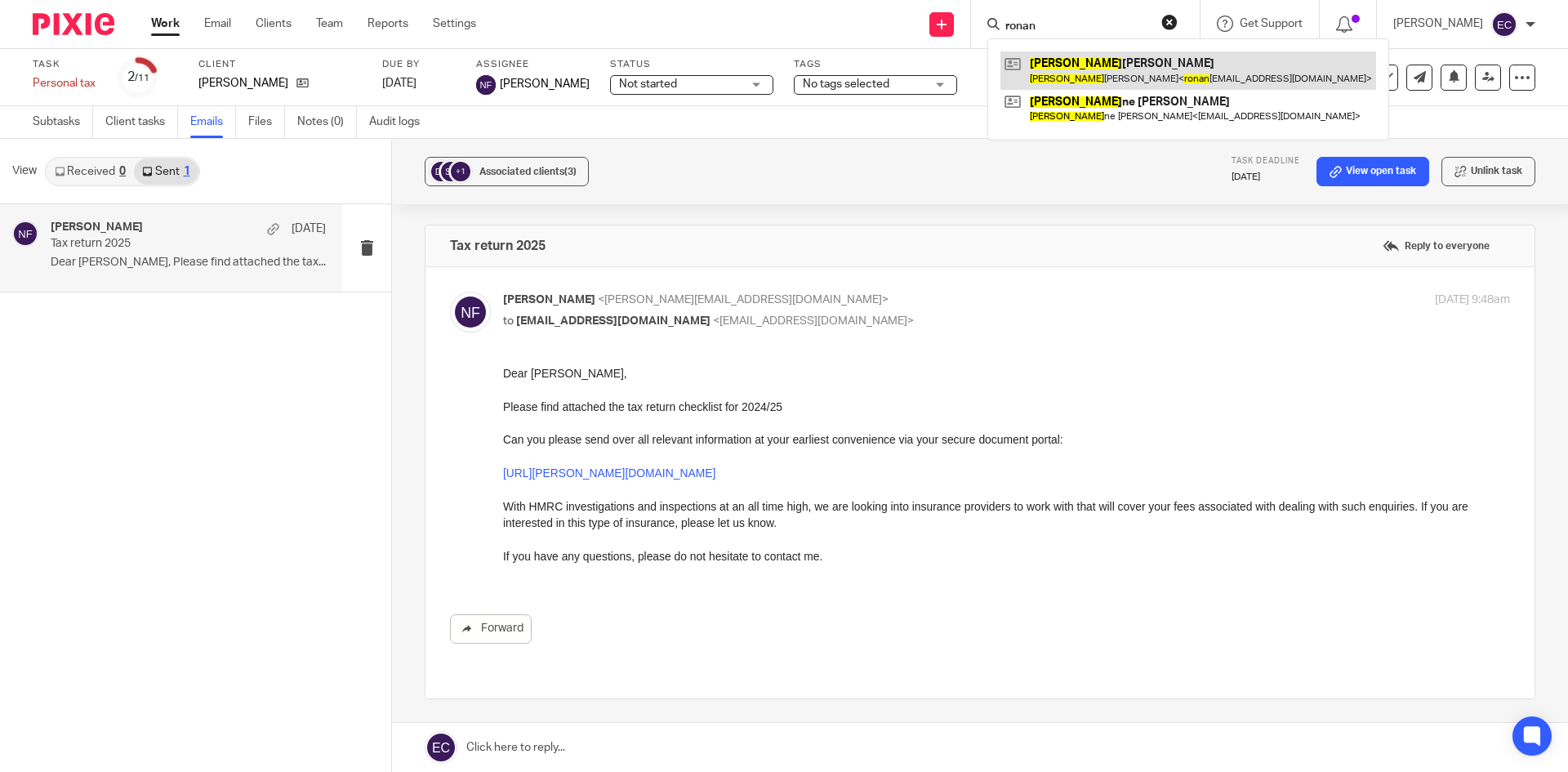
click at [1072, 63] on link at bounding box center [1187, 70] width 376 height 37
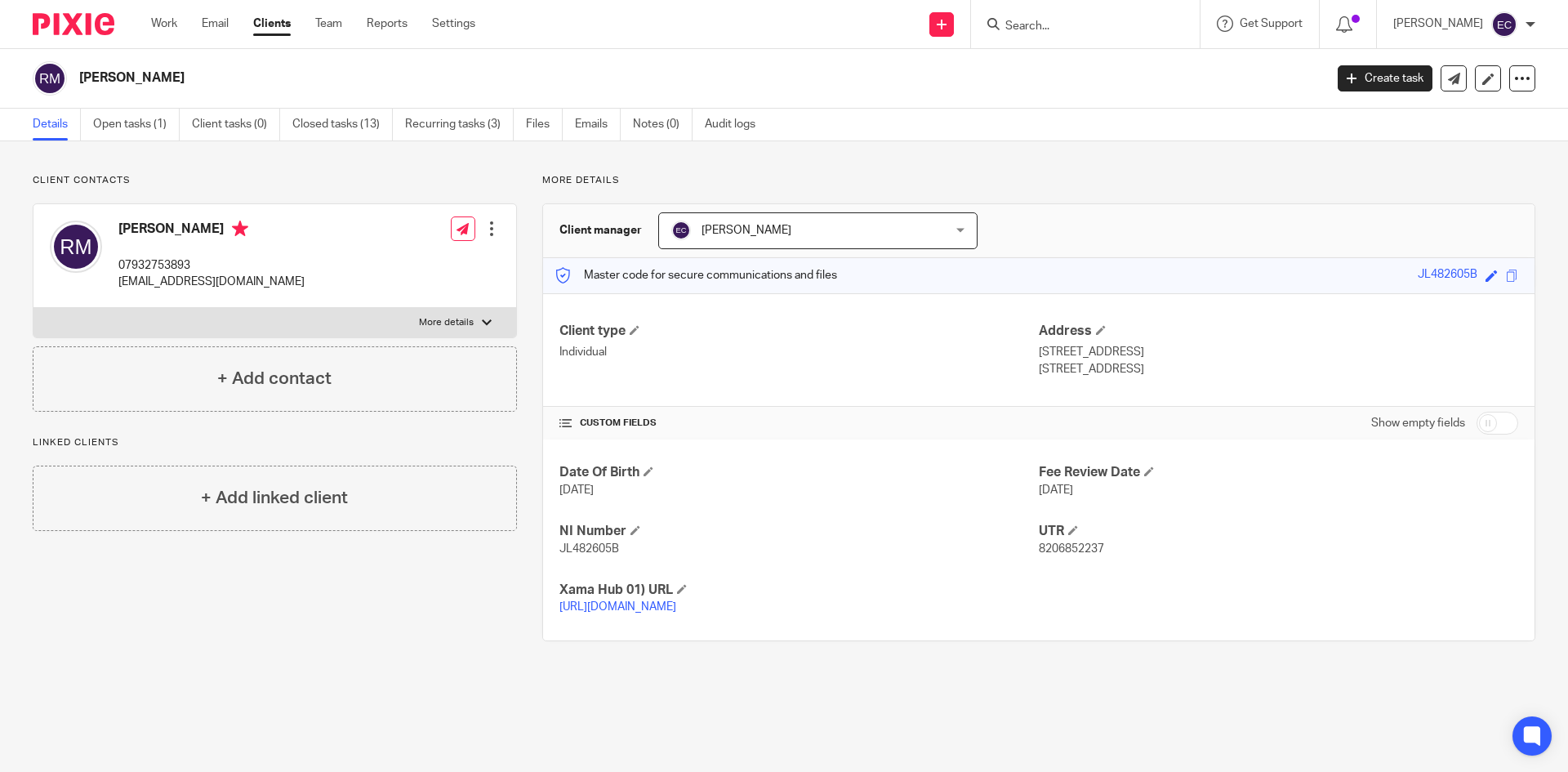
click at [92, 128] on ul "Details Open tasks (1) Client tasks (0) Closed tasks (13) Recurring tasks (3) F…" at bounding box center [406, 124] width 747 height 32
click at [129, 133] on link "Open tasks (1)" at bounding box center [136, 124] width 87 height 32
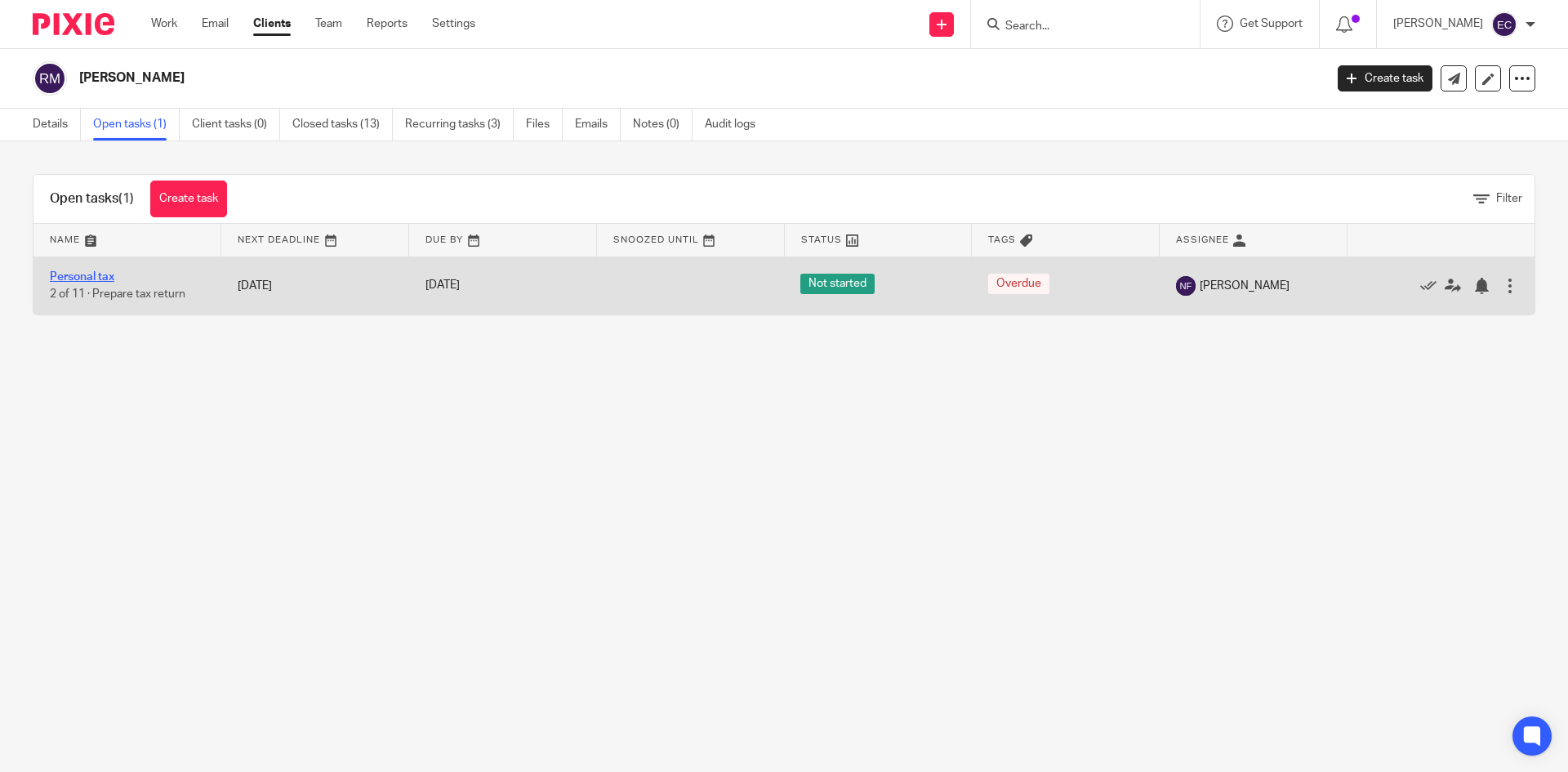
click at [98, 275] on link "Personal tax" at bounding box center [82, 277] width 64 height 12
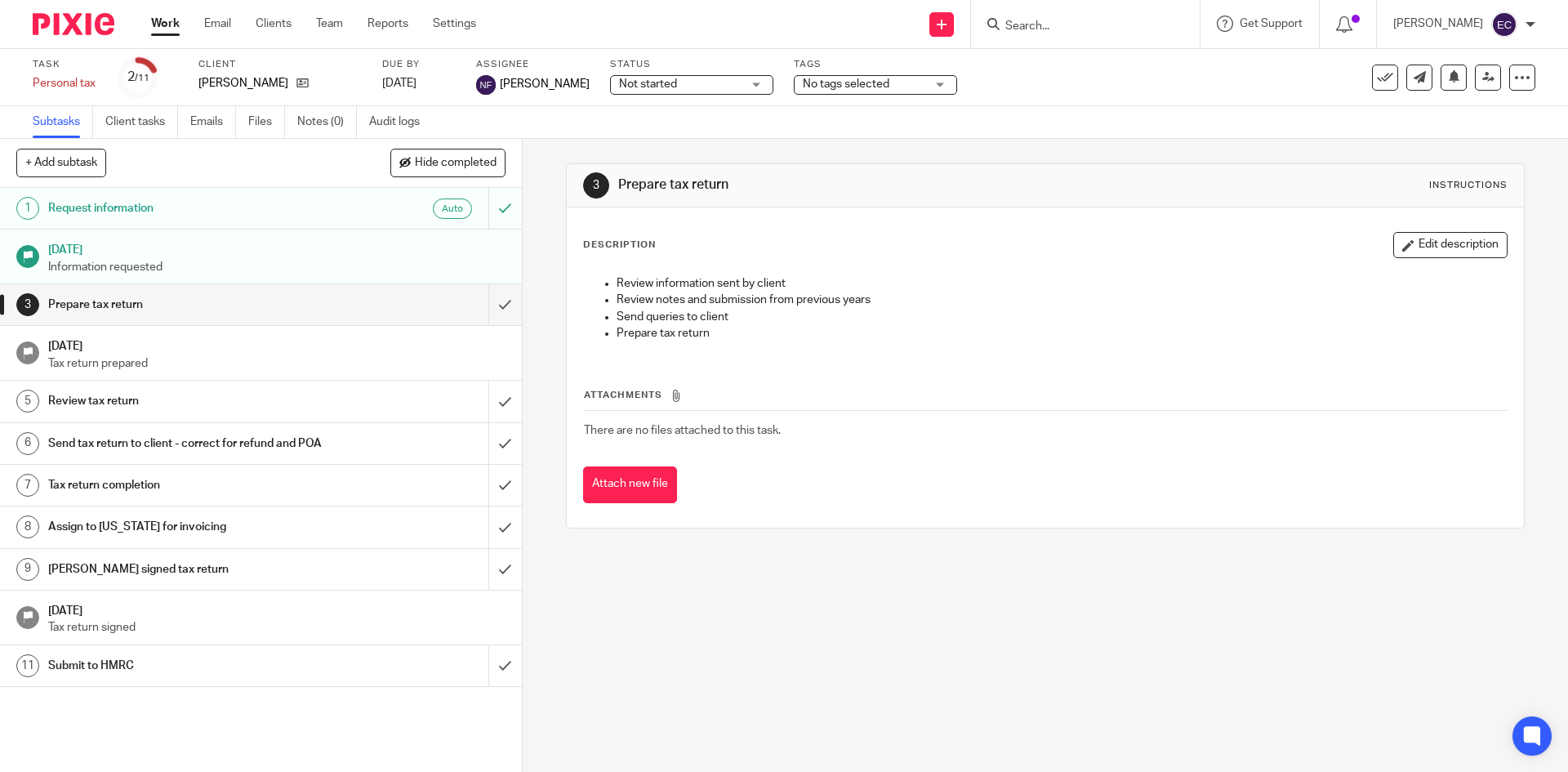
click at [1058, 29] on input "Search" at bounding box center [1076, 26] width 147 height 15
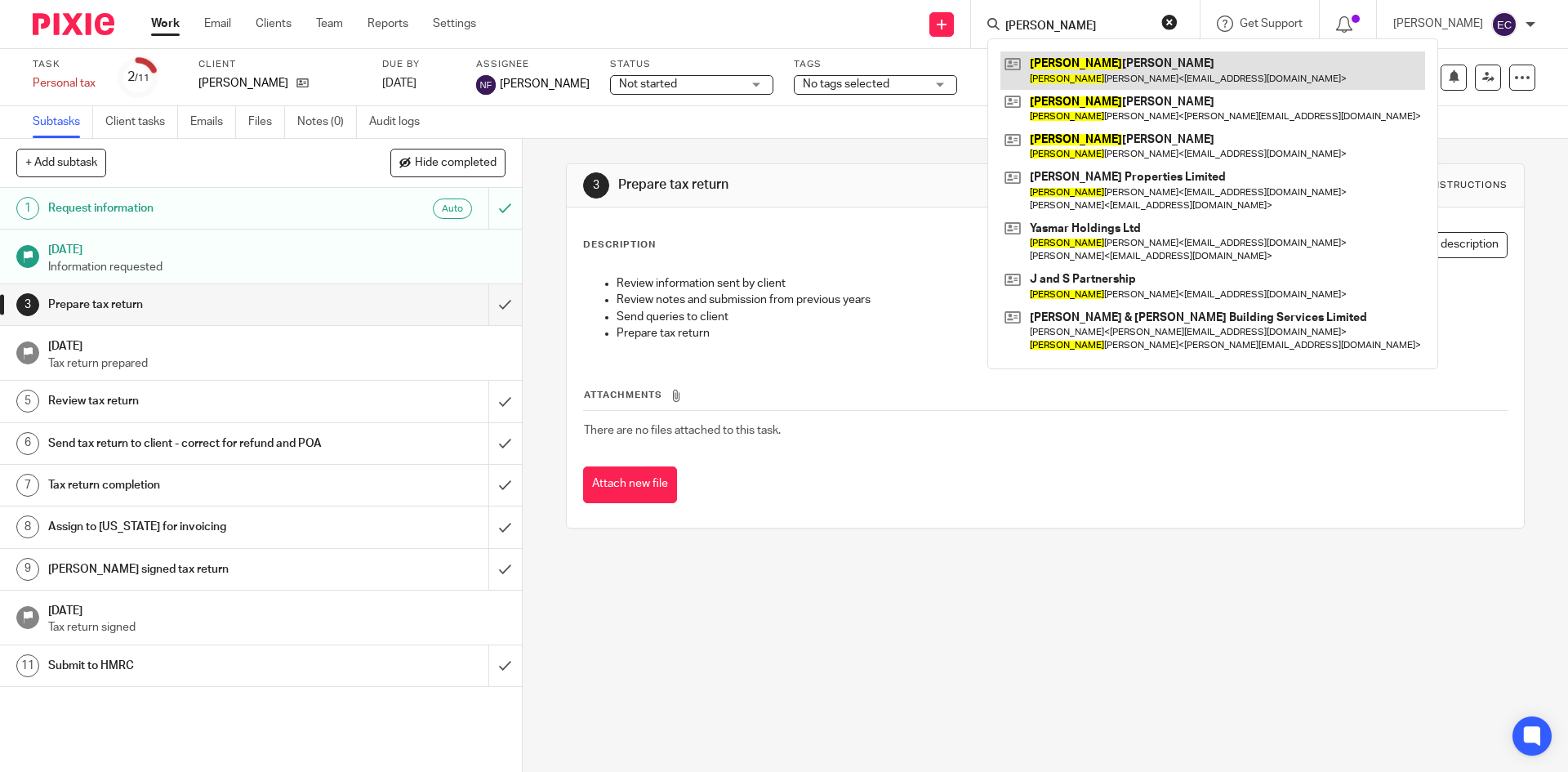
type input "[PERSON_NAME]"
click at [1138, 71] on link at bounding box center [1212, 70] width 424 height 37
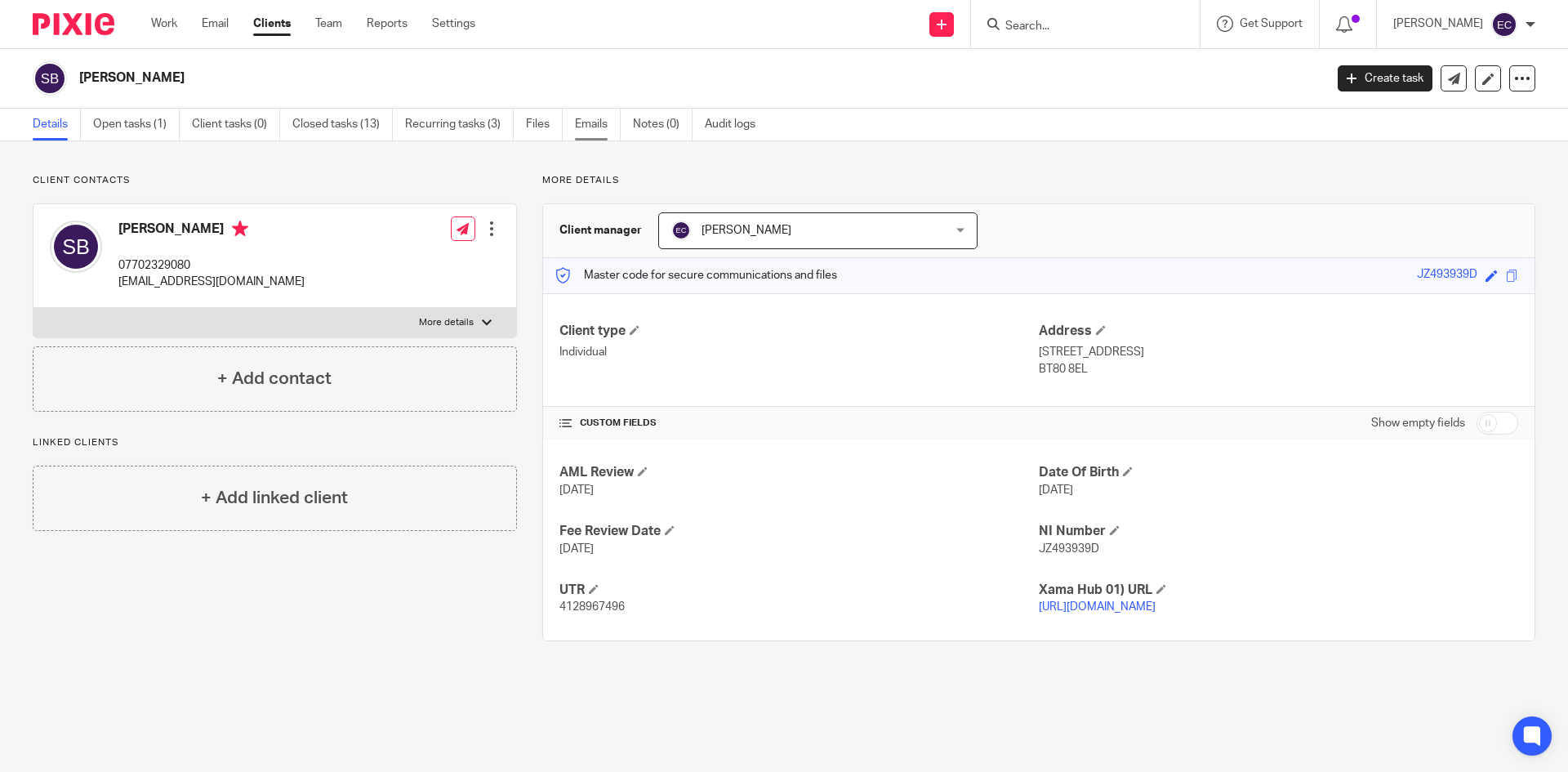
click at [595, 123] on link "Emails" at bounding box center [597, 124] width 46 height 32
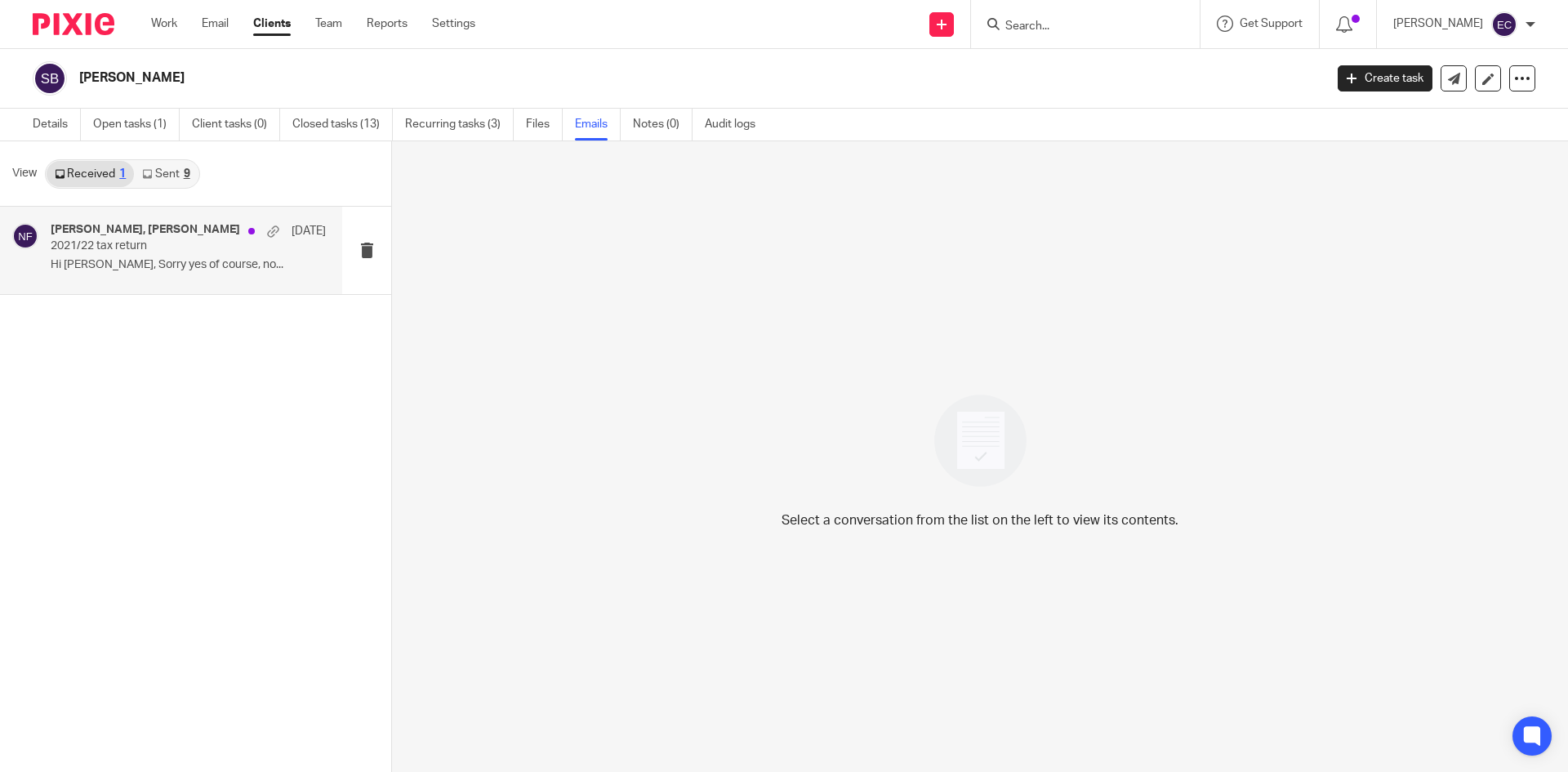
click at [169, 263] on p "Hi Natalie, Sorry yes of course, no..." at bounding box center [188, 264] width 275 height 14
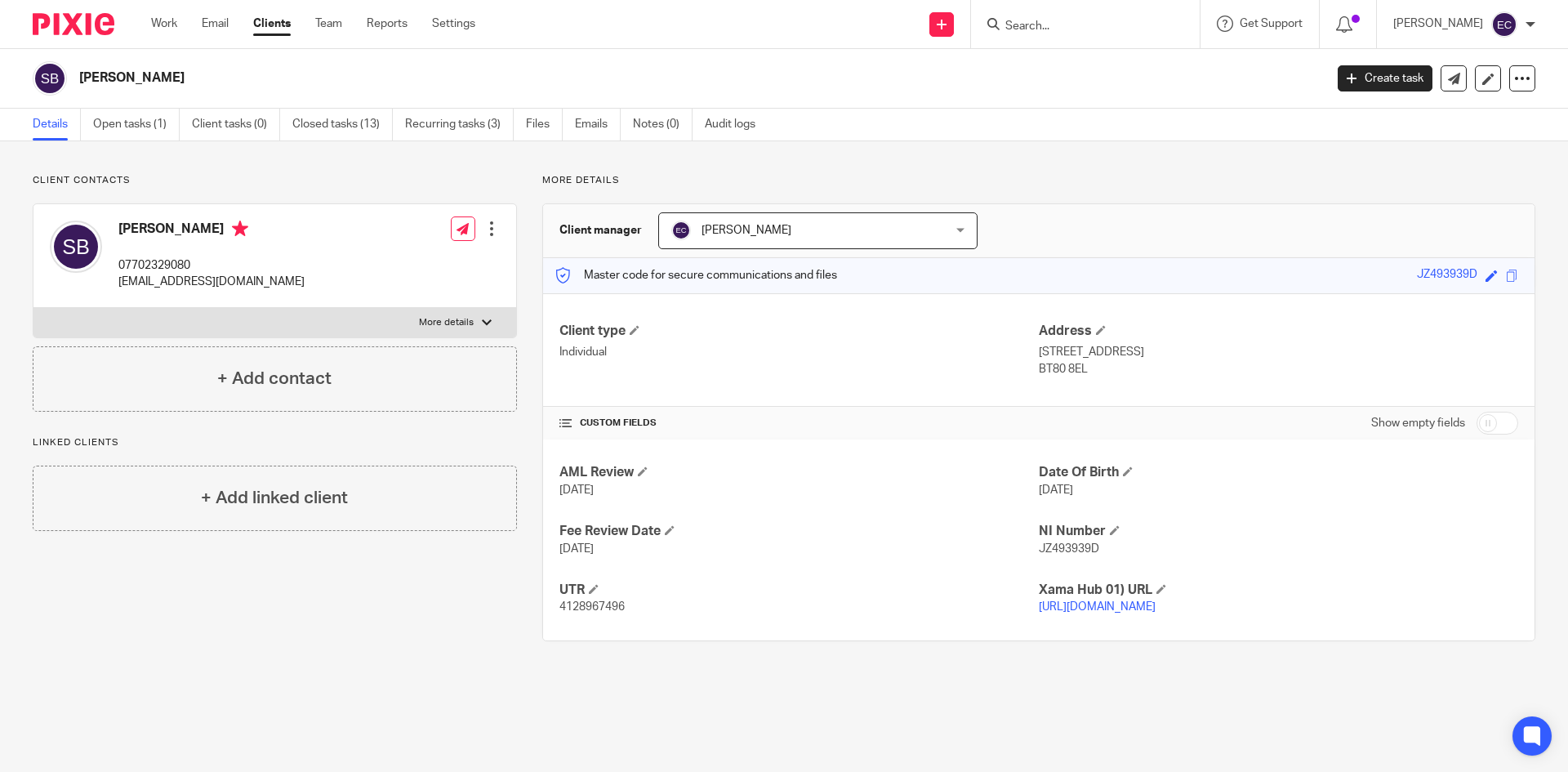
click at [1095, 28] on input "Search" at bounding box center [1076, 26] width 147 height 15
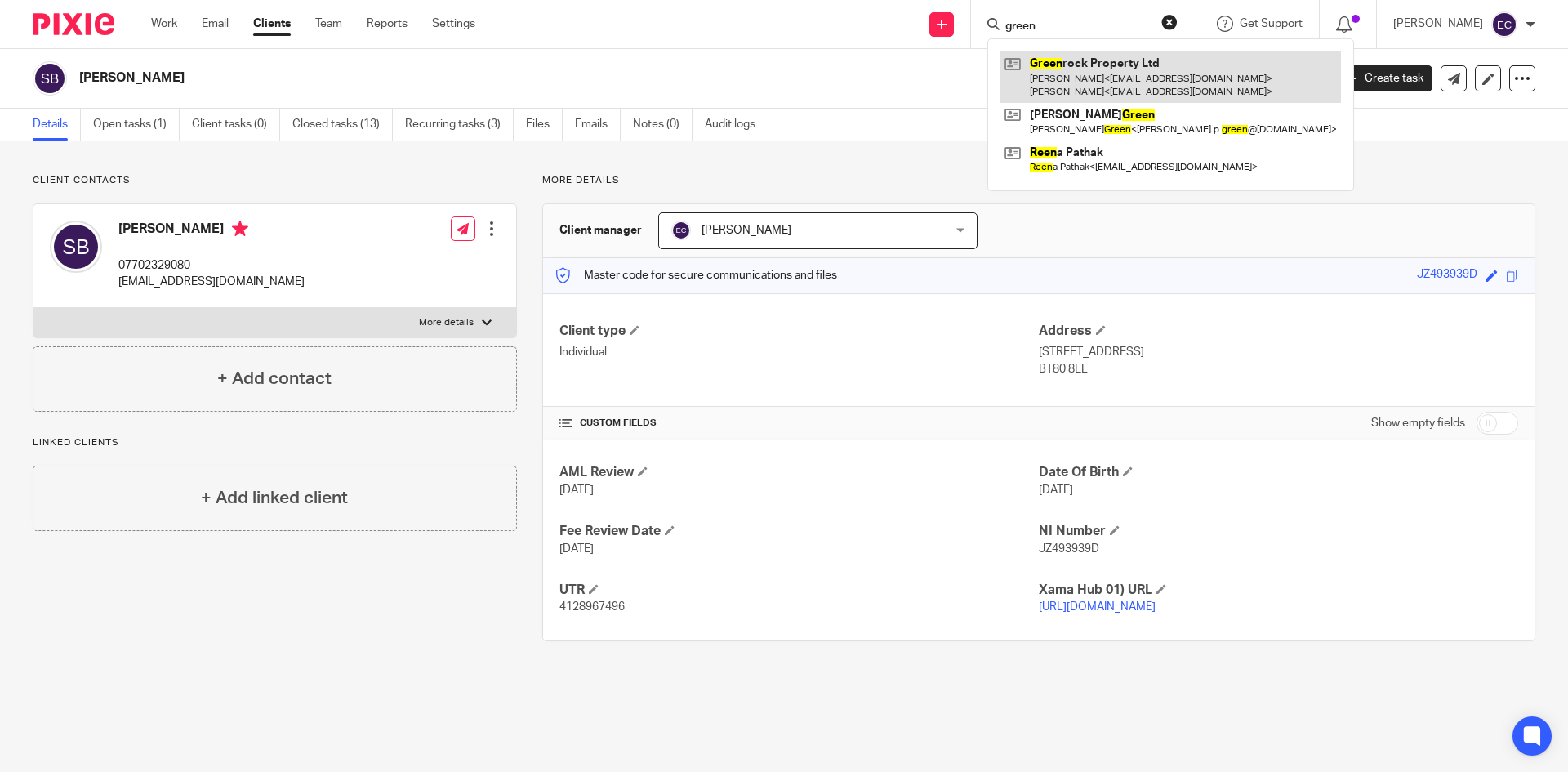
type input "green"
click at [1089, 83] on link at bounding box center [1170, 77] width 341 height 51
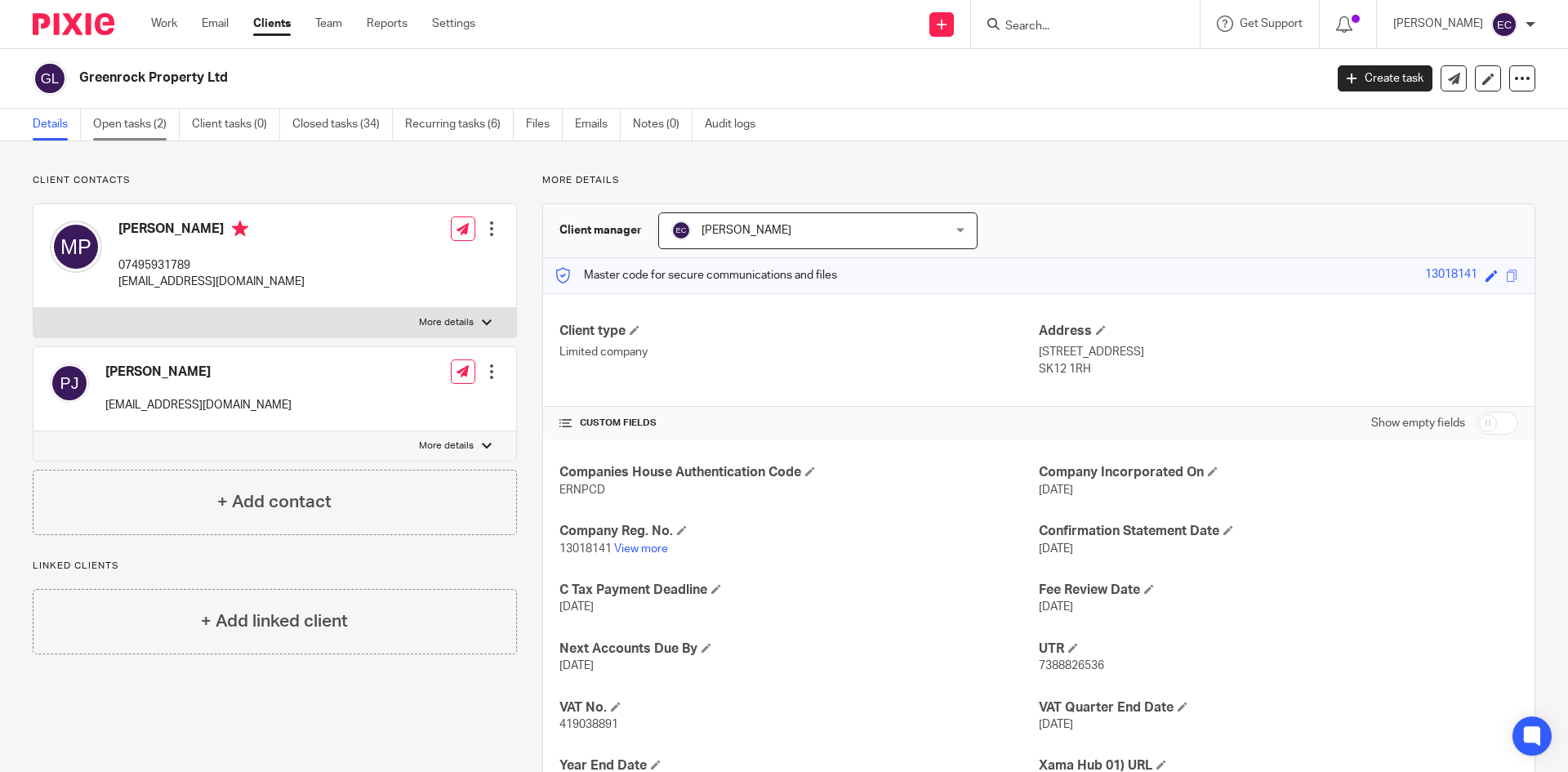
click at [158, 127] on link "Open tasks (2)" at bounding box center [136, 124] width 87 height 32
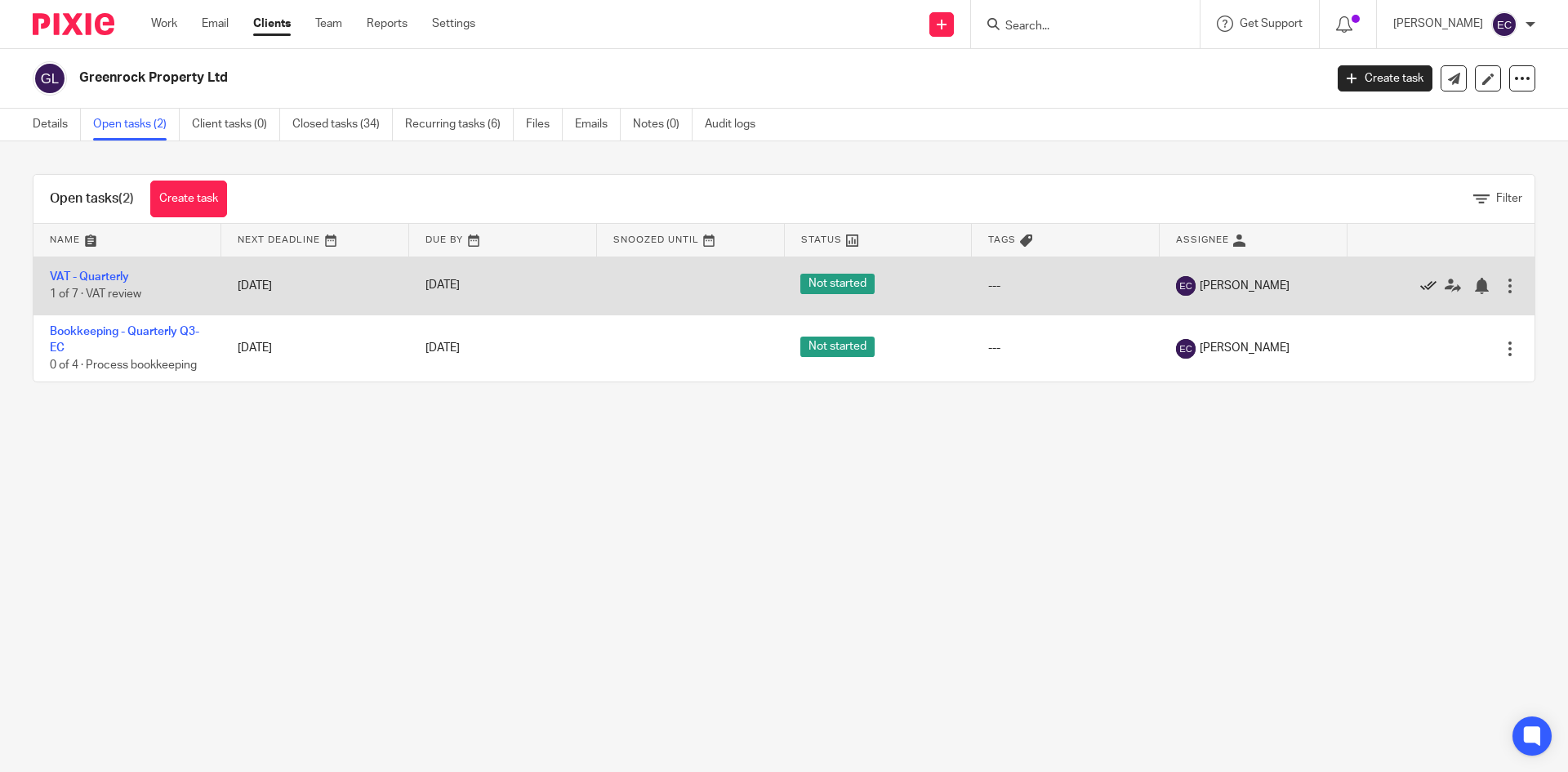
click at [1420, 288] on icon at bounding box center [1427, 285] width 17 height 17
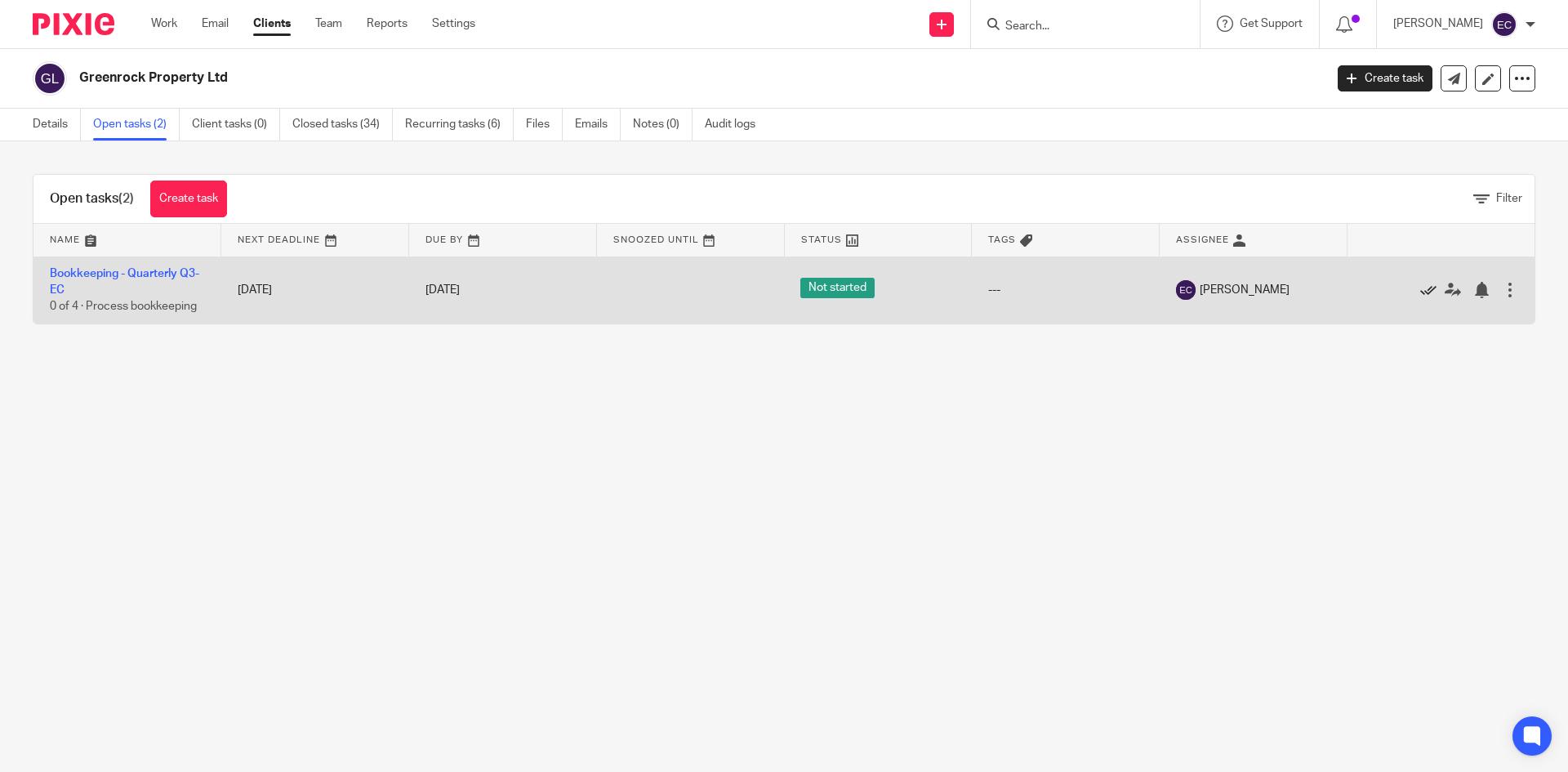
click at [1420, 290] on icon at bounding box center [1427, 290] width 17 height 17
